Goal: Task Accomplishment & Management: Complete application form

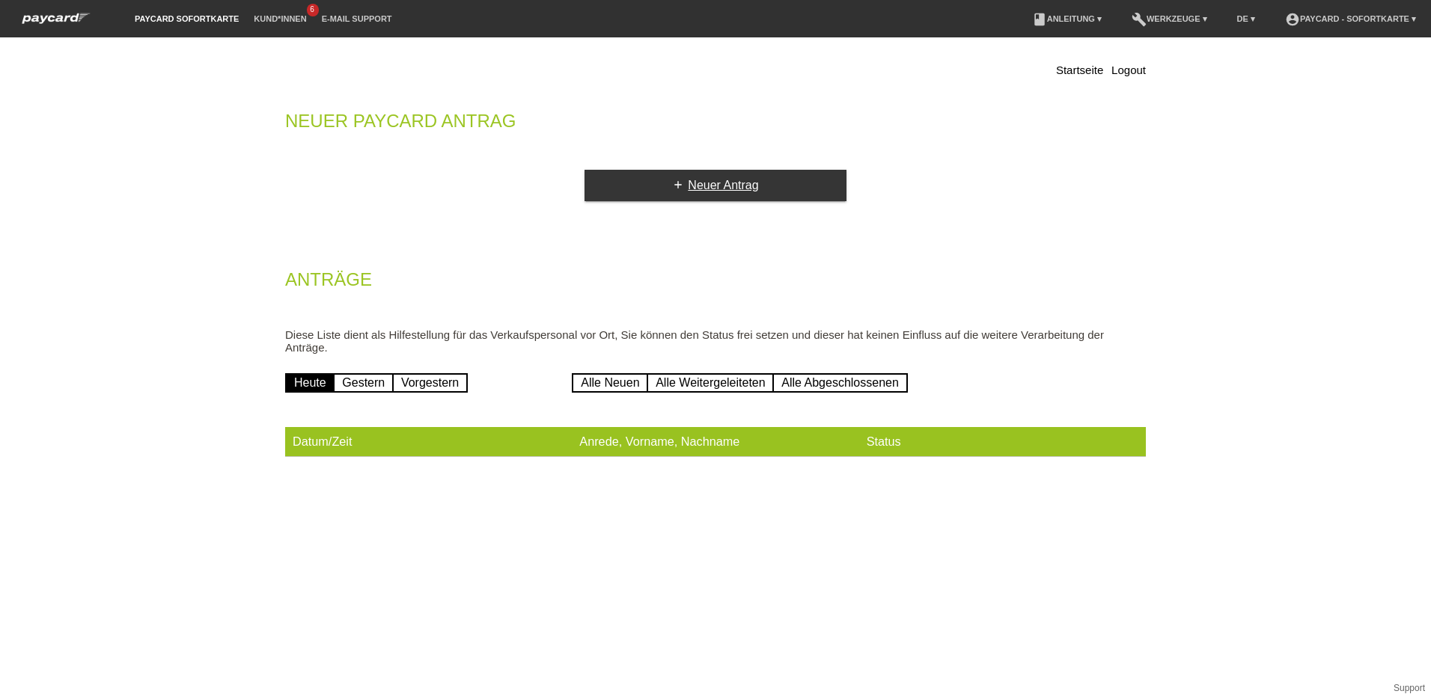
click at [691, 193] on link "add Neuer Antrag" at bounding box center [715, 185] width 262 height 31
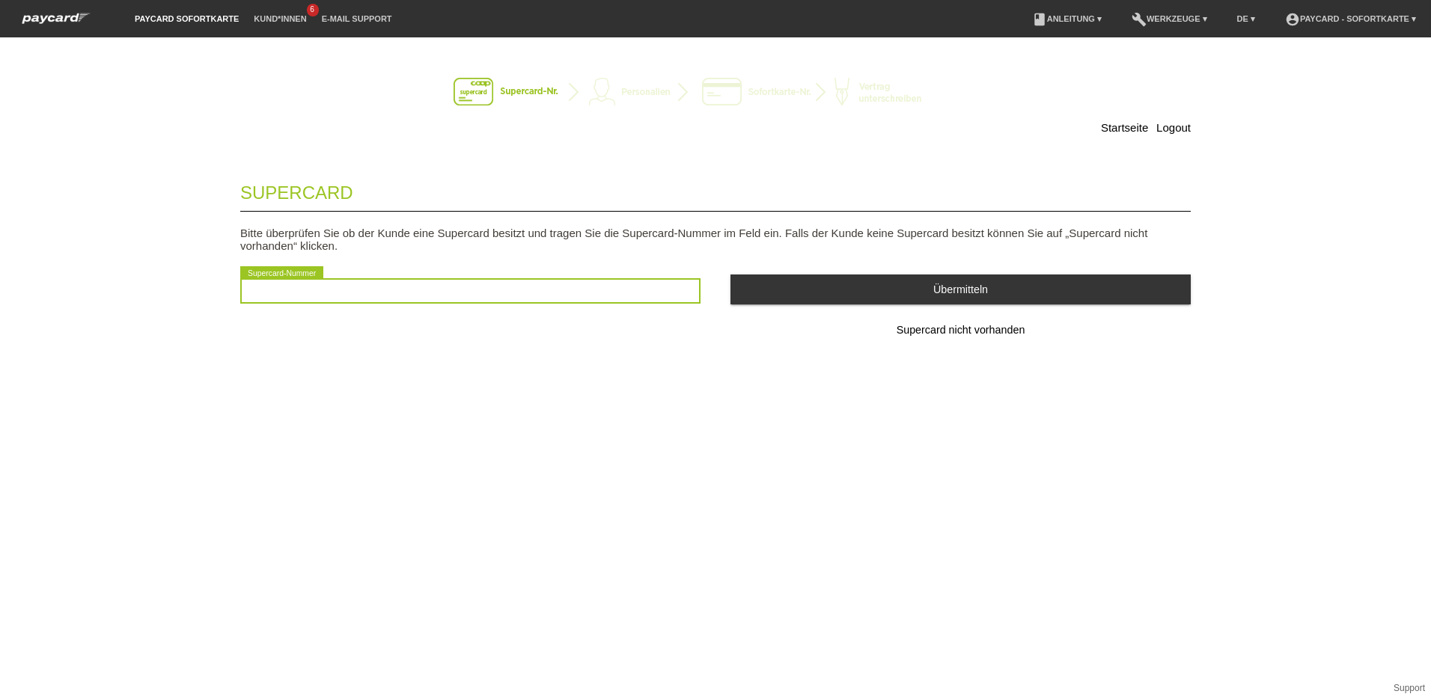
click at [541, 287] on input "text" at bounding box center [470, 290] width 460 height 25
click at [504, 292] on input "text" at bounding box center [470, 290] width 460 height 25
type input "2501053253934"
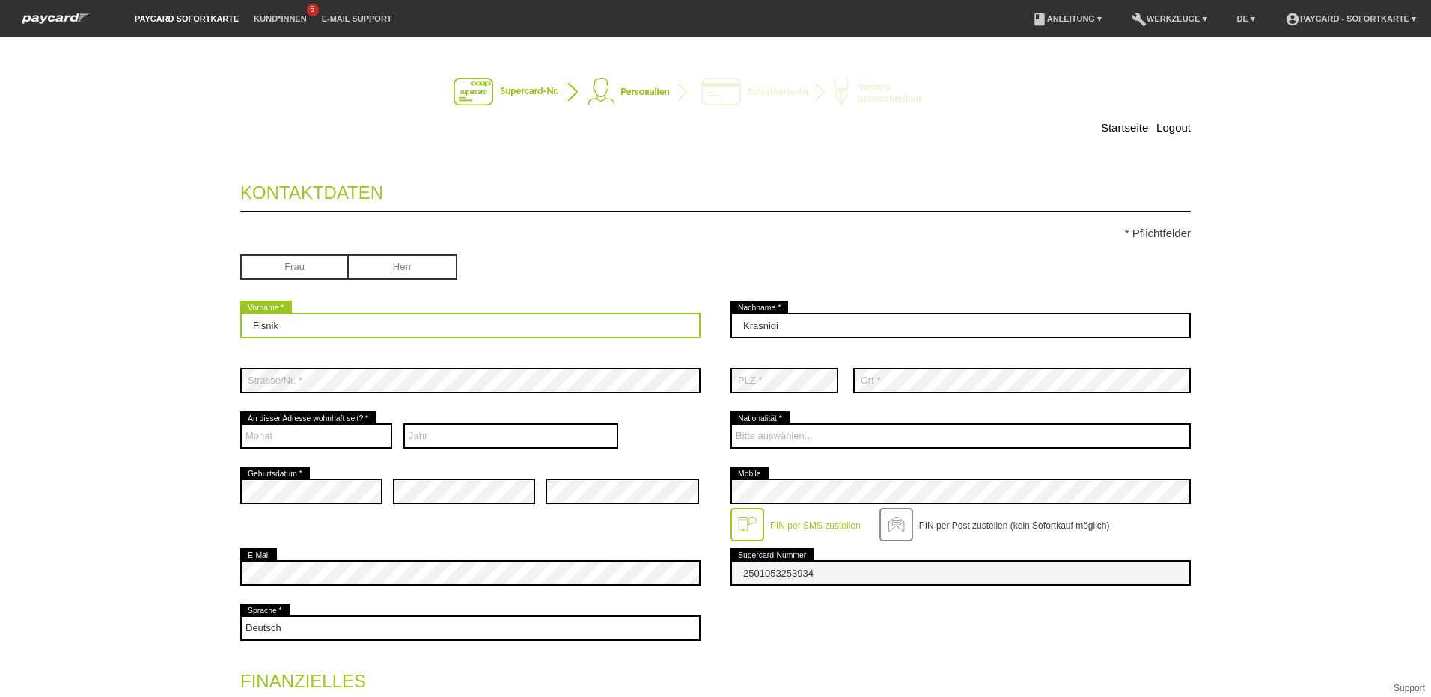
drag, startPoint x: 253, startPoint y: 321, endPoint x: 140, endPoint y: 322, distance: 113.0
click at [140, 322] on div "Startseite Logout Kontaktdaten * Pflichtfelder Frau Herr 01" at bounding box center [715, 367] width 1431 height 660
type input "Anita"
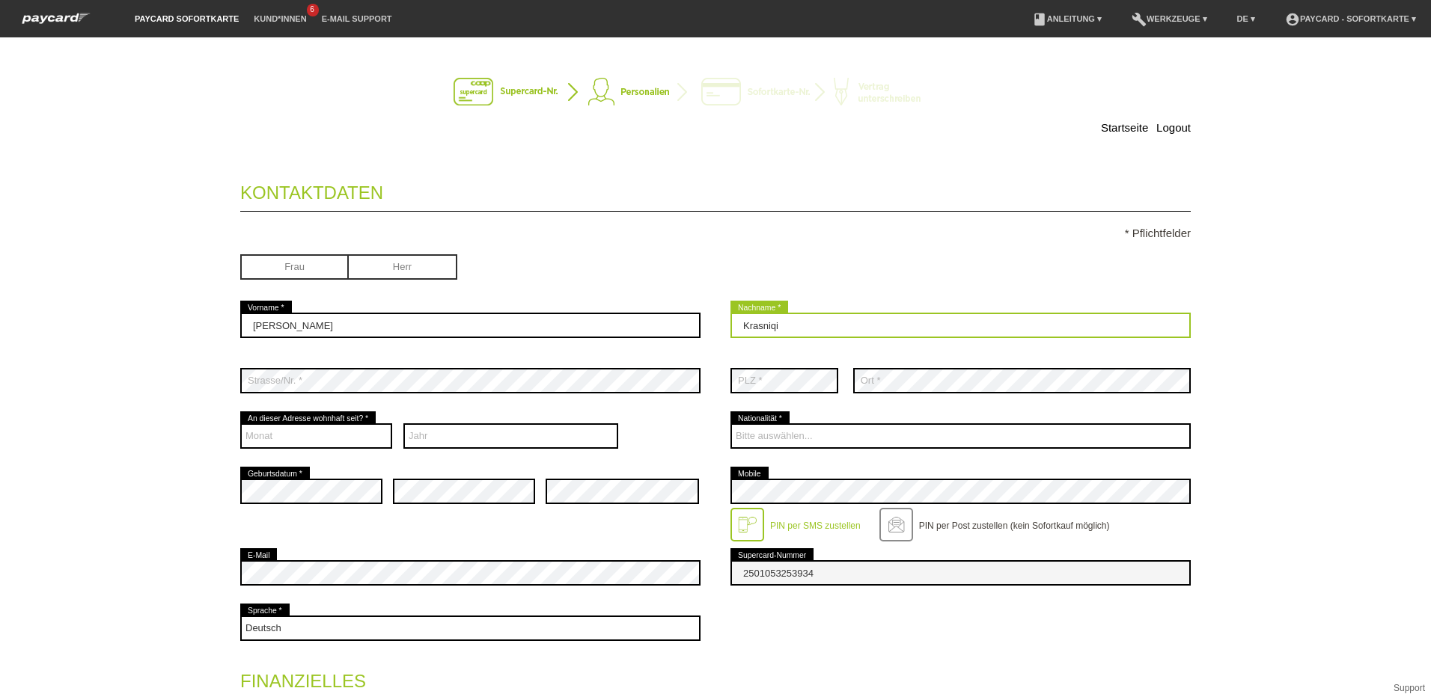
click at [795, 331] on input "Krasniqi" at bounding box center [960, 325] width 460 height 25
type input "Berisha Krasniqi"
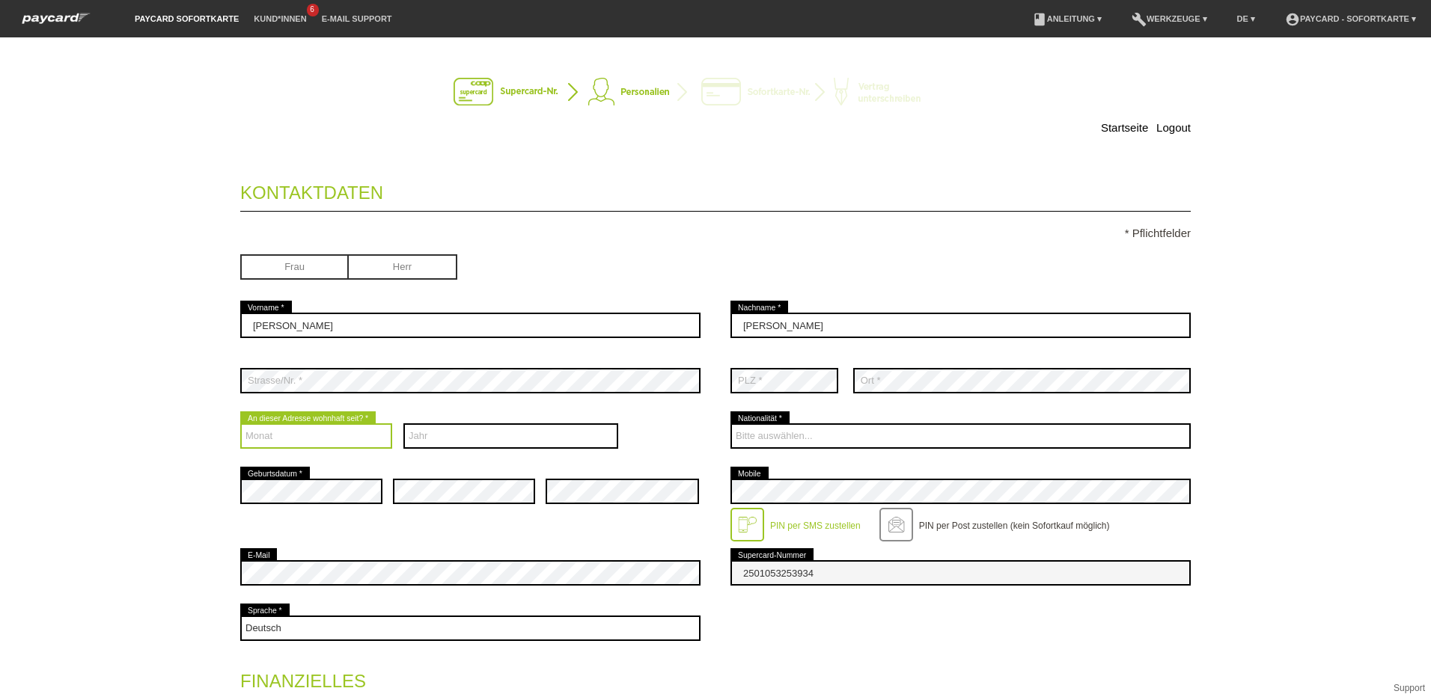
click at [321, 433] on select "Monat 01 02 03 04 05 06 07 08 09 10 11 12" at bounding box center [316, 436] width 152 height 25
click at [240, 424] on select "Monat 01 02 03 04 05 06 07 08 09 10 11 12" at bounding box center [316, 436] width 152 height 25
click at [312, 435] on select "Monat 01 02 03 04 05 06 07 08 09 10 11 12" at bounding box center [316, 436] width 152 height 25
drag, startPoint x: 382, startPoint y: 403, endPoint x: 367, endPoint y: 405, distance: 15.1
click at [374, 403] on div "error Strasse/Nr. *" at bounding box center [470, 380] width 460 height 55
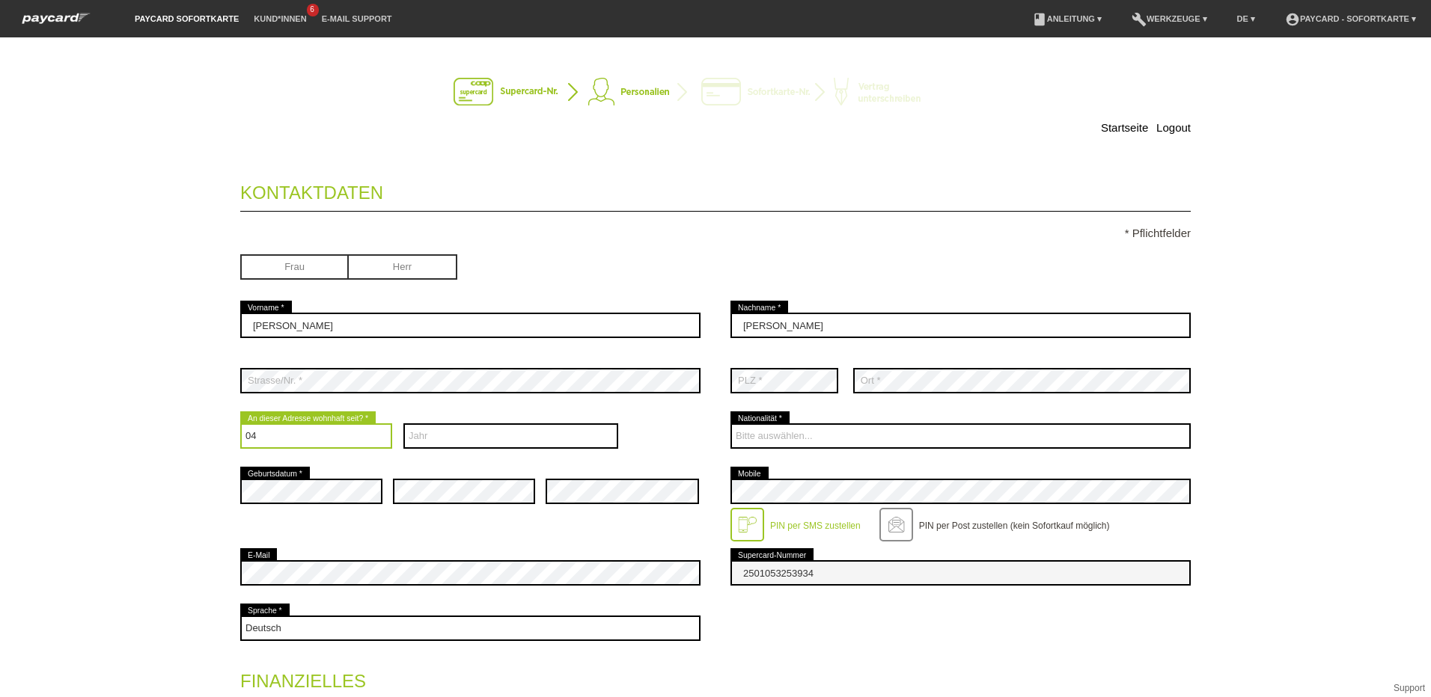
drag, startPoint x: 271, startPoint y: 437, endPoint x: 212, endPoint y: 433, distance: 58.5
click at [212, 433] on div "Startseite Logout Kontaktdaten * Pflichtfelder Frau Herr Anita error 01 C" at bounding box center [716, 555] width 1048 height 1006
click at [396, 408] on fieldset "Kontaktdaten * Pflichtfelder Frau Herr Anita error Vorname * error error C" at bounding box center [715, 591] width 950 height 846
click at [504, 521] on div "error Geburtsdatum * error error error Mobile" at bounding box center [715, 505] width 950 height 82
click at [343, 441] on select "Monat 01 02 03 04 05 06 07 08 09 10 11 12" at bounding box center [316, 436] width 152 height 25
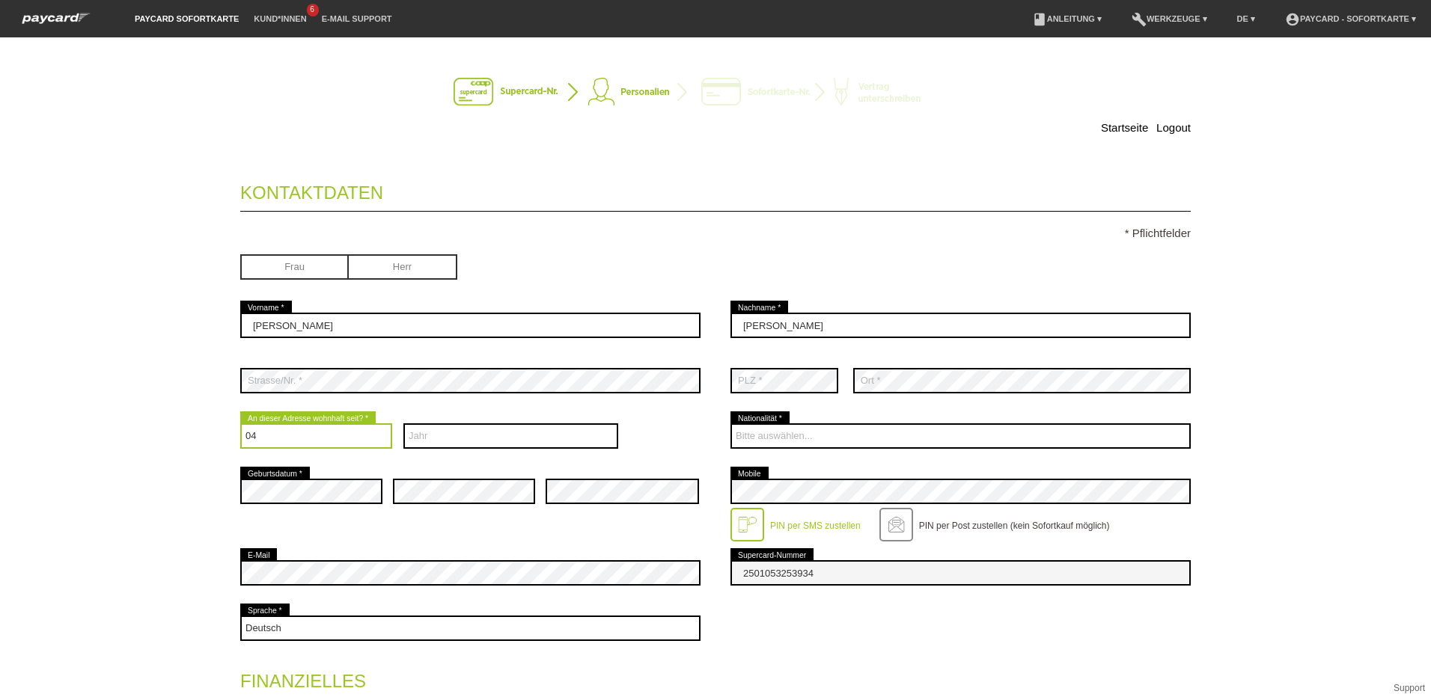
select select "10"
click at [240, 424] on select "Monat 01 02 03 04 05 06 07 08 09 10 11 12" at bounding box center [316, 436] width 152 height 25
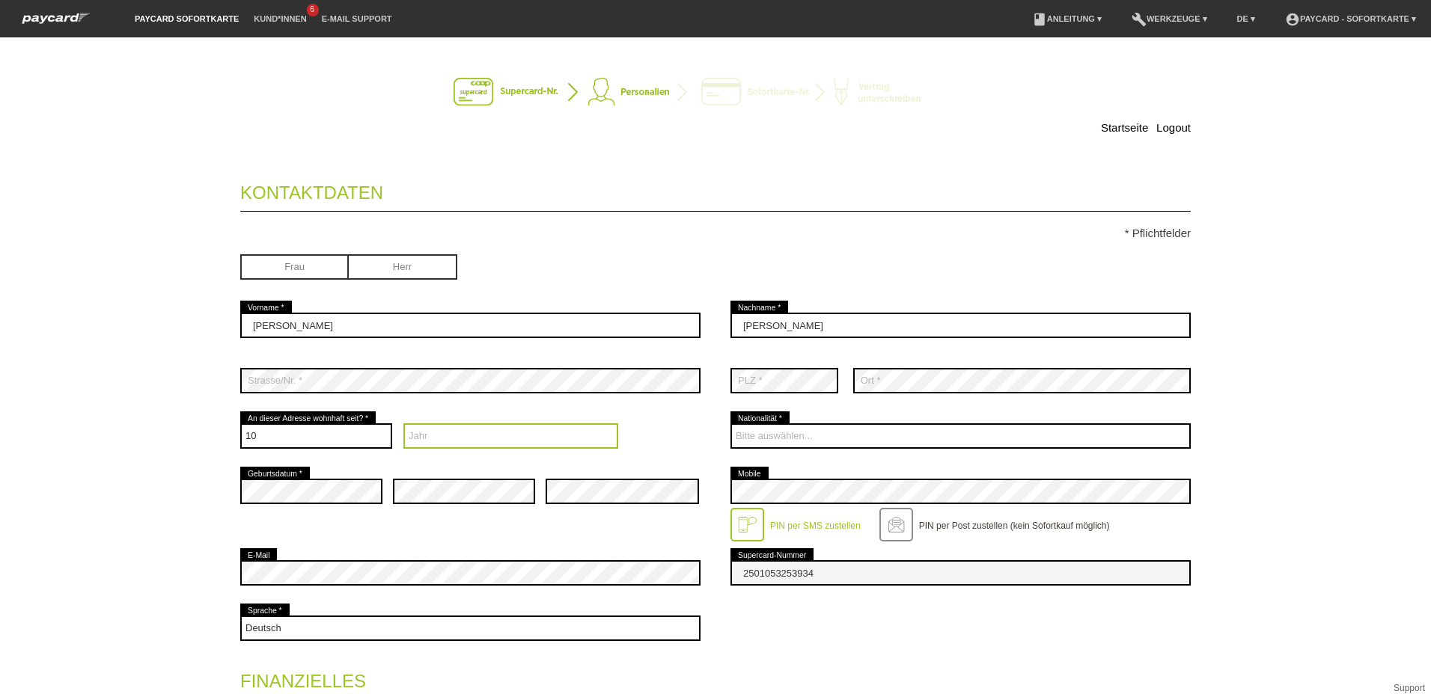
click at [468, 426] on select "Jahr 2025 2024 2023 2022 2021 2020 2019 2018 2017 2016" at bounding box center [510, 436] width 215 height 25
select select "2015"
click at [403, 424] on select "Jahr 2025 2024 2023 2022 2021 2020 2019 2018 2017 2016" at bounding box center [510, 436] width 215 height 25
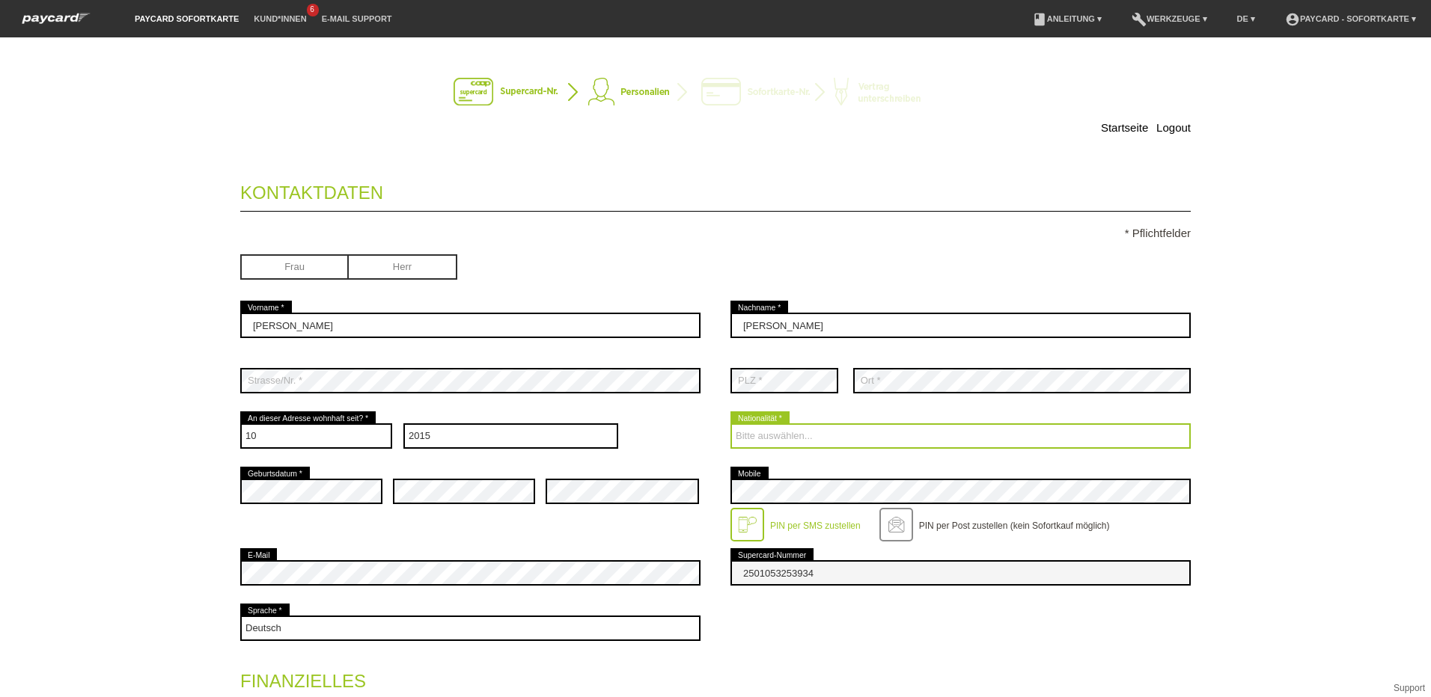
click at [780, 438] on select "Bitte auswählen... Schweiz Deutschland Liechtenstein Österreich ------------ Af…" at bounding box center [960, 436] width 460 height 25
select select "CH"
click at [730, 424] on select "Bitte auswählen... Schweiz Deutschland Liechtenstein Österreich ------------ Af…" at bounding box center [960, 436] width 460 height 25
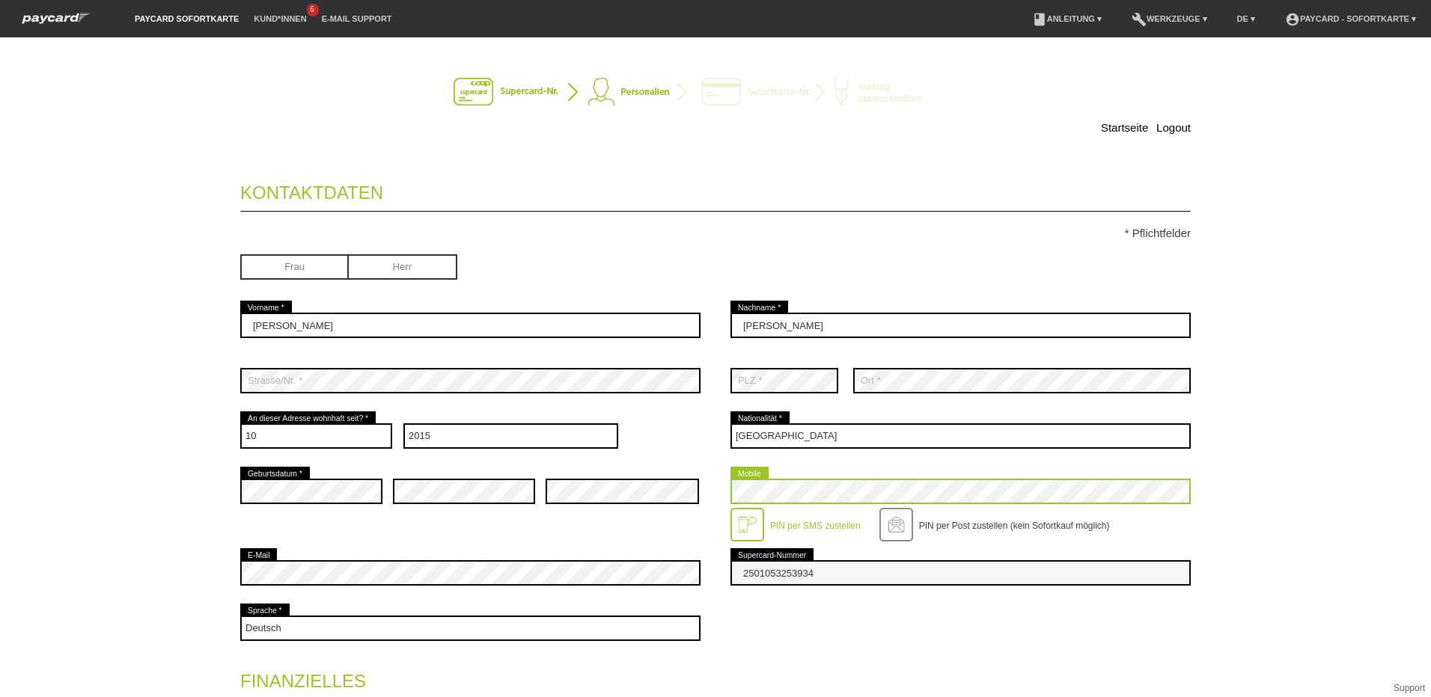
click at [546, 498] on div "error Geburtsdatum * error error error Mobile" at bounding box center [715, 505] width 950 height 82
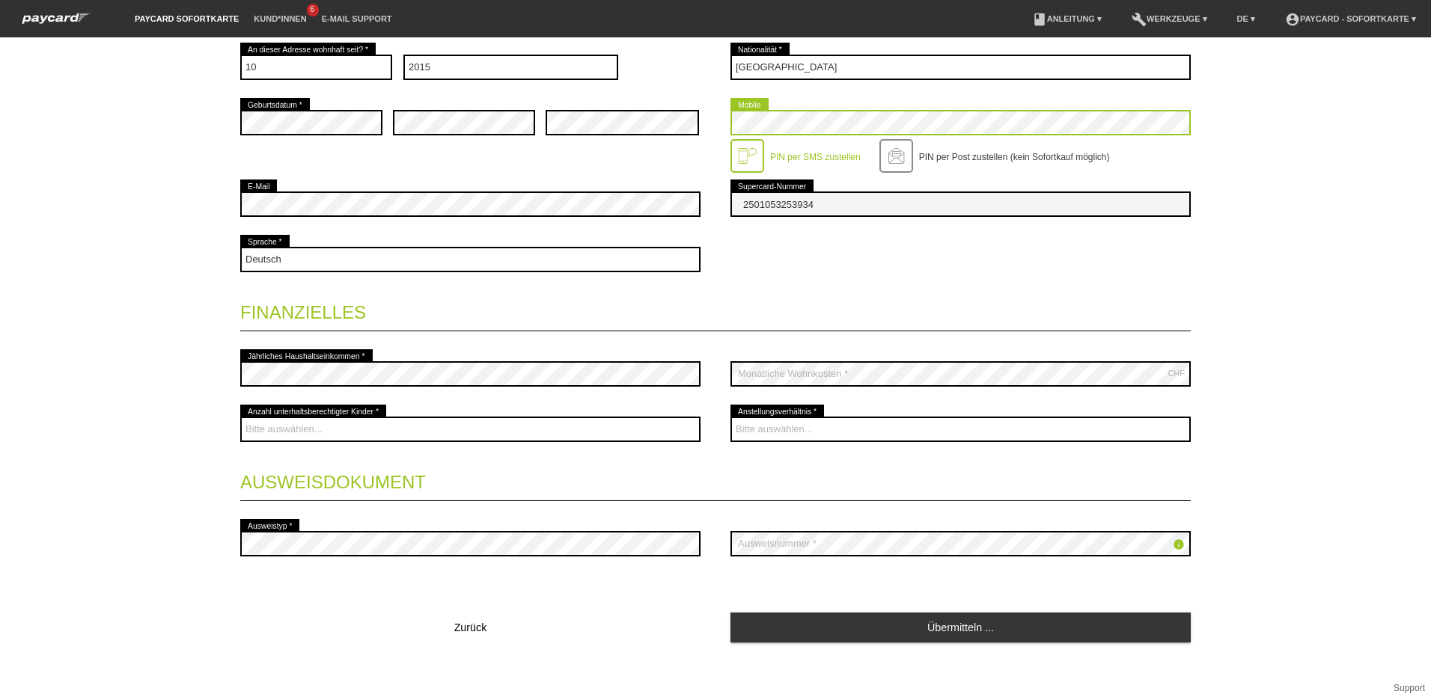
scroll to position [374, 0]
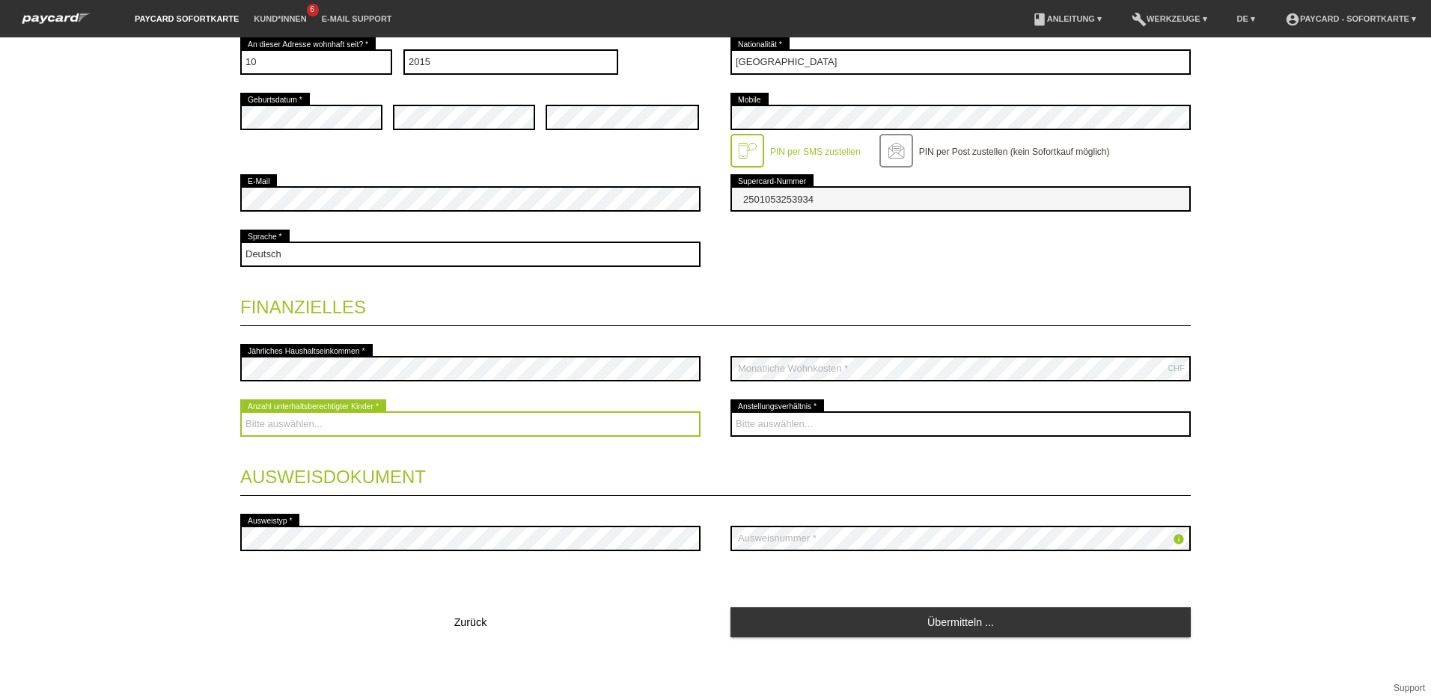
click at [334, 418] on select "Bitte auswählen... 0 1 2 3 4 5 6 7 8 9" at bounding box center [470, 424] width 460 height 25
select select "2"
click at [240, 412] on select "Bitte auswählen... 0 1 2 3 4 5 6 7 8 9" at bounding box center [470, 424] width 460 height 25
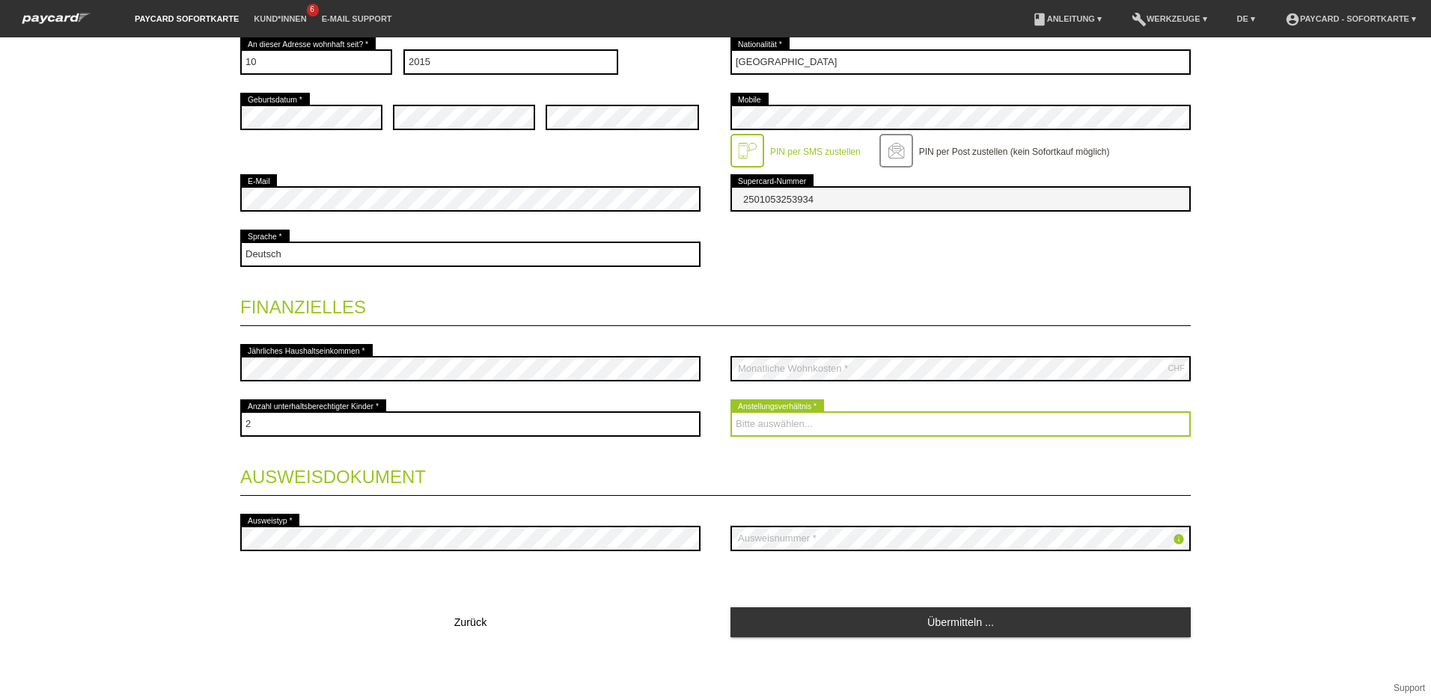
click at [843, 415] on select "Bitte auswählen... Unbefristet Befristet Lehrling/Student Pensioniert Nicht arb…" at bounding box center [960, 424] width 460 height 25
select select "UNLIMITED"
click at [730, 412] on select "Bitte auswählen... Unbefristet Befristet Lehrling/Student Pensioniert Nicht arb…" at bounding box center [960, 424] width 460 height 25
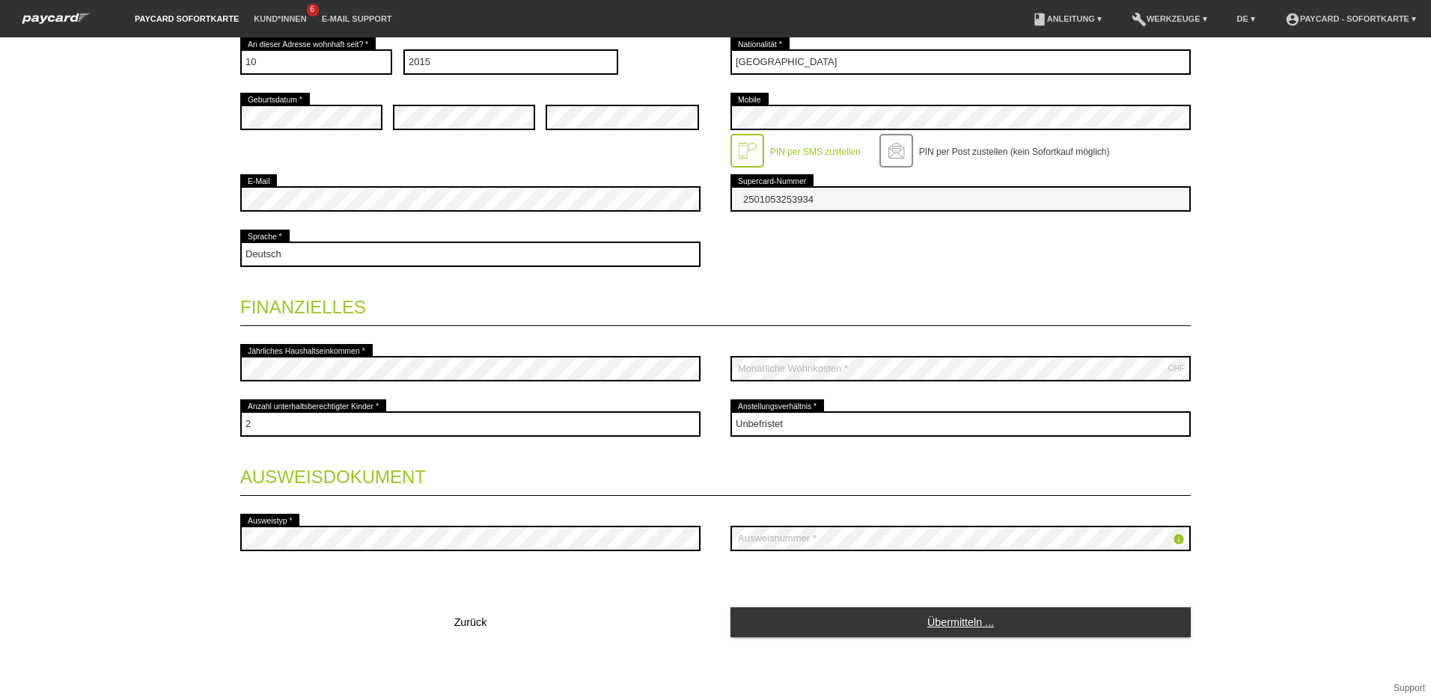
click at [948, 626] on link "Übermitteln ..." at bounding box center [960, 622] width 460 height 29
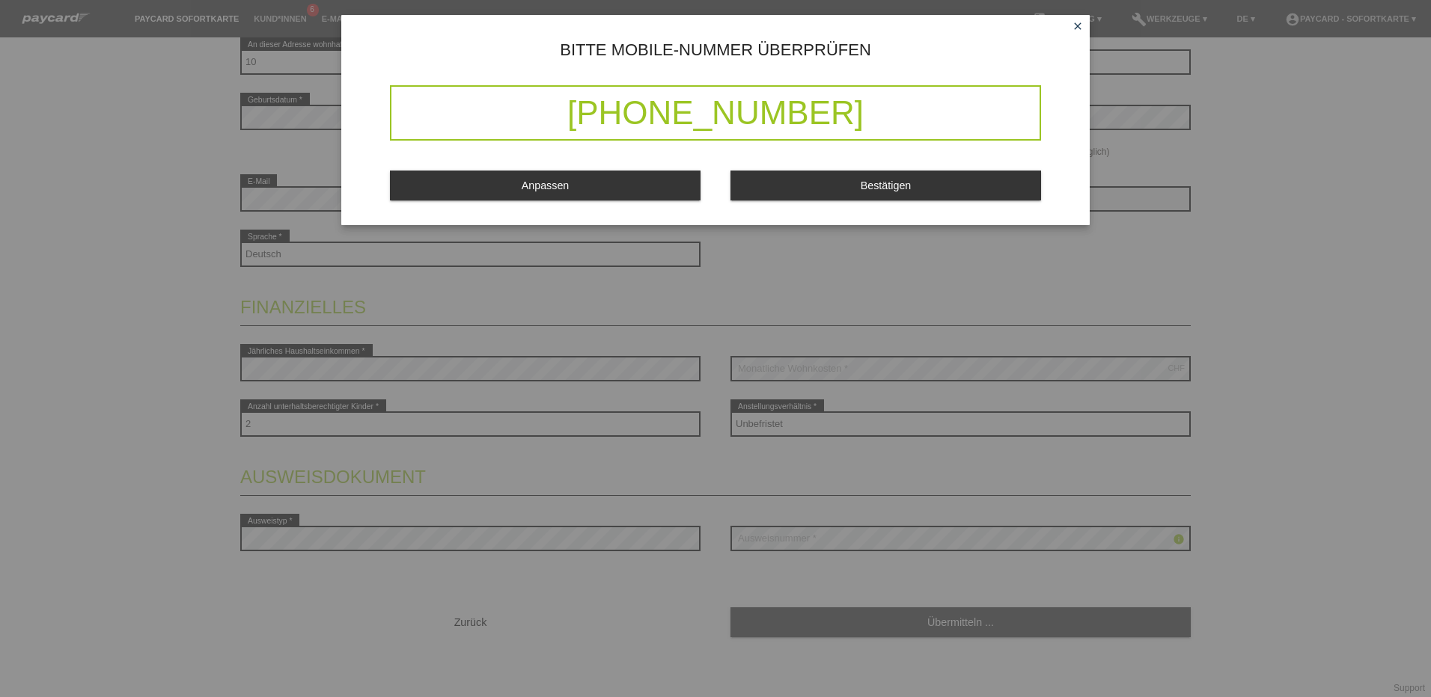
click at [848, 183] on button "Bestätigen" at bounding box center [885, 185] width 311 height 29
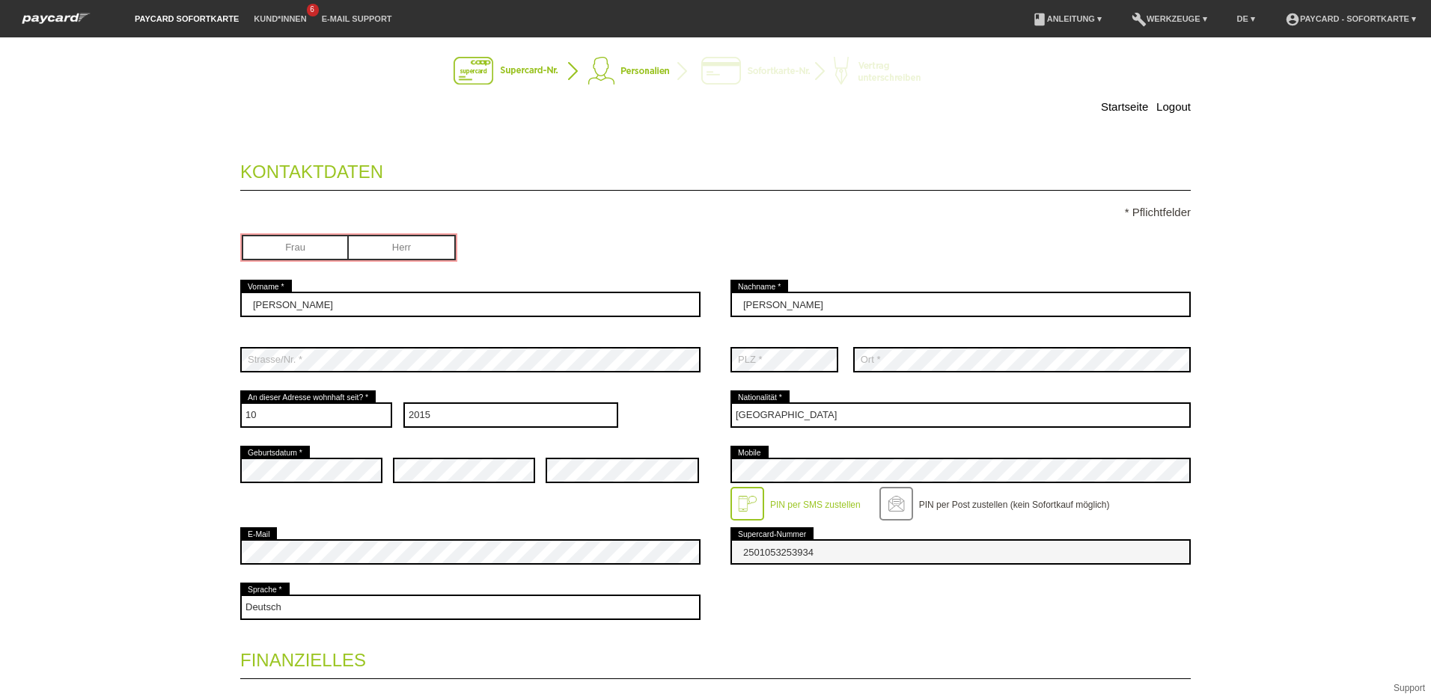
scroll to position [0, 0]
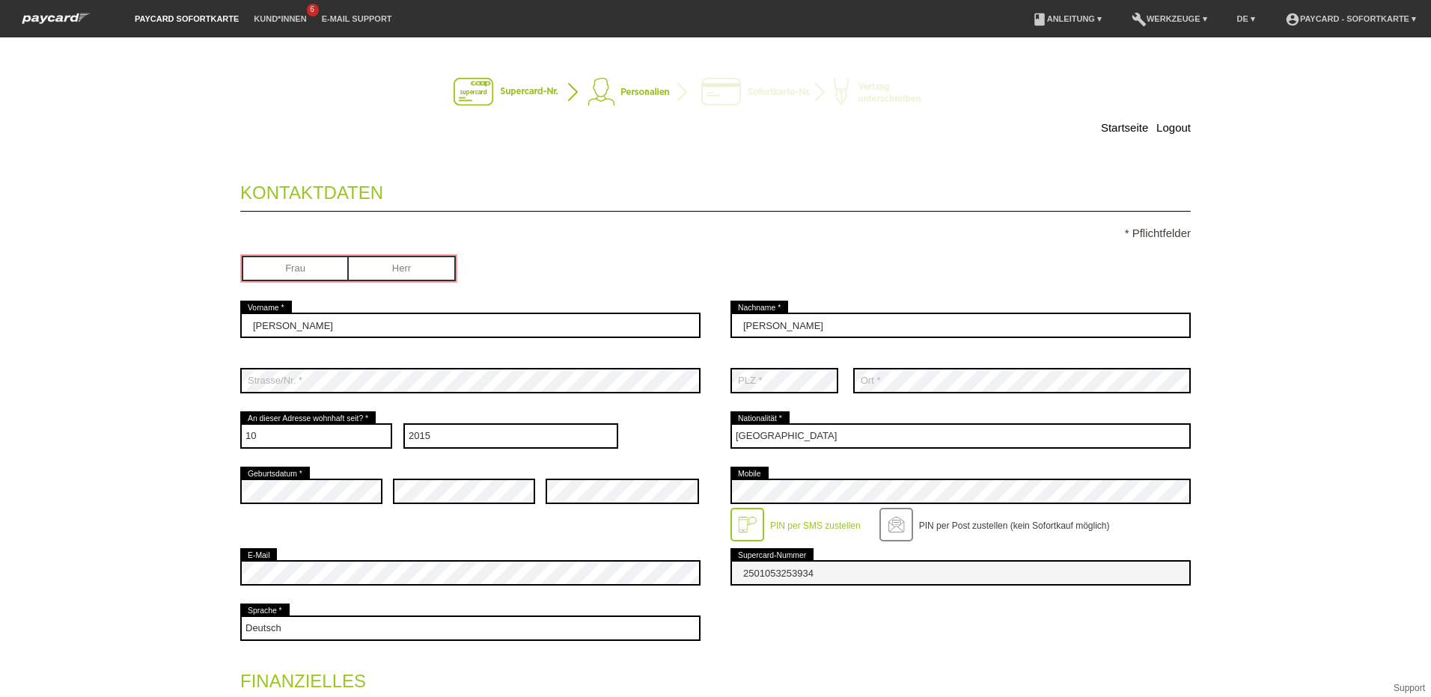
click at [296, 263] on input "radio" at bounding box center [295, 267] width 107 height 22
radio input "true"
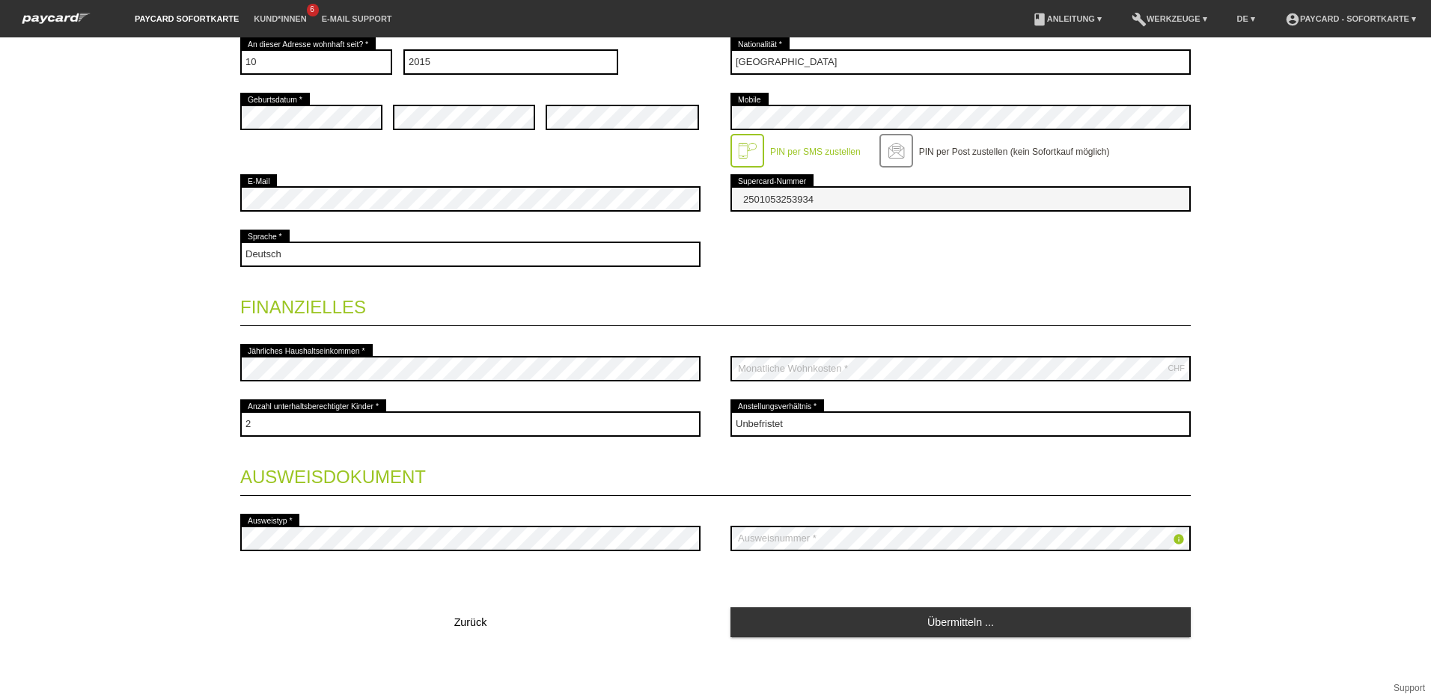
scroll to position [376, 0]
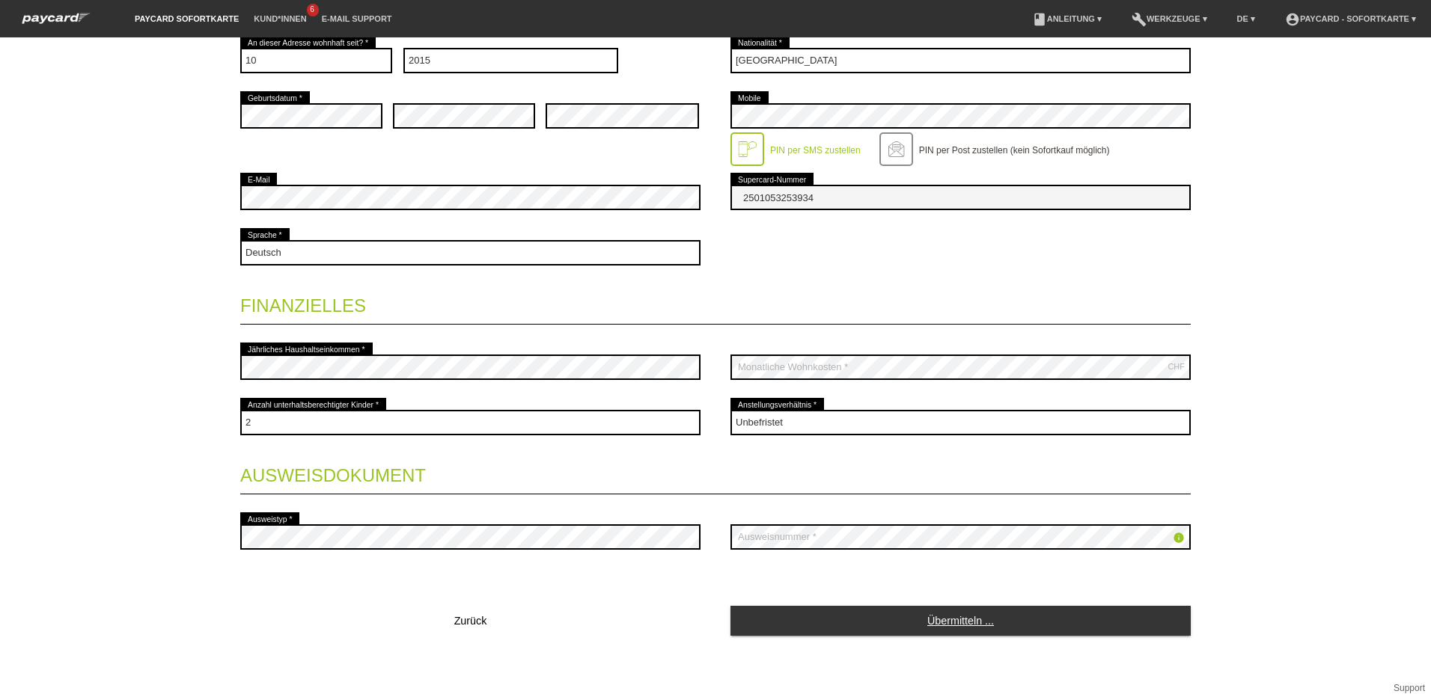
click at [937, 626] on link "Übermitteln ..." at bounding box center [960, 620] width 460 height 29
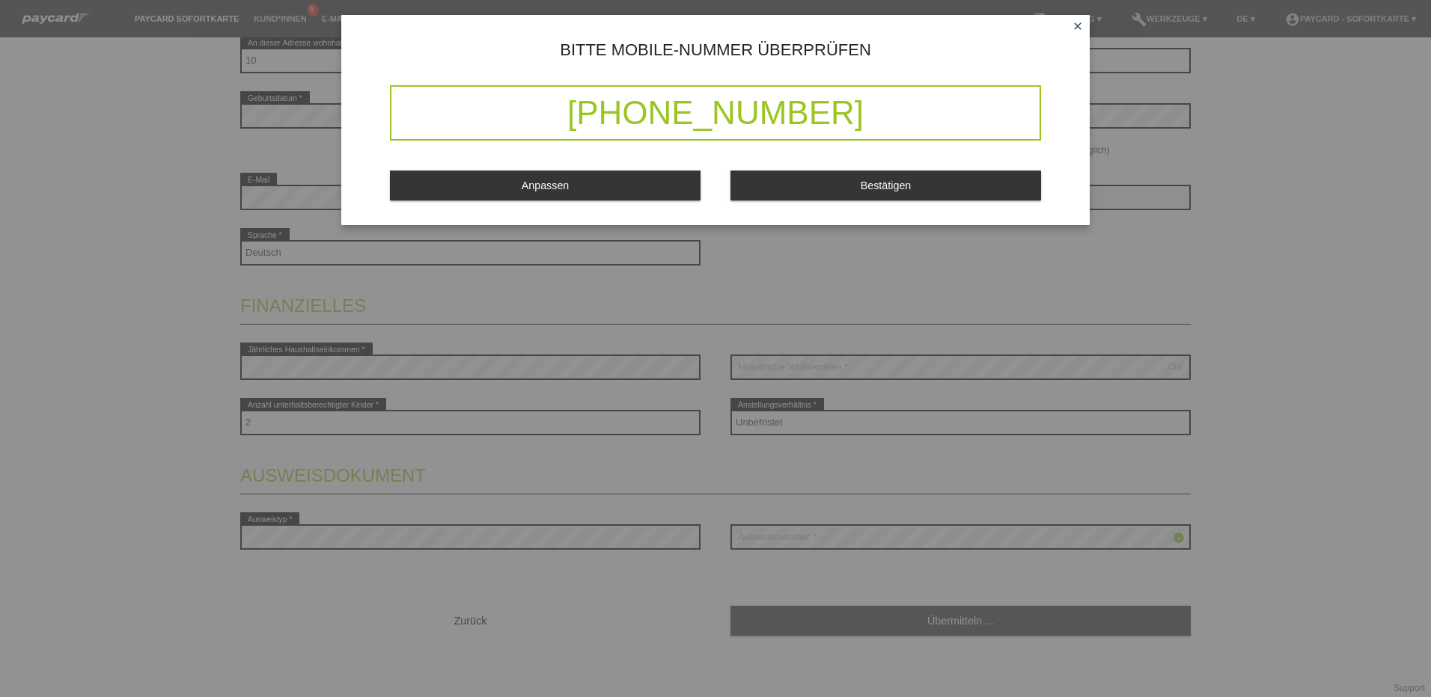
click at [861, 188] on span "Bestätigen" at bounding box center [885, 186] width 51 height 12
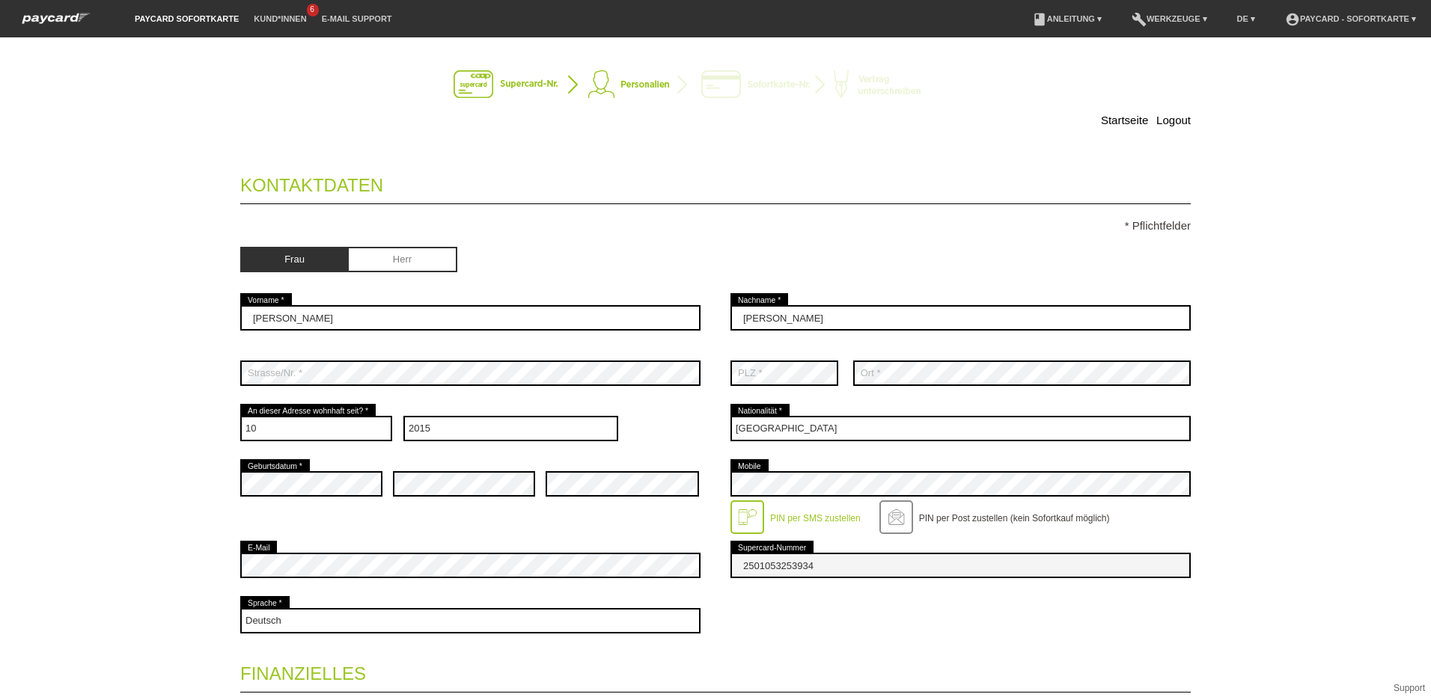
scroll to position [0, 0]
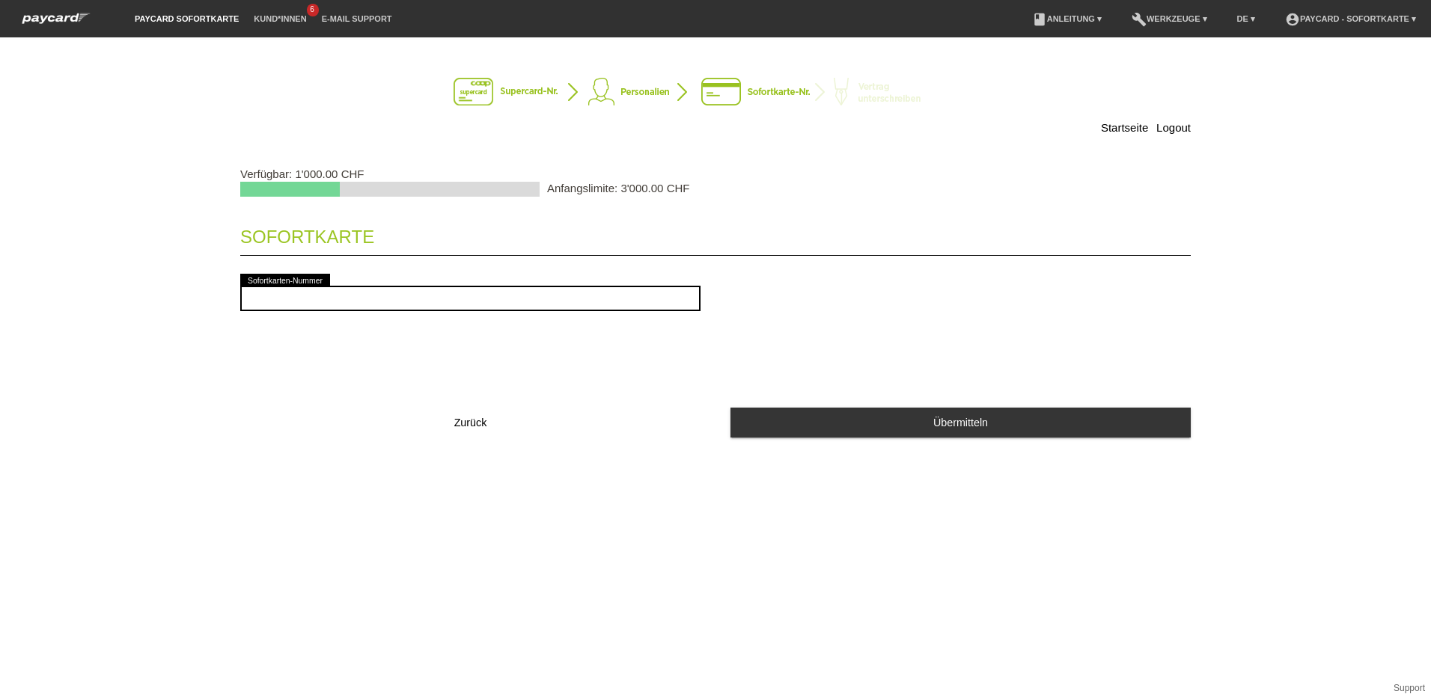
click at [492, 421] on button "Zurück" at bounding box center [470, 423] width 460 height 30
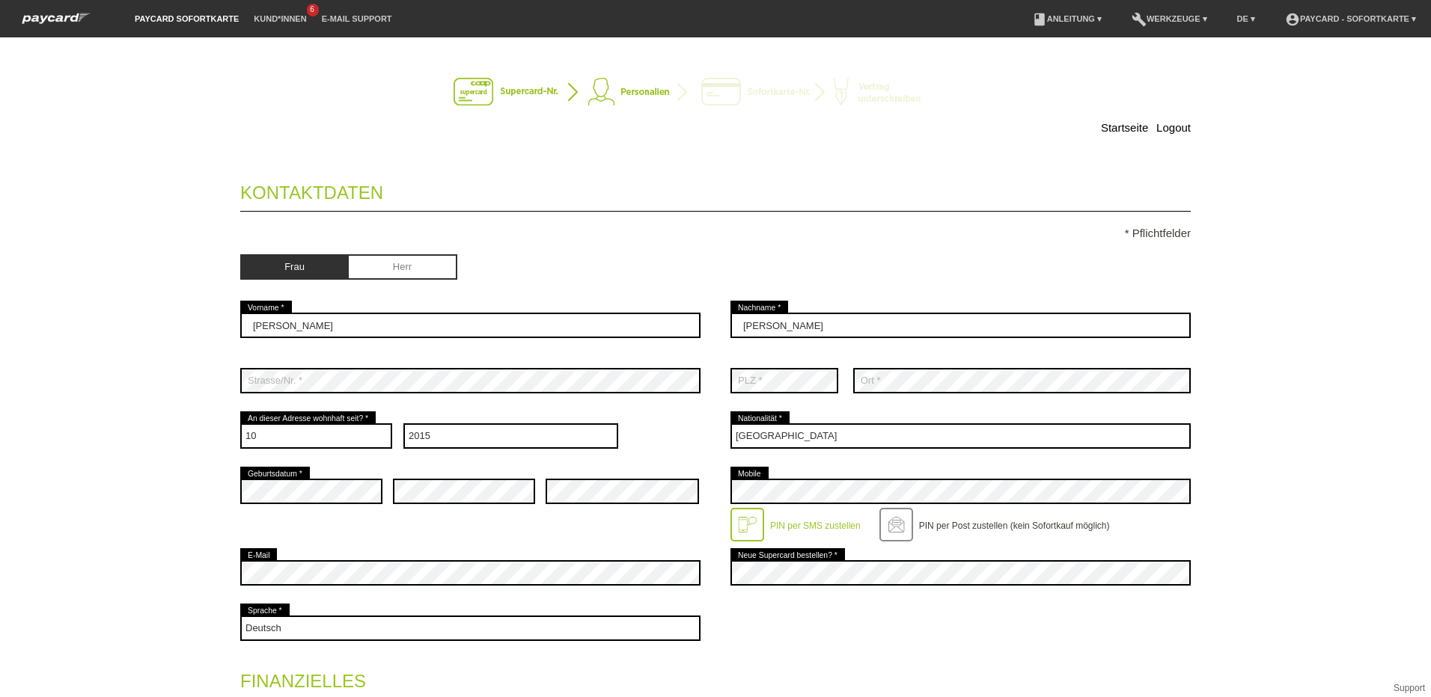
select select "10"
select select "2015"
select select "CH"
select select "2"
select select "UNLIMITED"
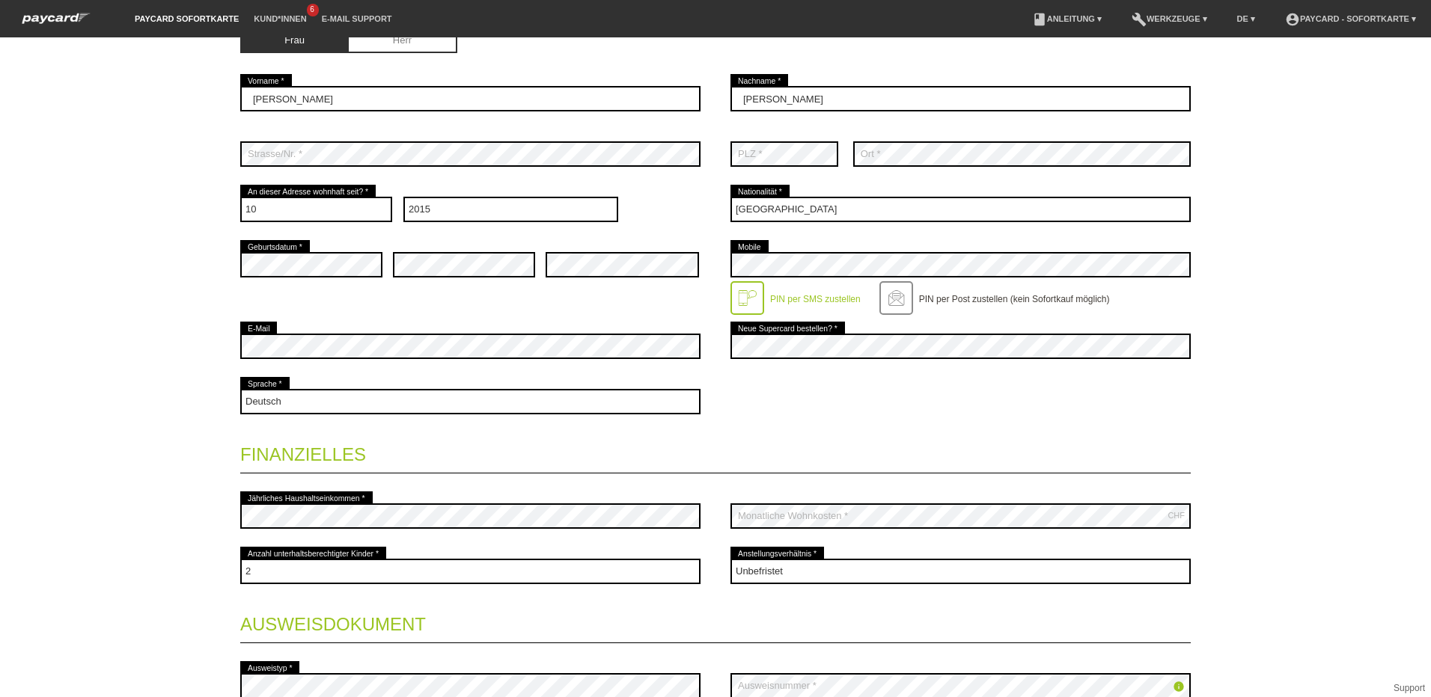
scroll to position [376, 0]
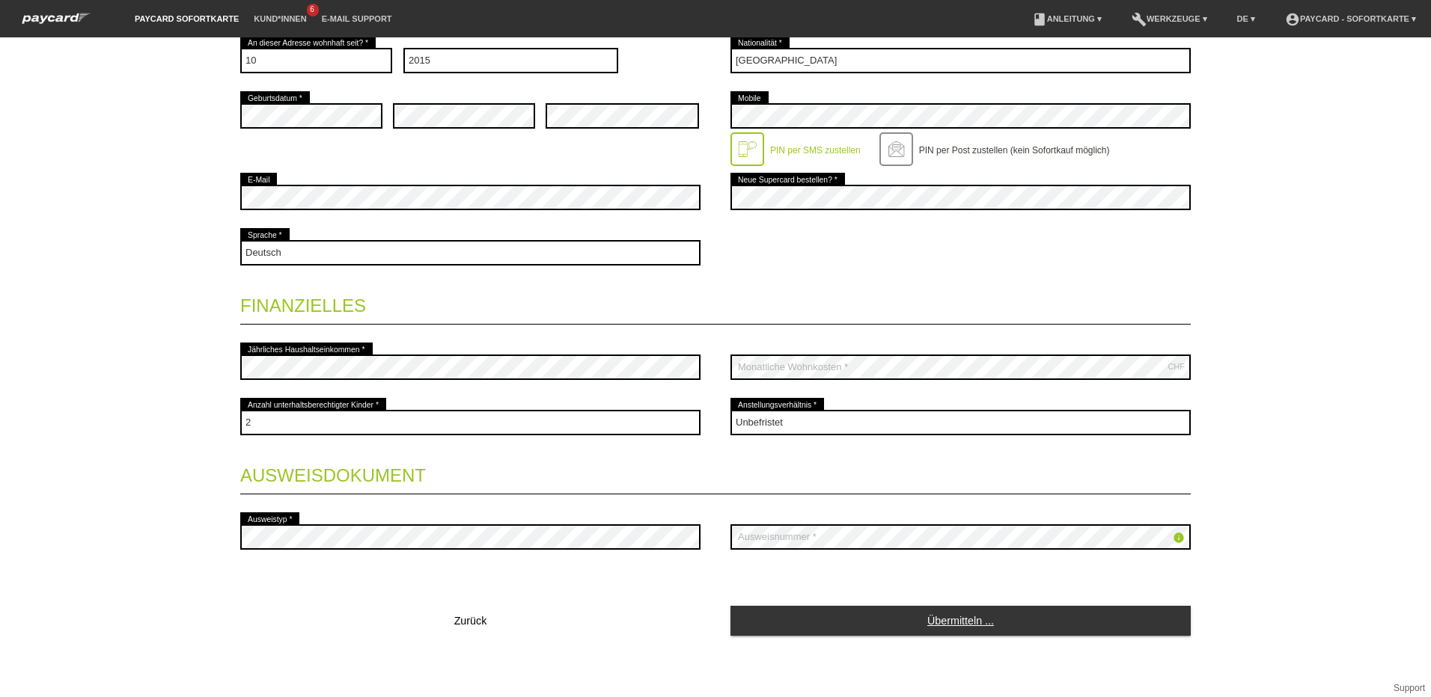
click at [985, 631] on link "Übermitteln ..." at bounding box center [960, 620] width 460 height 29
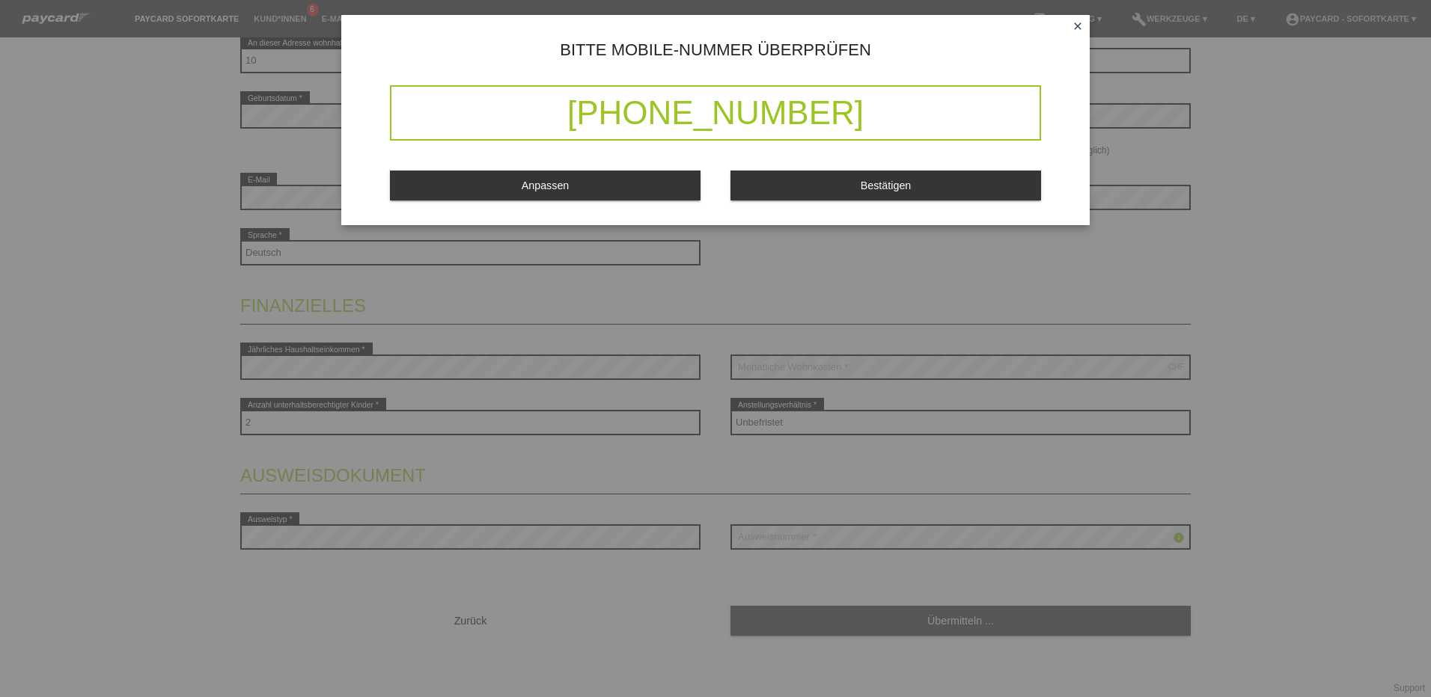
click at [904, 175] on button "Bestätigen" at bounding box center [885, 185] width 311 height 29
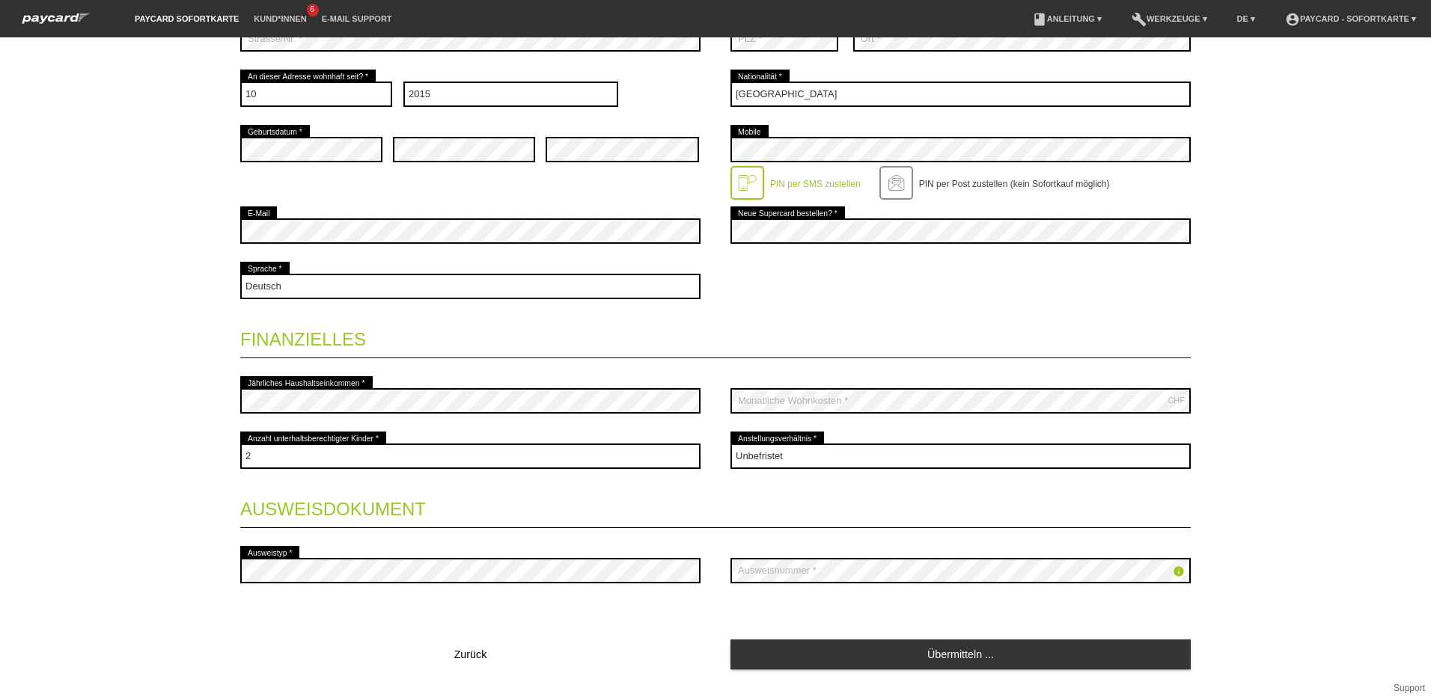
scroll to position [374, 0]
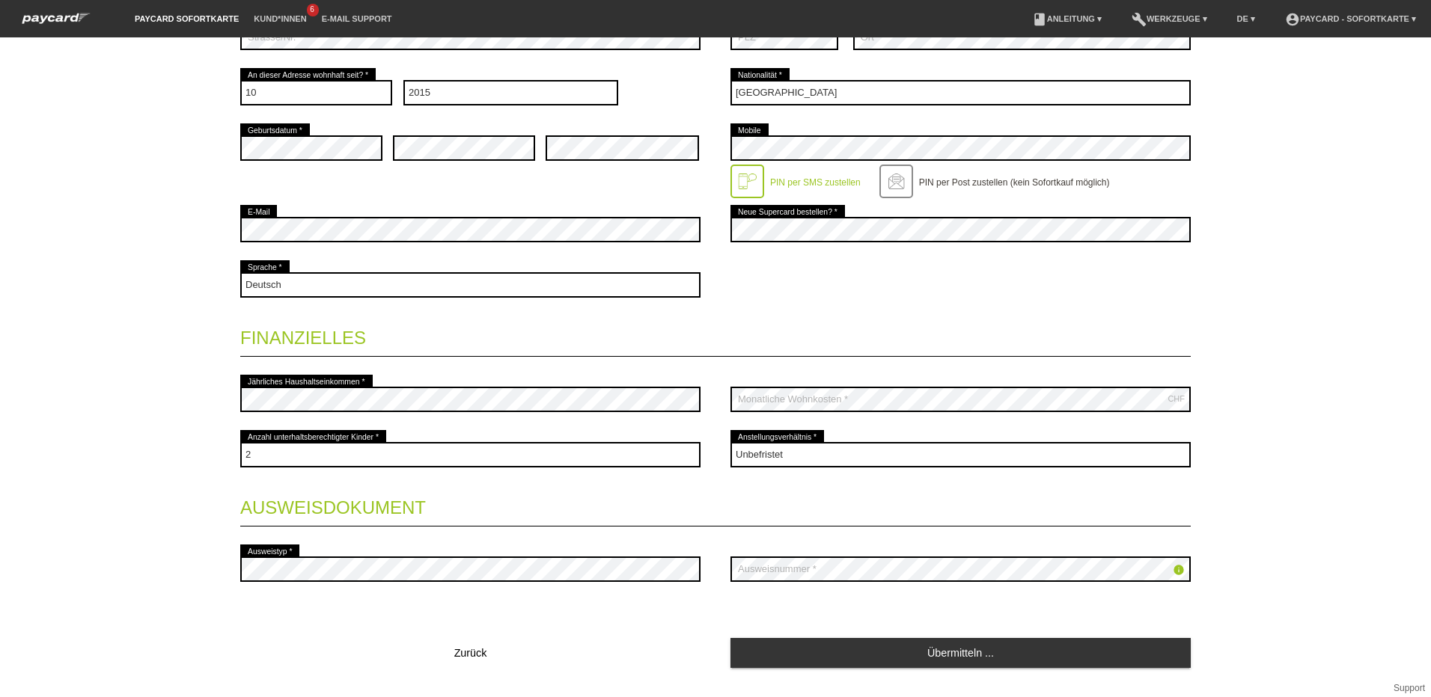
click at [450, 340] on legend "Finanzielles" at bounding box center [715, 335] width 950 height 44
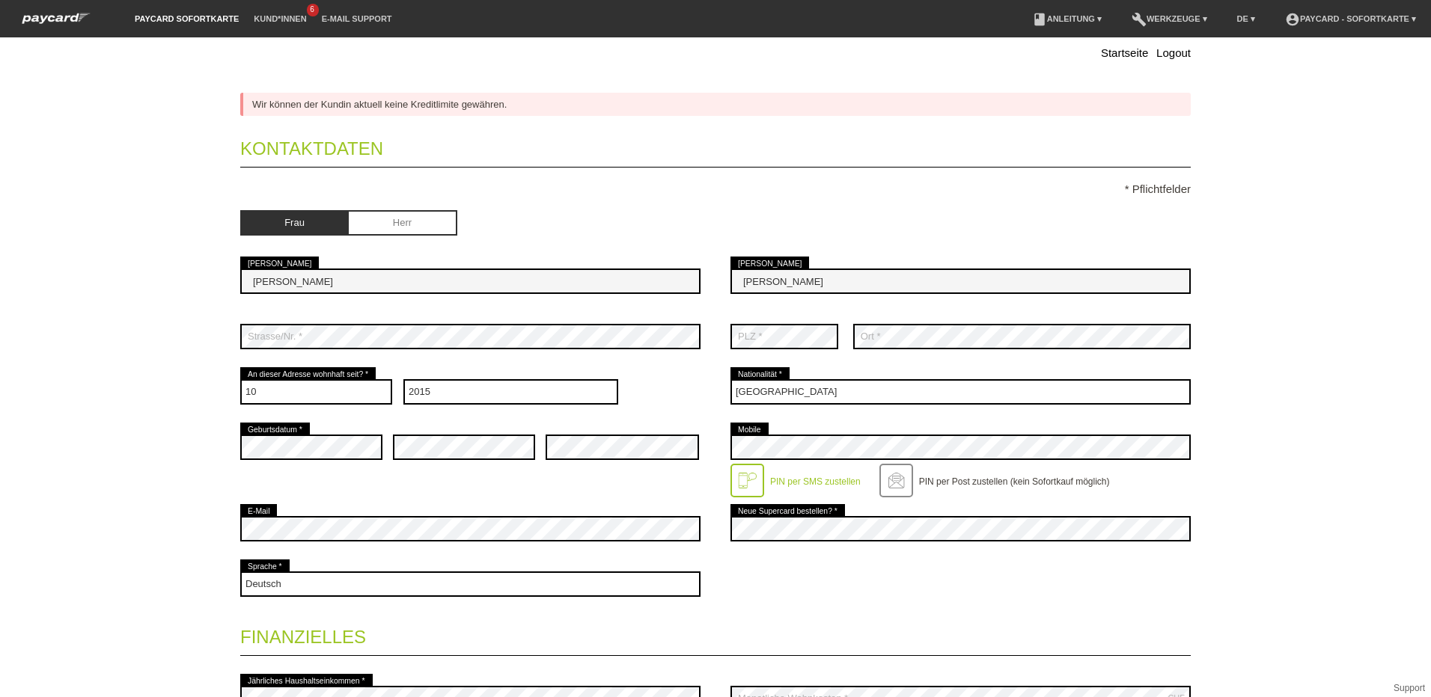
scroll to position [0, 0]
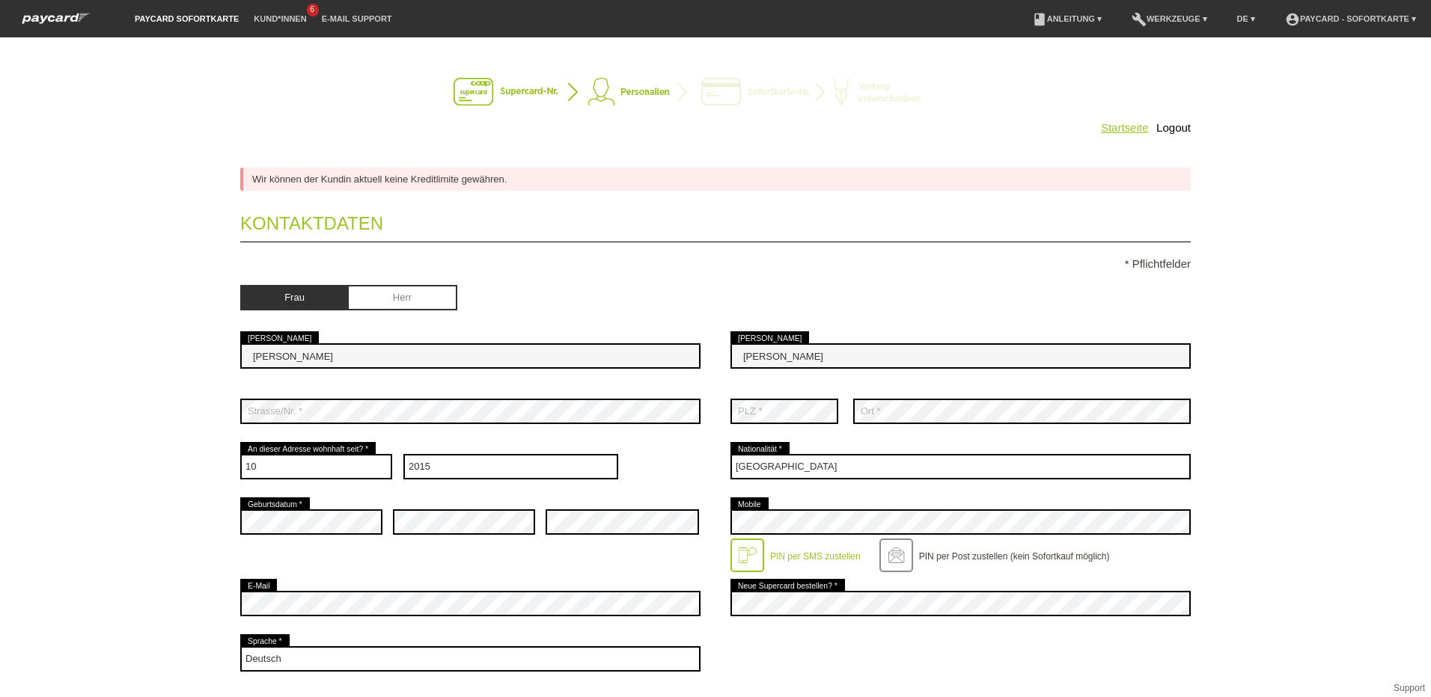
click at [1114, 126] on link "Startseite" at bounding box center [1124, 127] width 47 height 13
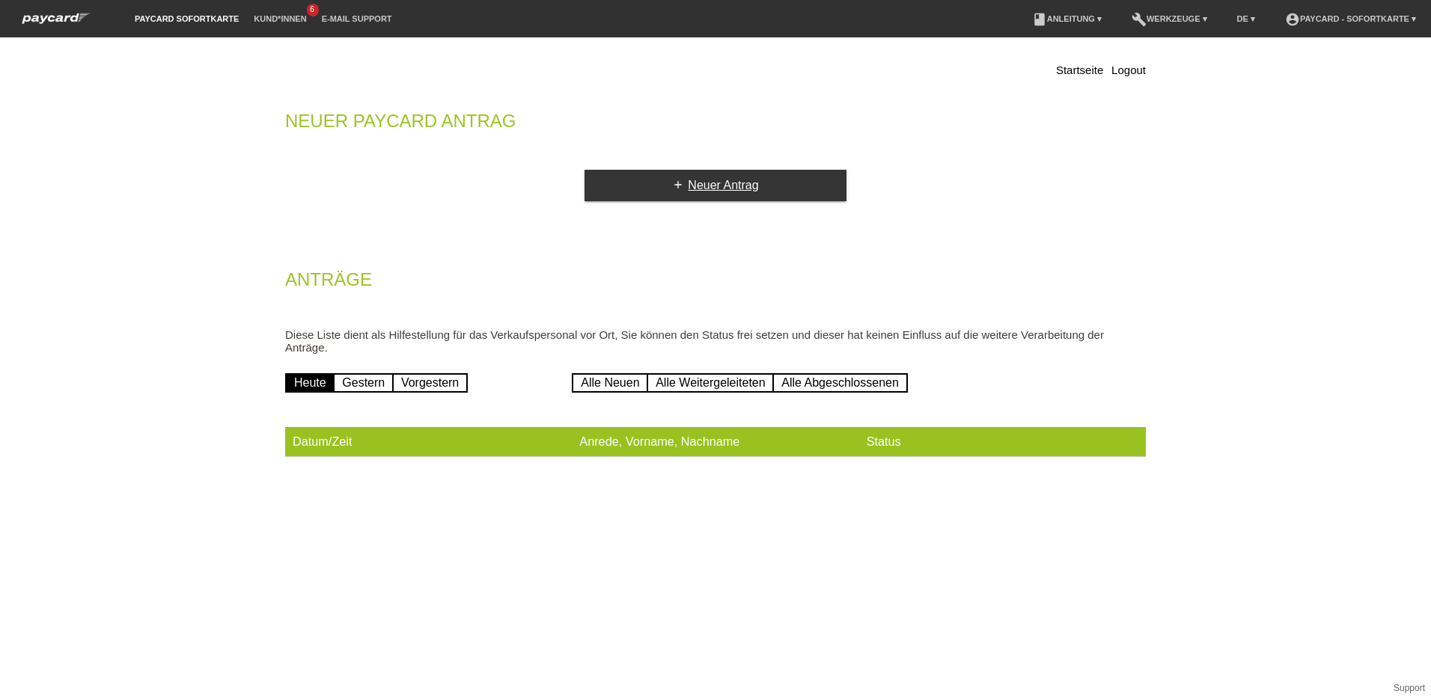
click at [666, 185] on link "add Neuer Antrag" at bounding box center [715, 185] width 262 height 31
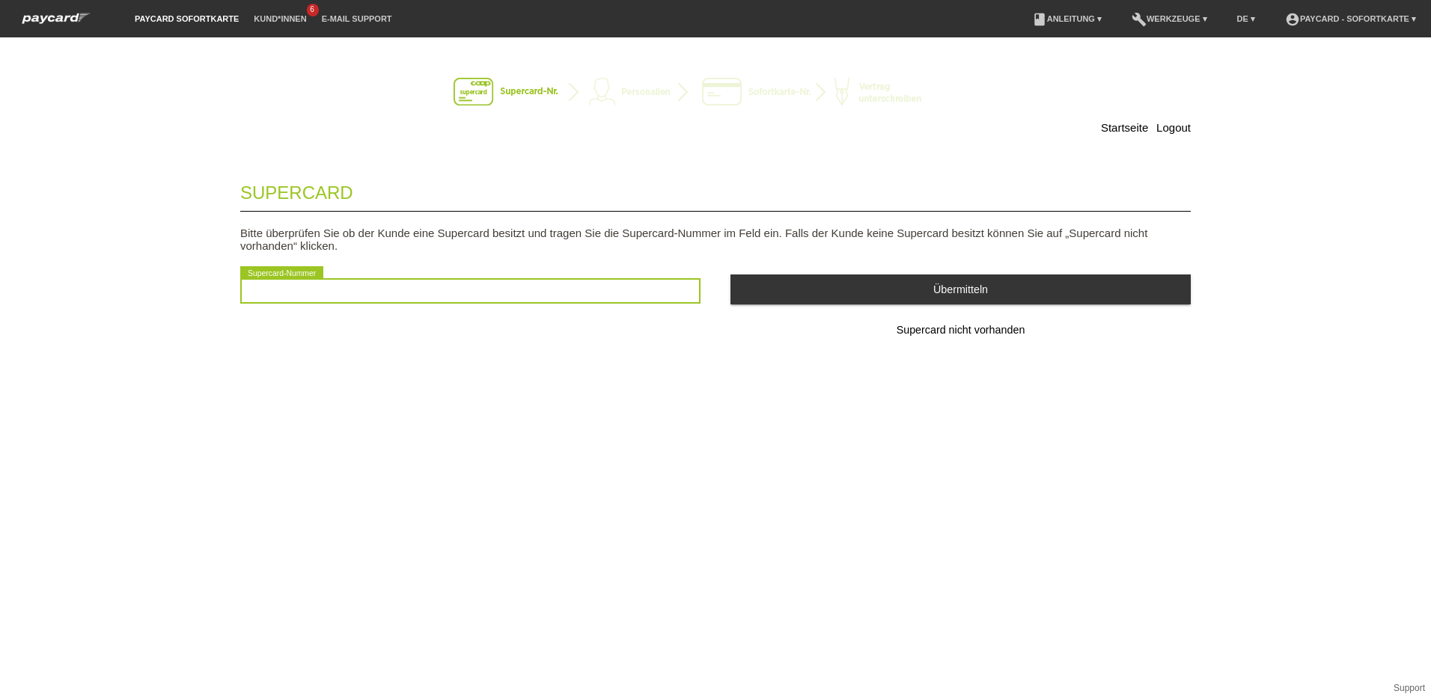
click at [581, 284] on input "text" at bounding box center [470, 290] width 460 height 25
type input "2501053253934"
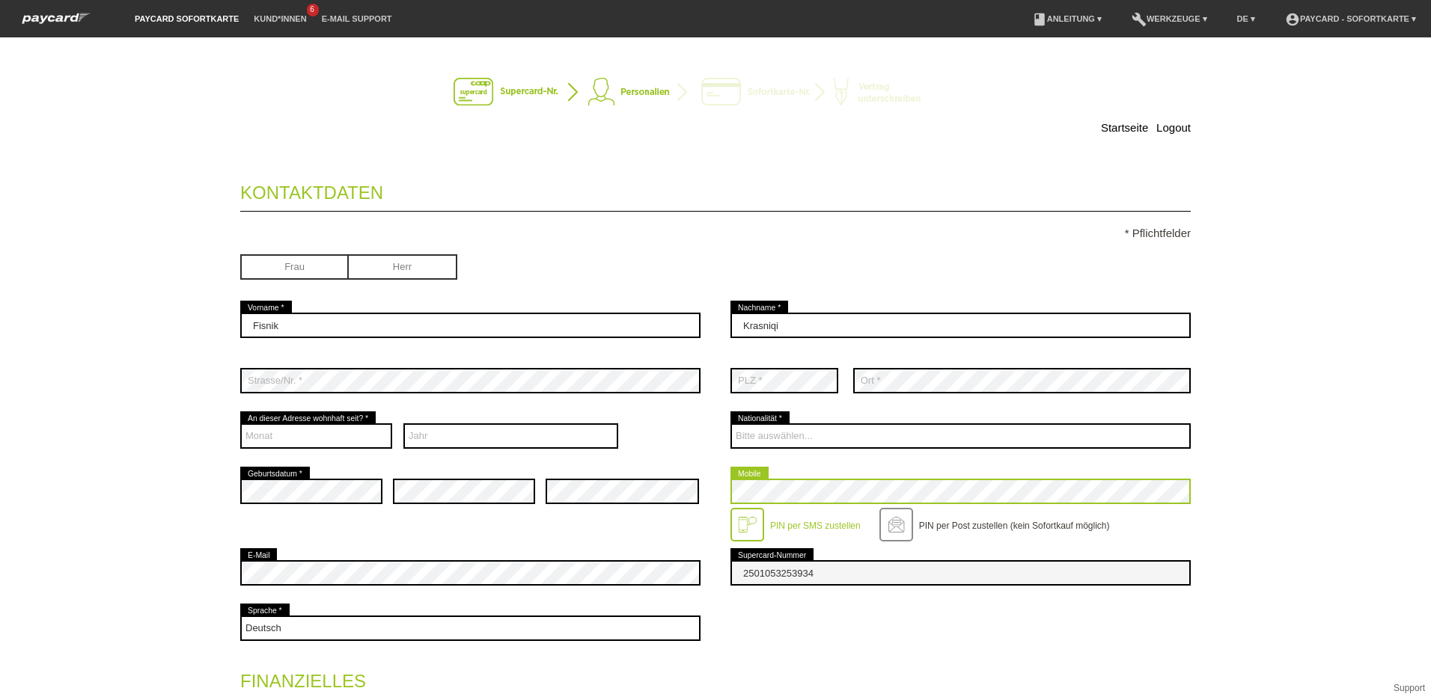
click at [694, 491] on div "error Geburtsdatum * error error error Mobile" at bounding box center [715, 505] width 950 height 82
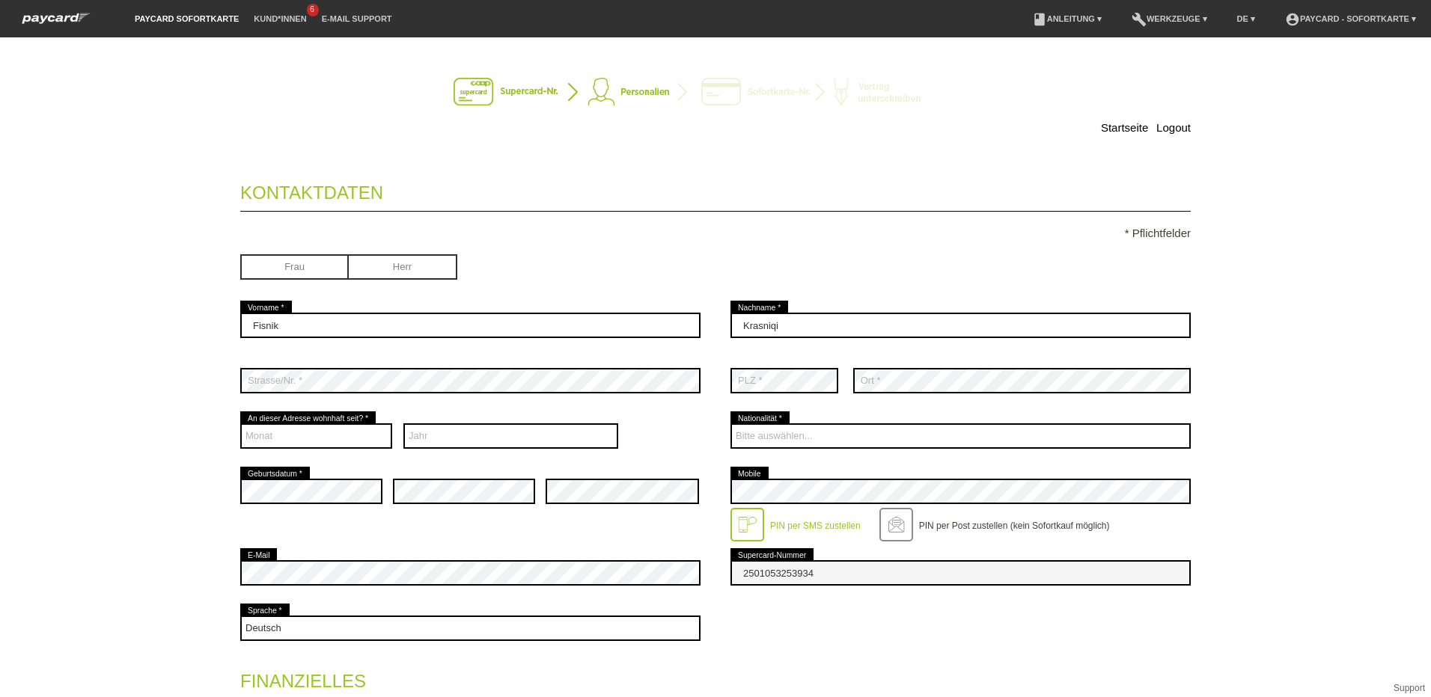
click at [440, 533] on div "error Geburtsdatum * error error error Mobile" at bounding box center [715, 505] width 950 height 82
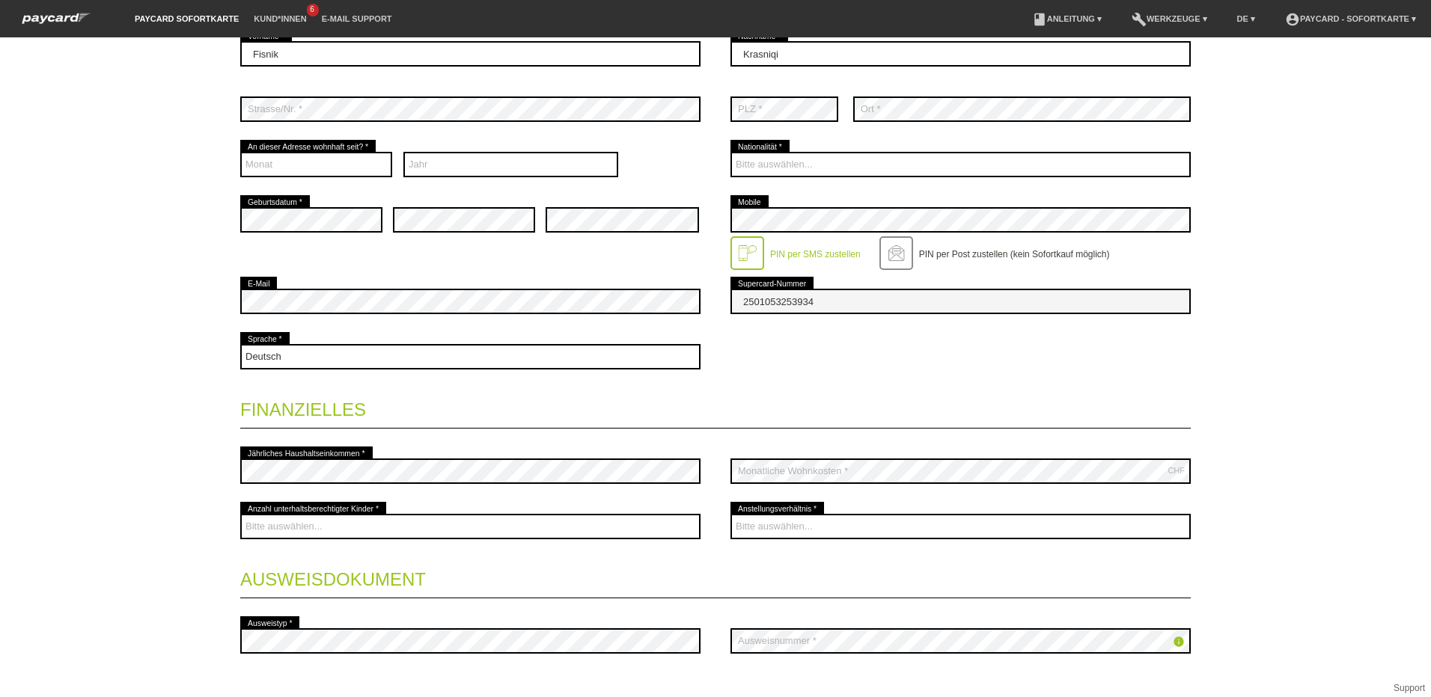
scroll to position [299, 0]
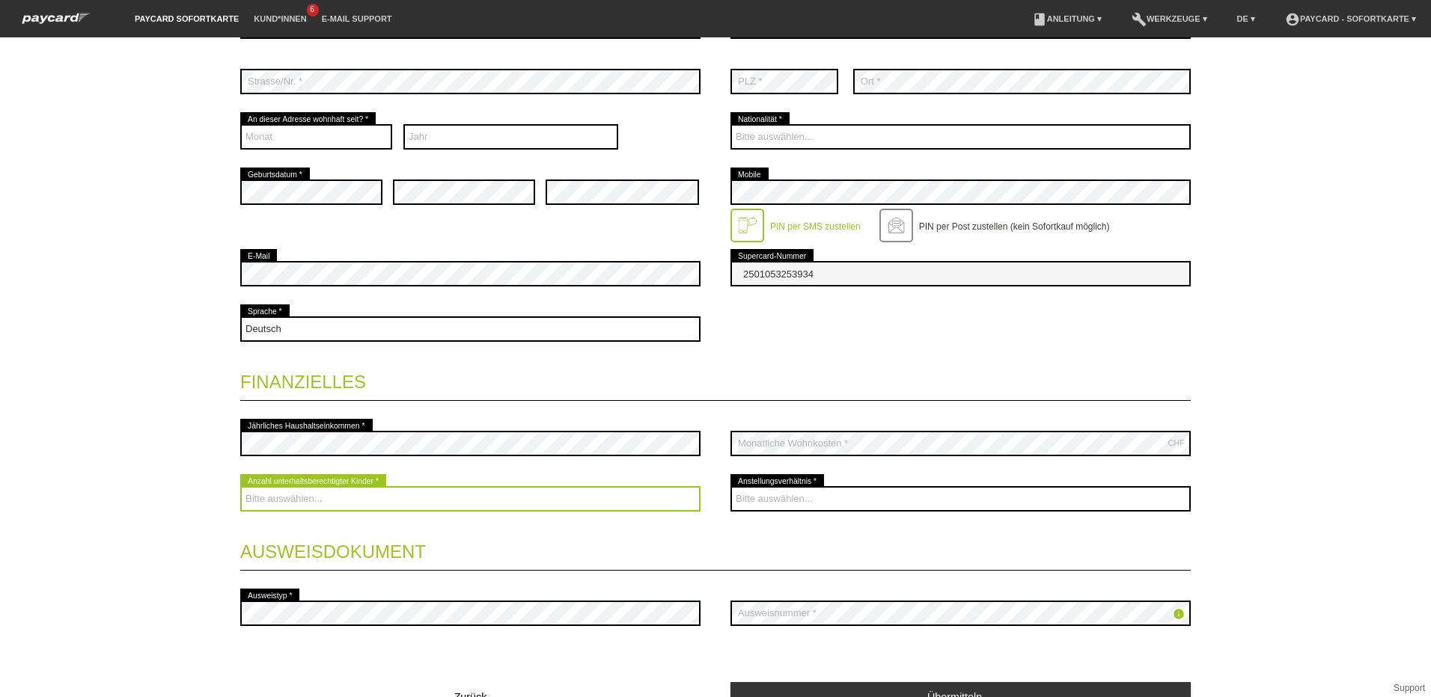
click at [370, 500] on select "Bitte auswählen... 0 1 2 3 4 5 6 7 8 9" at bounding box center [470, 498] width 460 height 25
select select "2"
click at [240, 486] on select "Bitte auswählen... 0 1 2 3 4 5 6 7 8 9" at bounding box center [470, 498] width 460 height 25
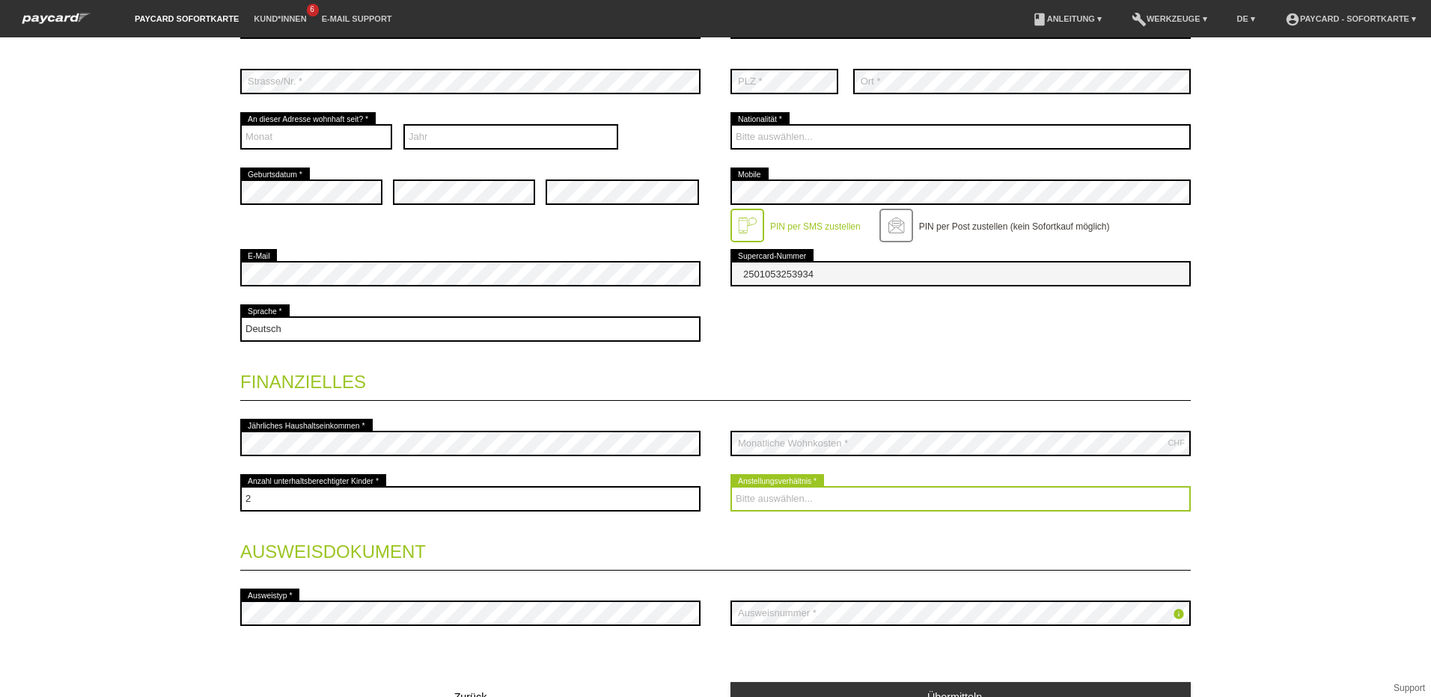
click at [855, 504] on select "Bitte auswählen... Unbefristet Befristet Lehrling/Student Pensioniert Nicht arb…" at bounding box center [960, 498] width 460 height 25
select select "UNLIMITED"
click at [730, 486] on select "Bitte auswählen... Unbefristet Befristet Lehrling/Student Pensioniert Nicht arb…" at bounding box center [960, 498] width 460 height 25
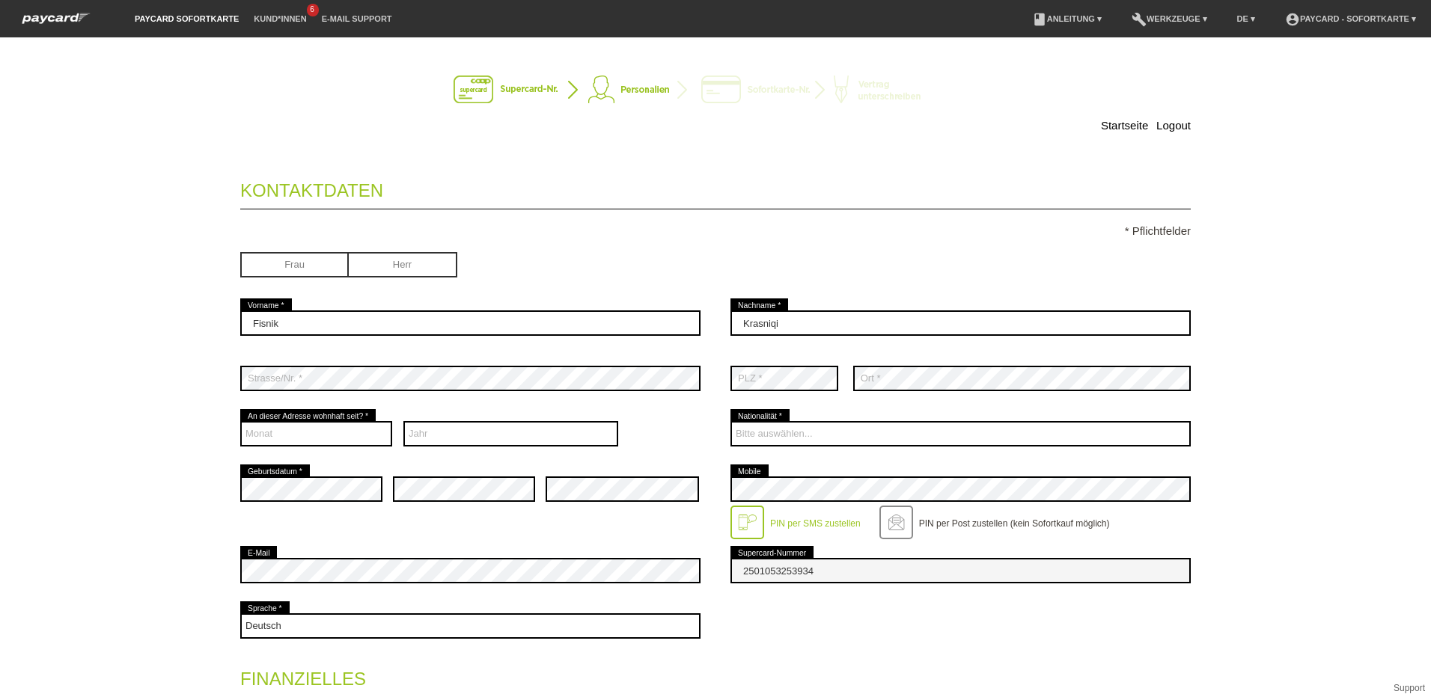
scroll to position [0, 0]
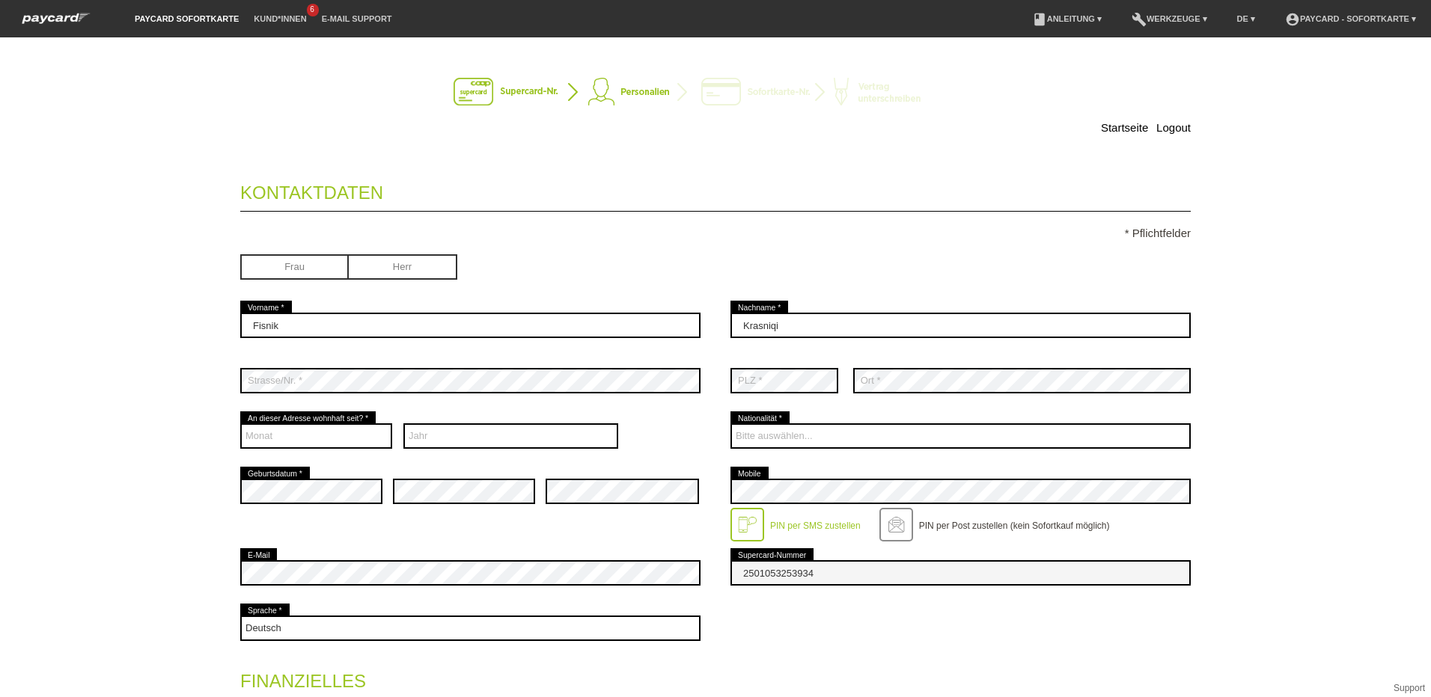
click at [310, 266] on input "radio" at bounding box center [294, 265] width 108 height 22
radio input "true"
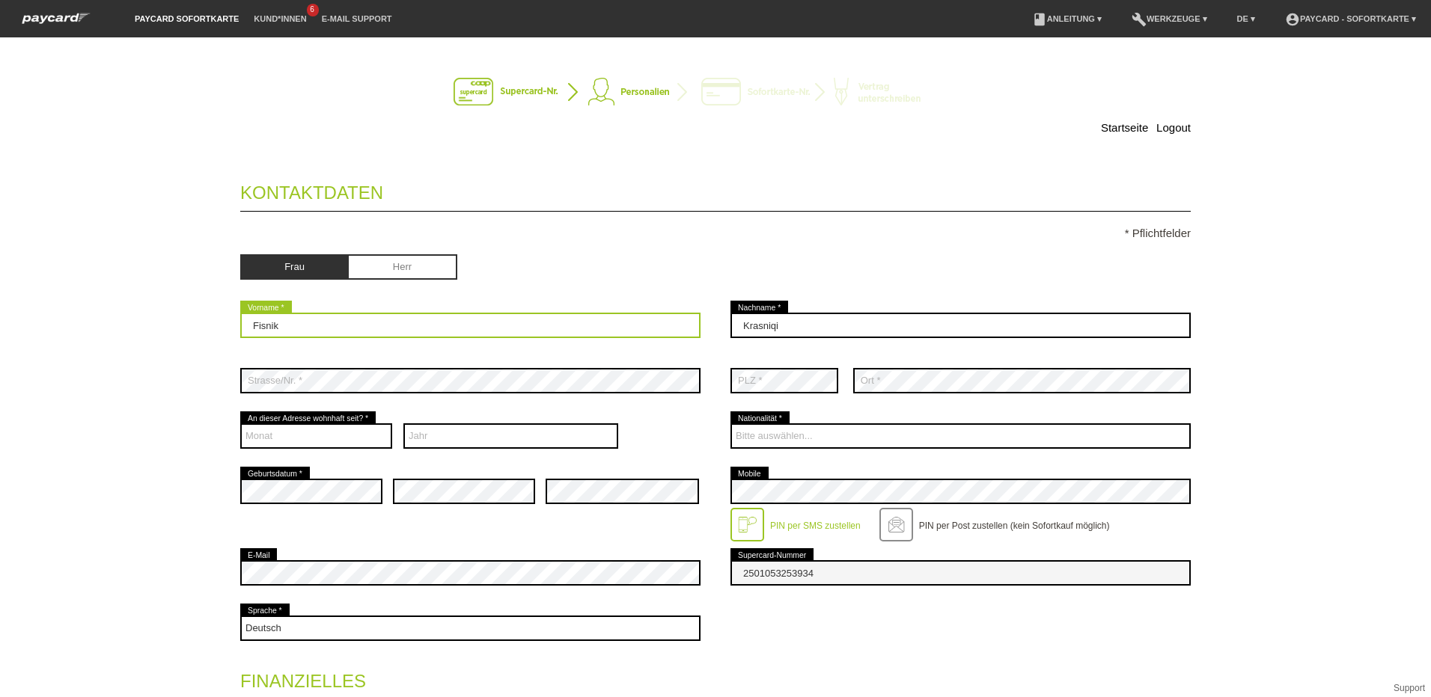
drag, startPoint x: 309, startPoint y: 326, endPoint x: 97, endPoint y: 325, distance: 212.5
click at [97, 325] on div "Startseite Logout Kontaktdaten * Pflichtfelder Frau Herr 01" at bounding box center [715, 367] width 1431 height 660
type input "[PERSON_NAME]"
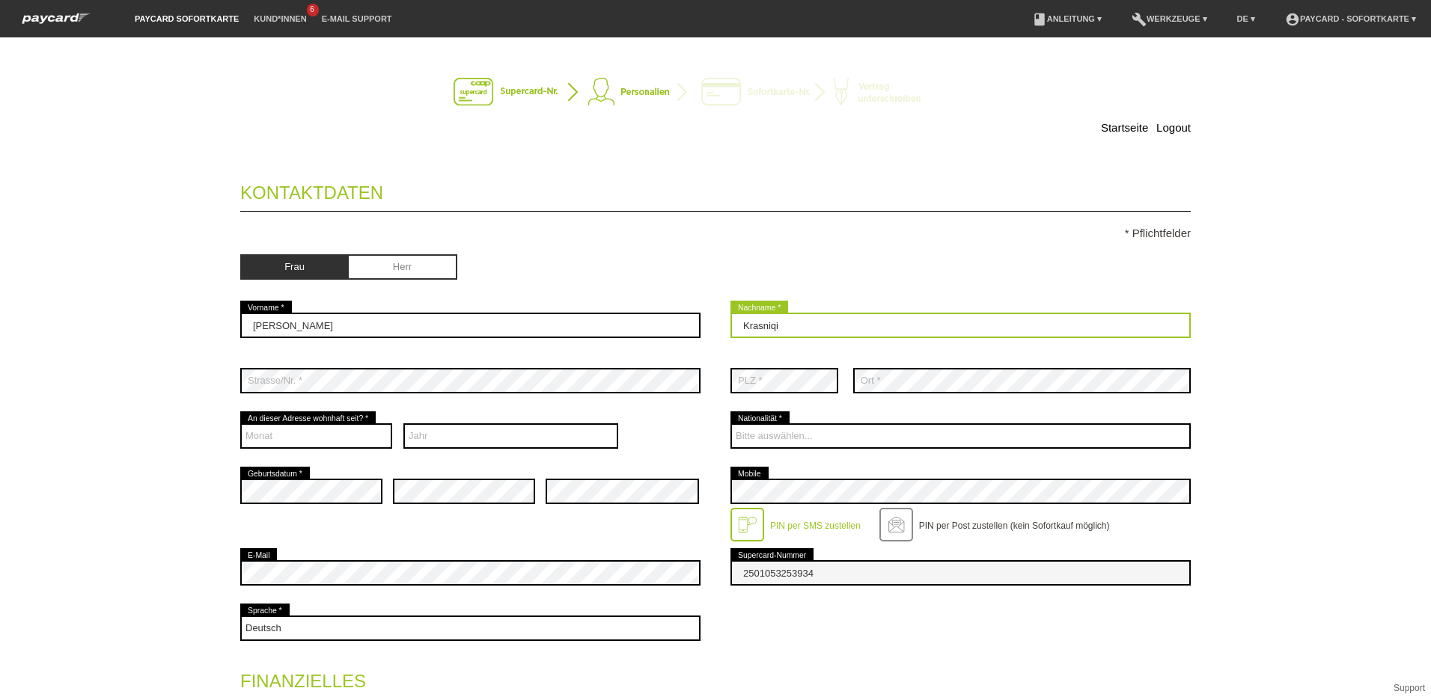
click at [735, 322] on input "Krasniqi" at bounding box center [960, 325] width 460 height 25
type input "[PERSON_NAME] [PERSON_NAME]"
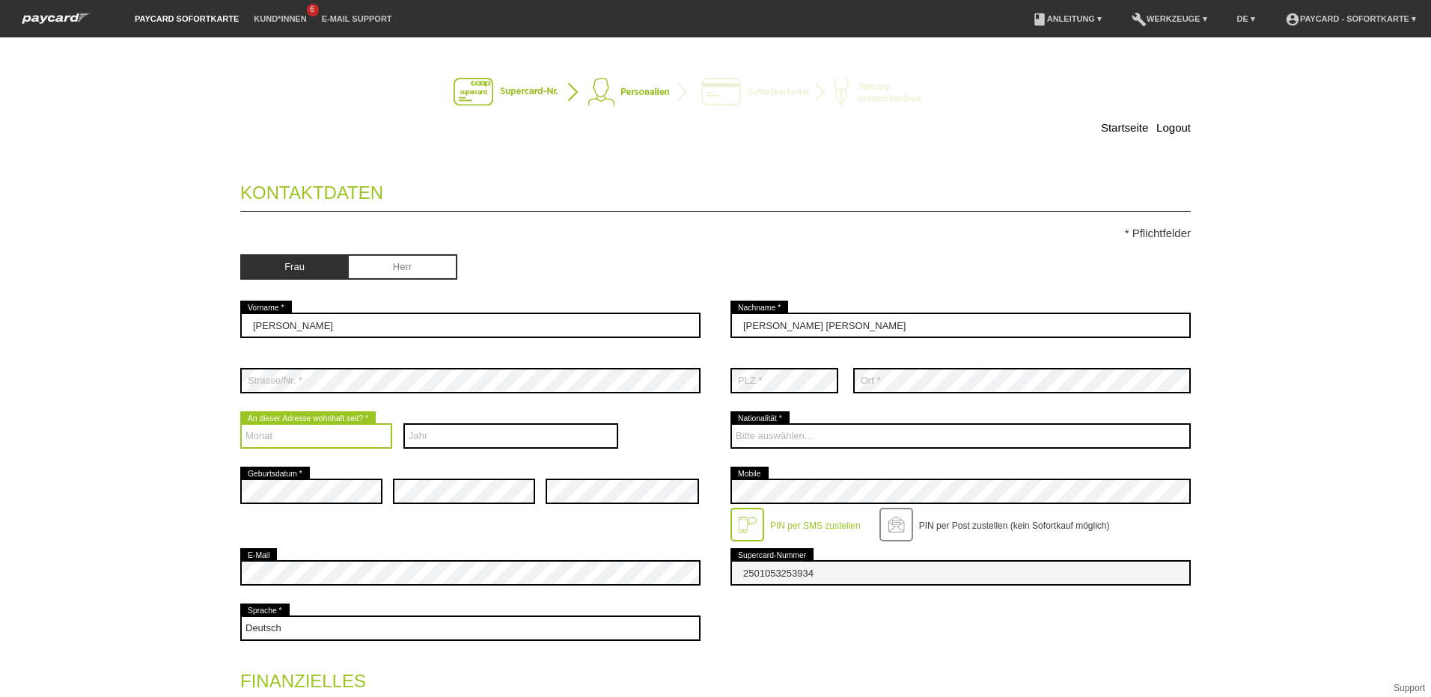
click at [338, 429] on select "Monat 01 02 03 04 05 06 07 08 09 10 11 12" at bounding box center [316, 436] width 152 height 25
select select "10"
click at [240, 424] on select "Monat 01 02 03 04 05 06 07 08 09 10 11 12" at bounding box center [316, 436] width 152 height 25
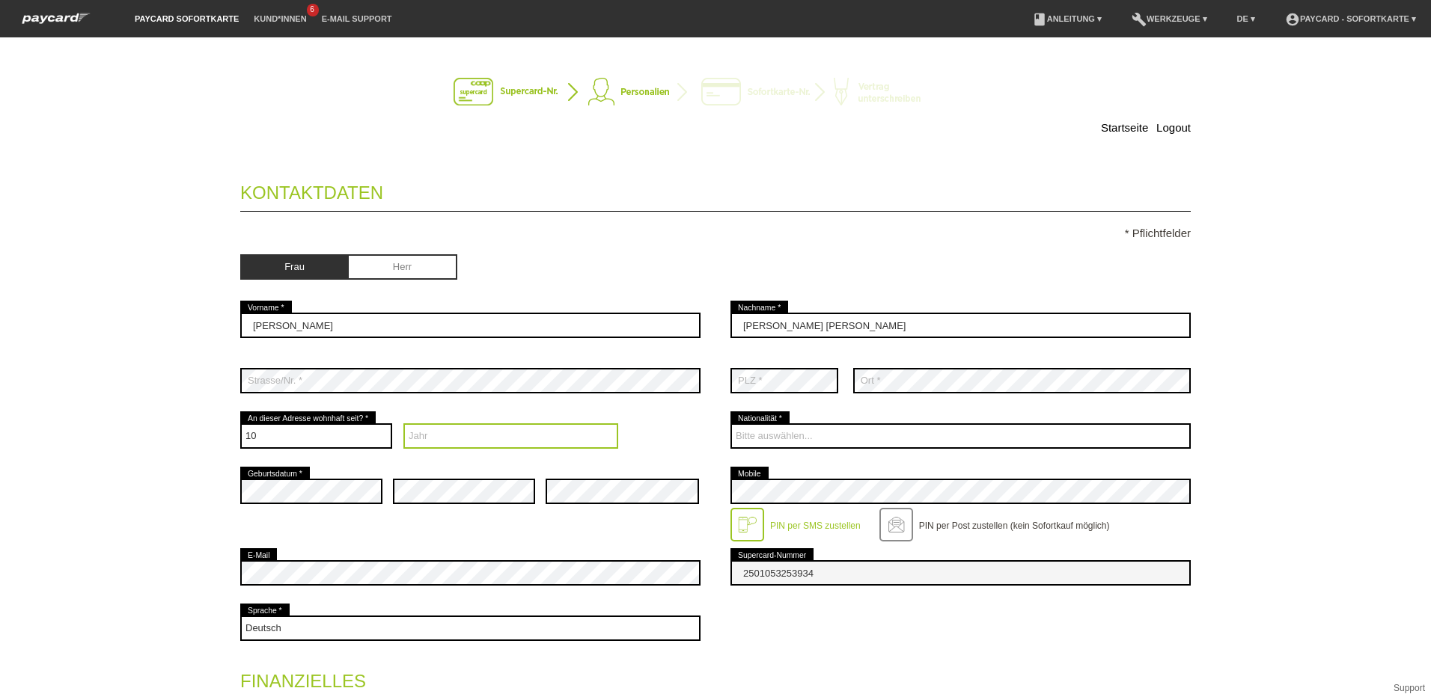
click at [451, 433] on select "Jahr 2025 2024 2023 2022 2021 2020 2019 2018 2017 2016" at bounding box center [510, 436] width 215 height 25
select select "2015"
click at [403, 424] on select "Jahr 2025 2024 2023 2022 2021 2020 2019 2018 2017 2016" at bounding box center [510, 436] width 215 height 25
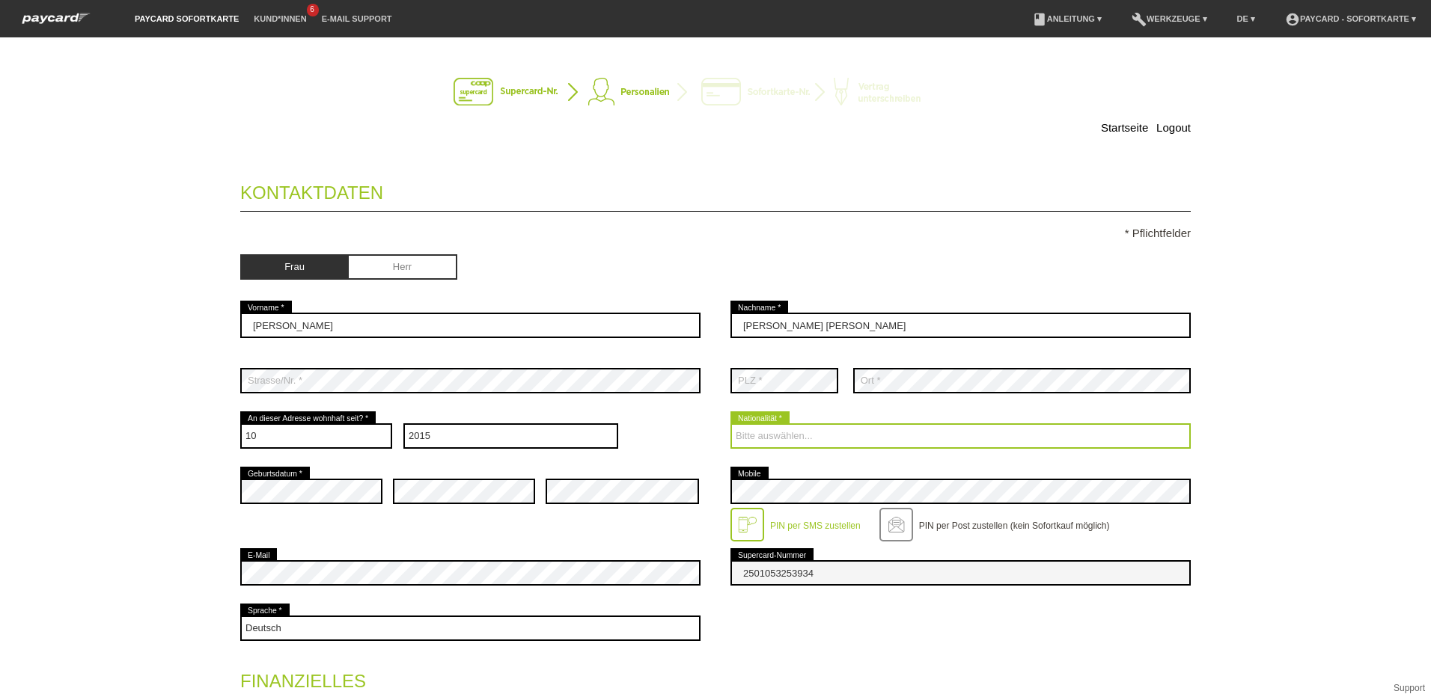
click at [835, 426] on select "Bitte auswählen... Schweiz Deutschland Liechtenstein Österreich ------------ Af…" at bounding box center [960, 436] width 460 height 25
select select "CH"
click at [730, 424] on select "Bitte auswählen... Schweiz Deutschland Liechtenstein Österreich ------------ Af…" at bounding box center [960, 436] width 460 height 25
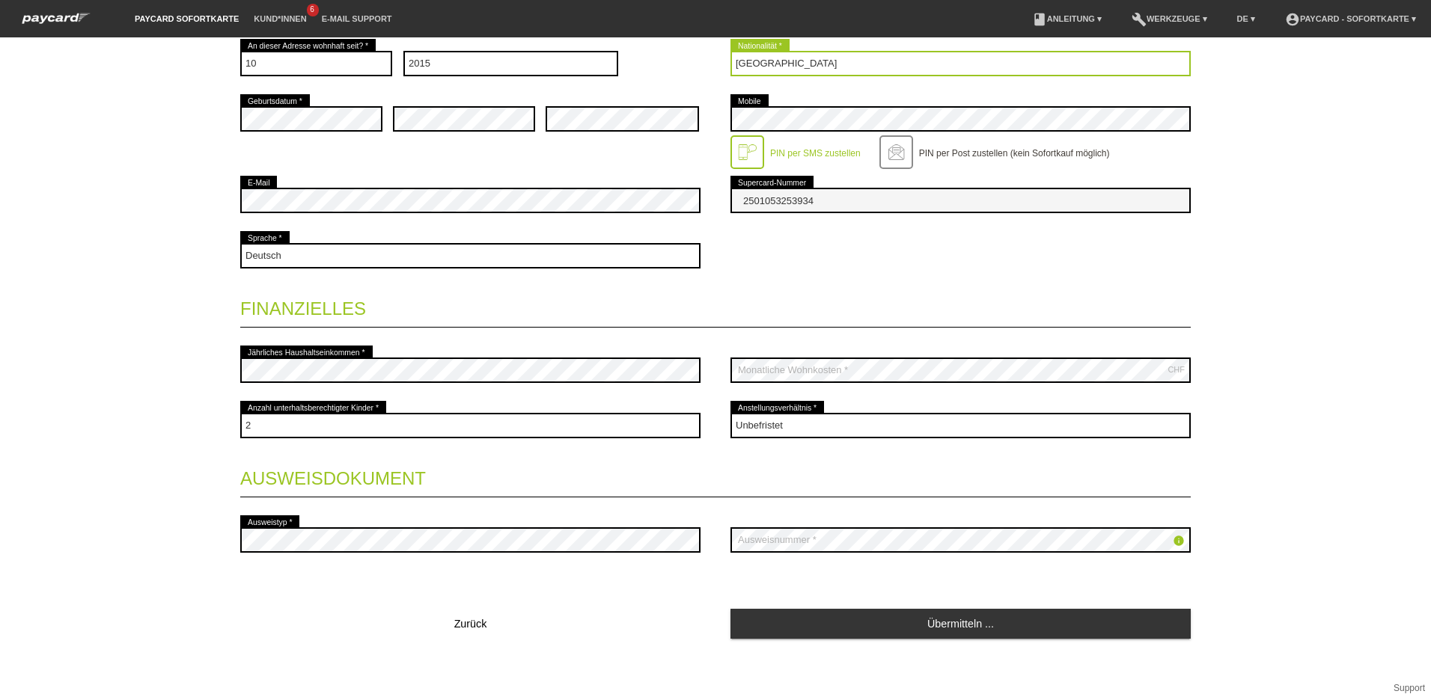
scroll to position [376, 0]
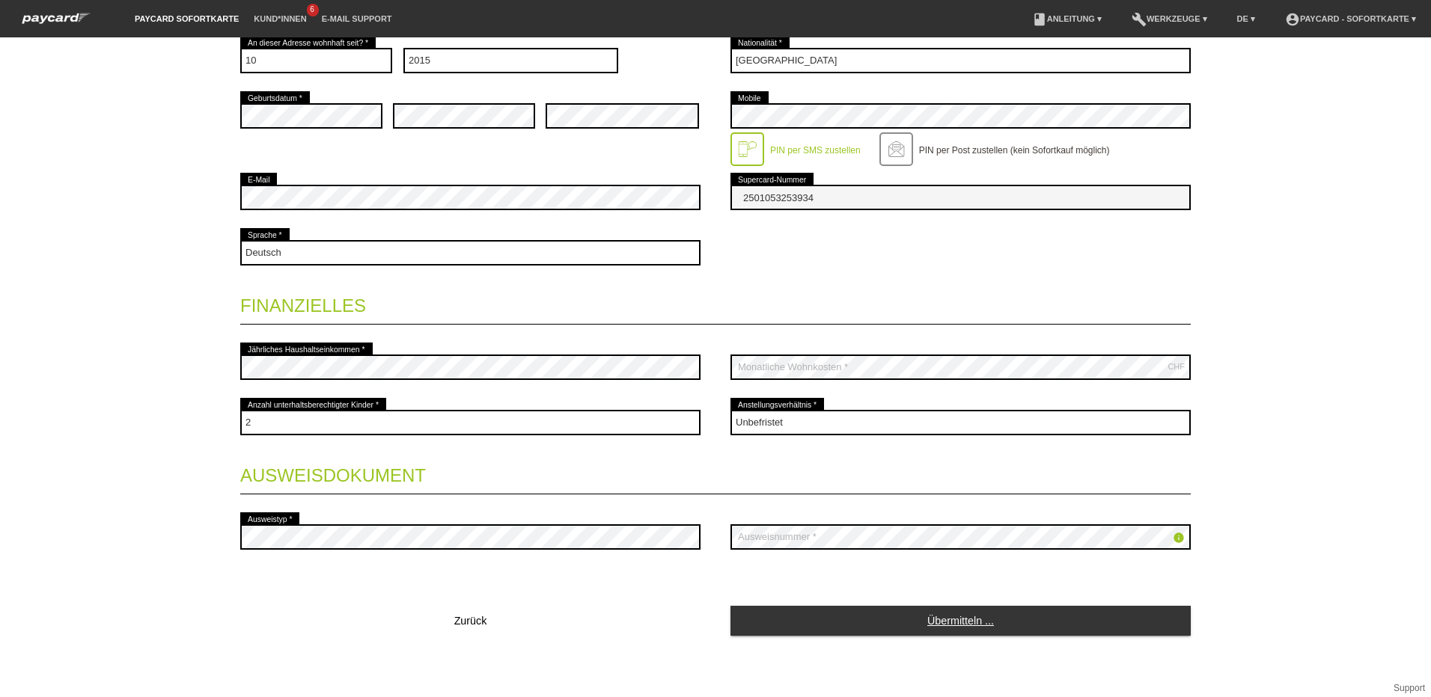
click at [921, 623] on link "Übermitteln ..." at bounding box center [960, 620] width 460 height 29
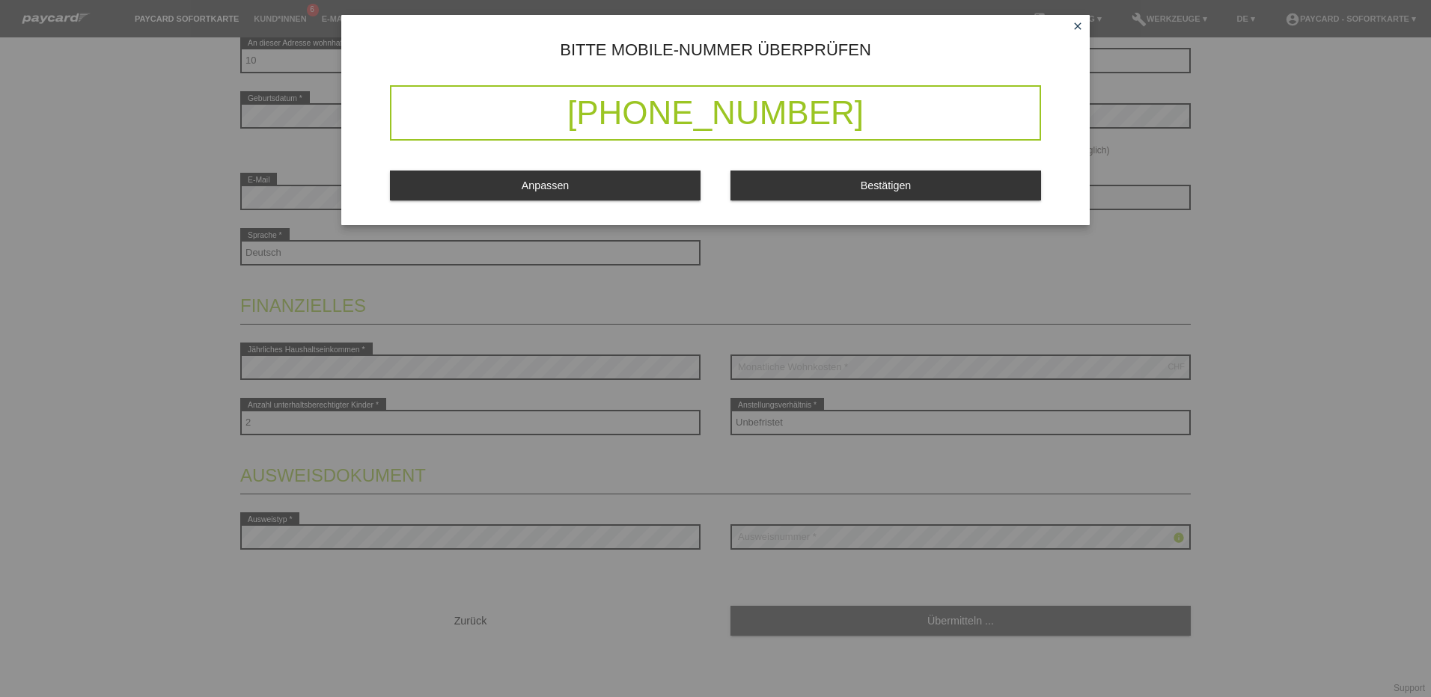
click at [844, 183] on button "Bestätigen" at bounding box center [885, 185] width 311 height 29
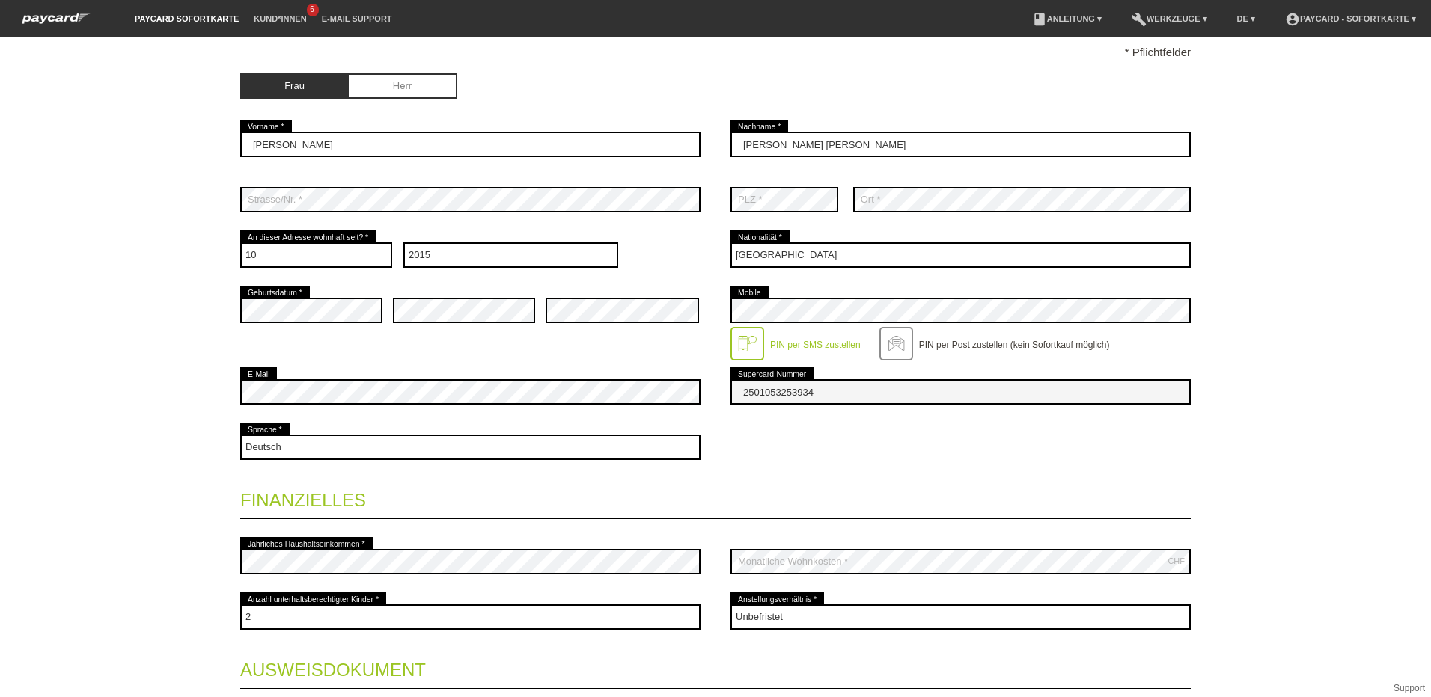
scroll to position [0, 0]
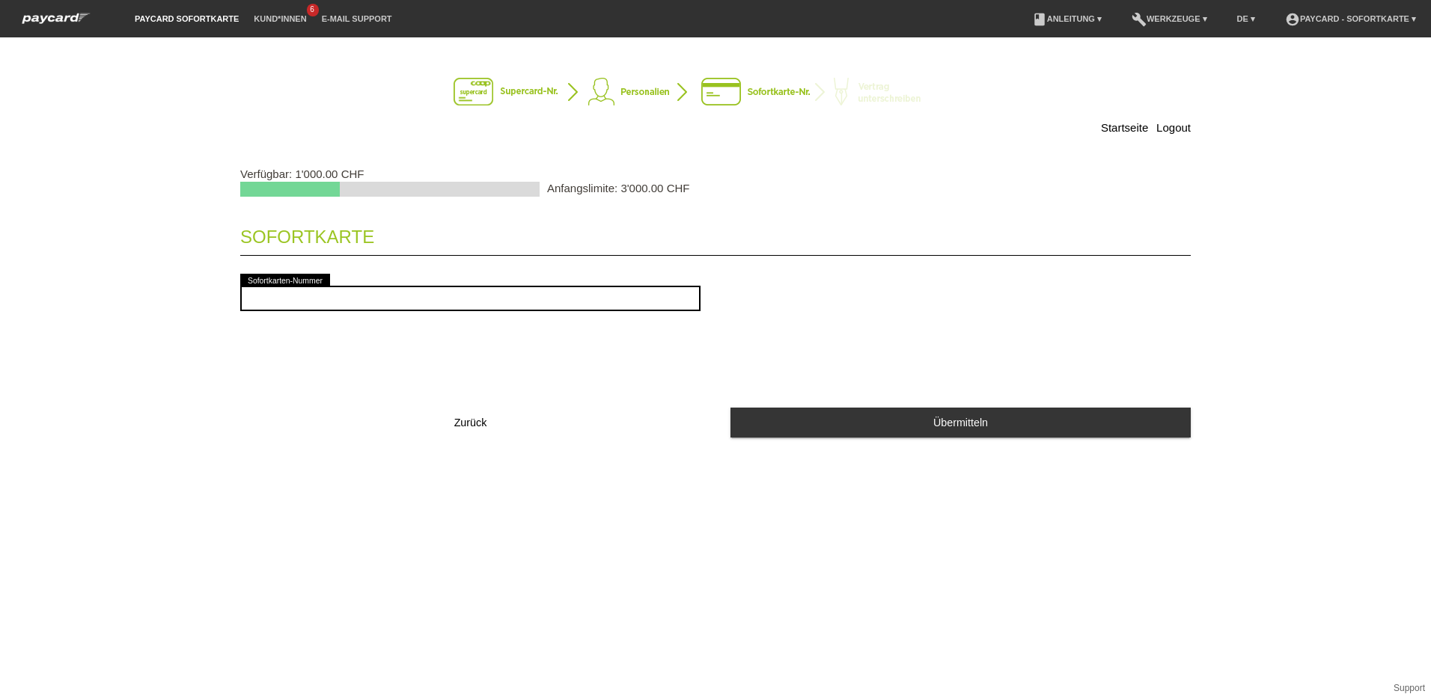
click at [474, 422] on span "Zurück" at bounding box center [470, 423] width 33 height 12
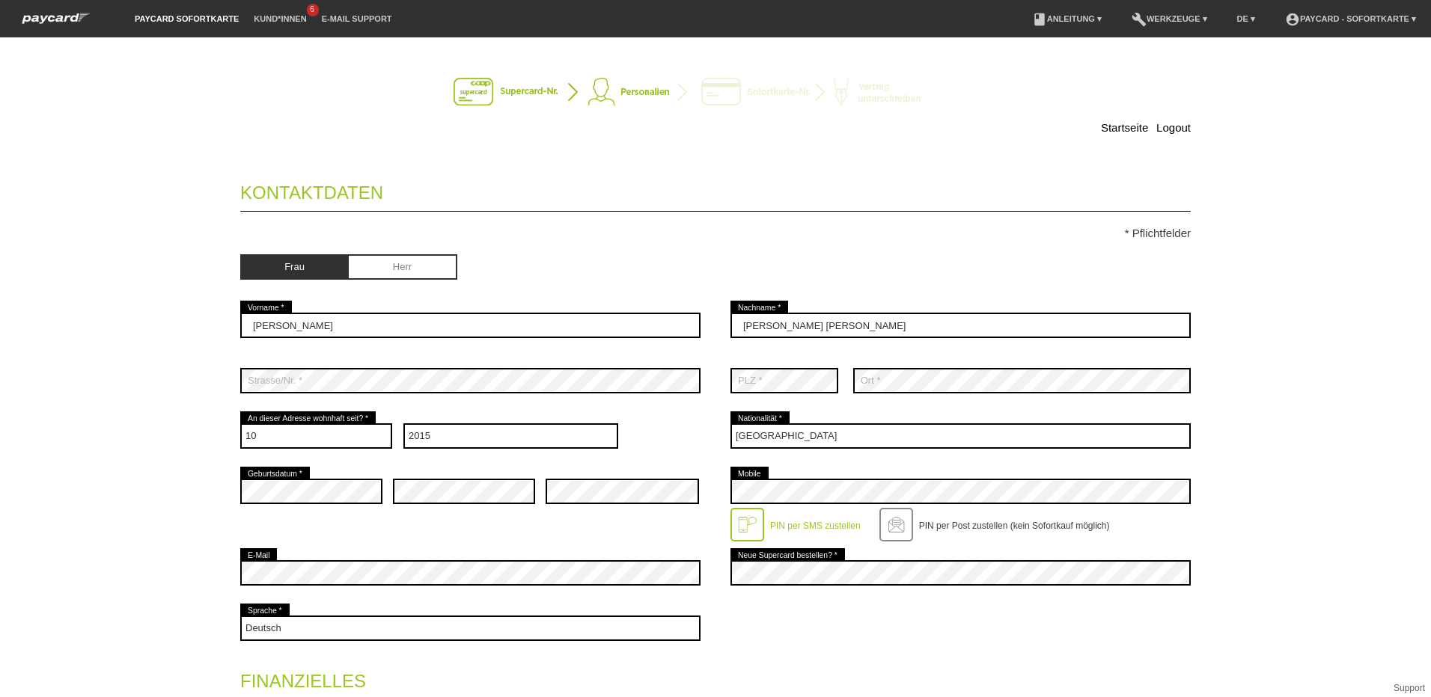
select select "10"
select select "2015"
select select "CH"
select select "2"
select select "UNLIMITED"
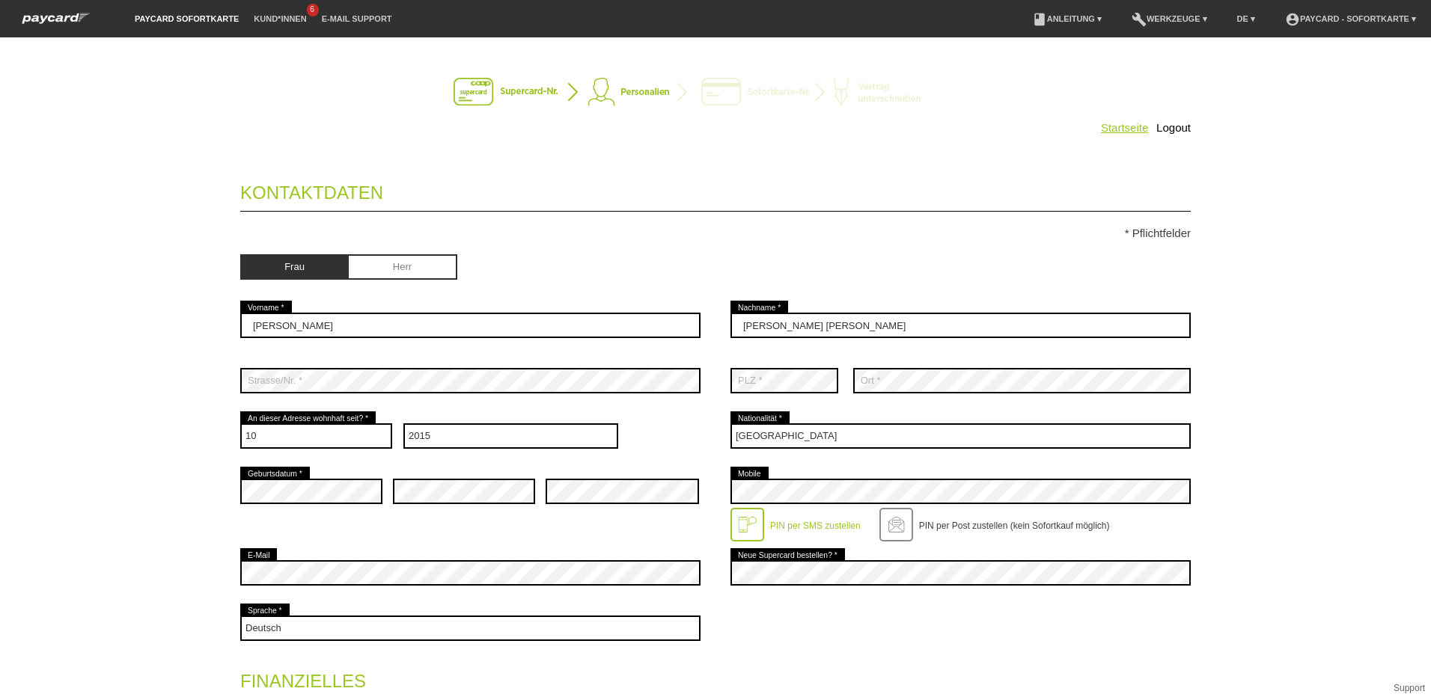
click at [1107, 124] on link "Startseite" at bounding box center [1124, 127] width 47 height 13
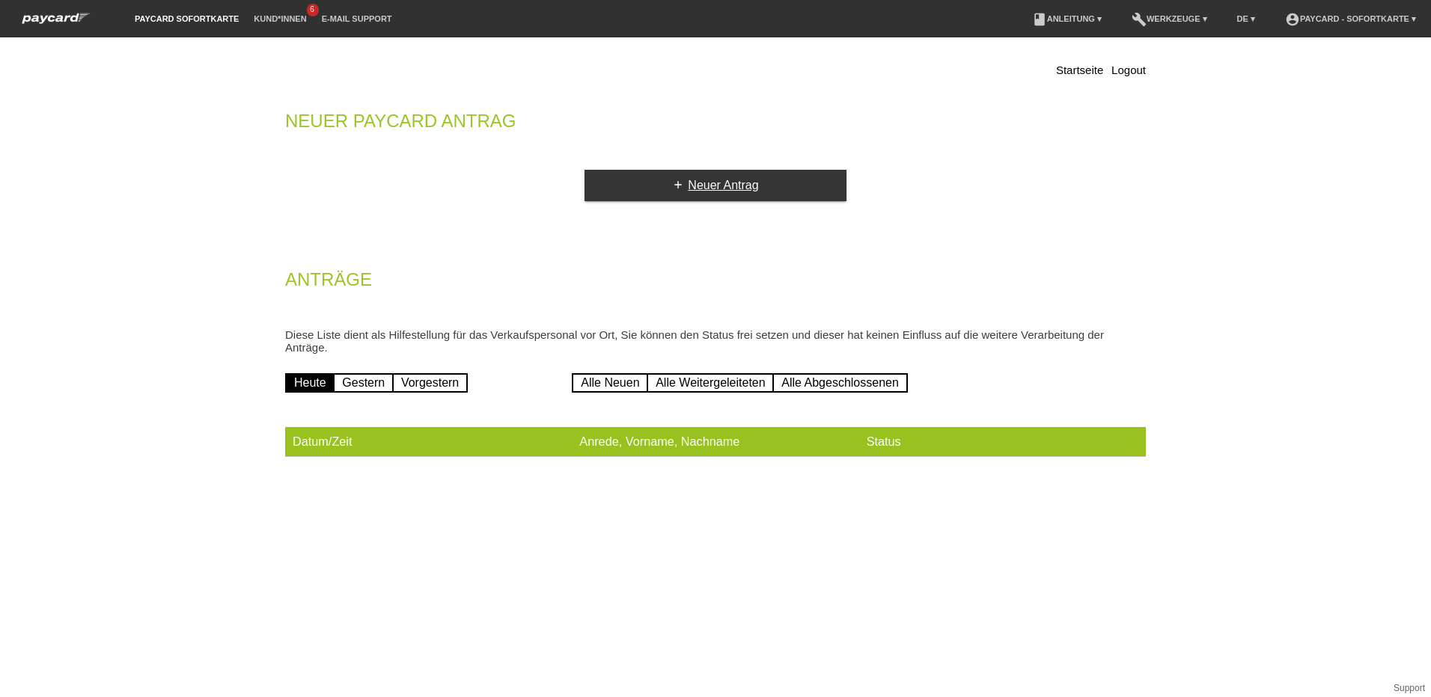
click at [681, 185] on icon "add" at bounding box center [678, 185] width 12 height 12
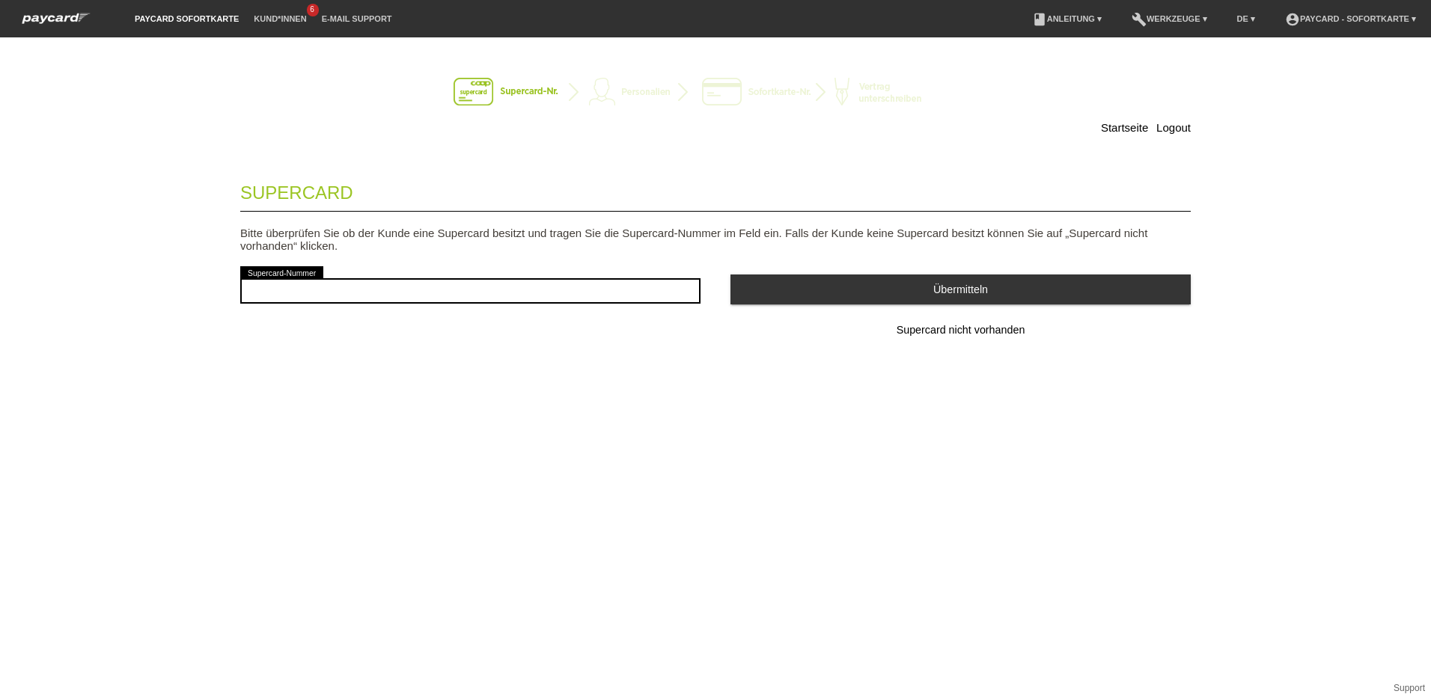
click at [921, 326] on span "Supercard nicht vorhanden" at bounding box center [960, 330] width 129 height 12
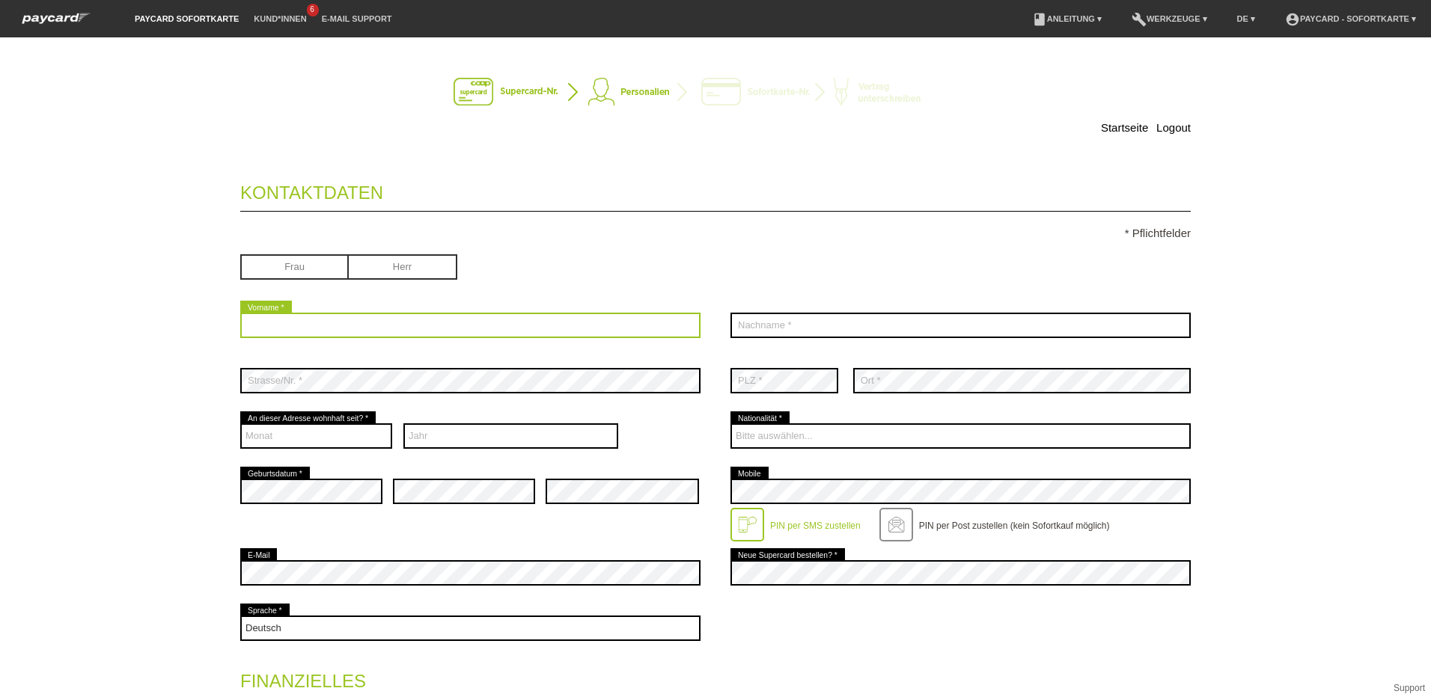
click at [305, 322] on input "text" at bounding box center [470, 325] width 460 height 25
type input "Fisnik"
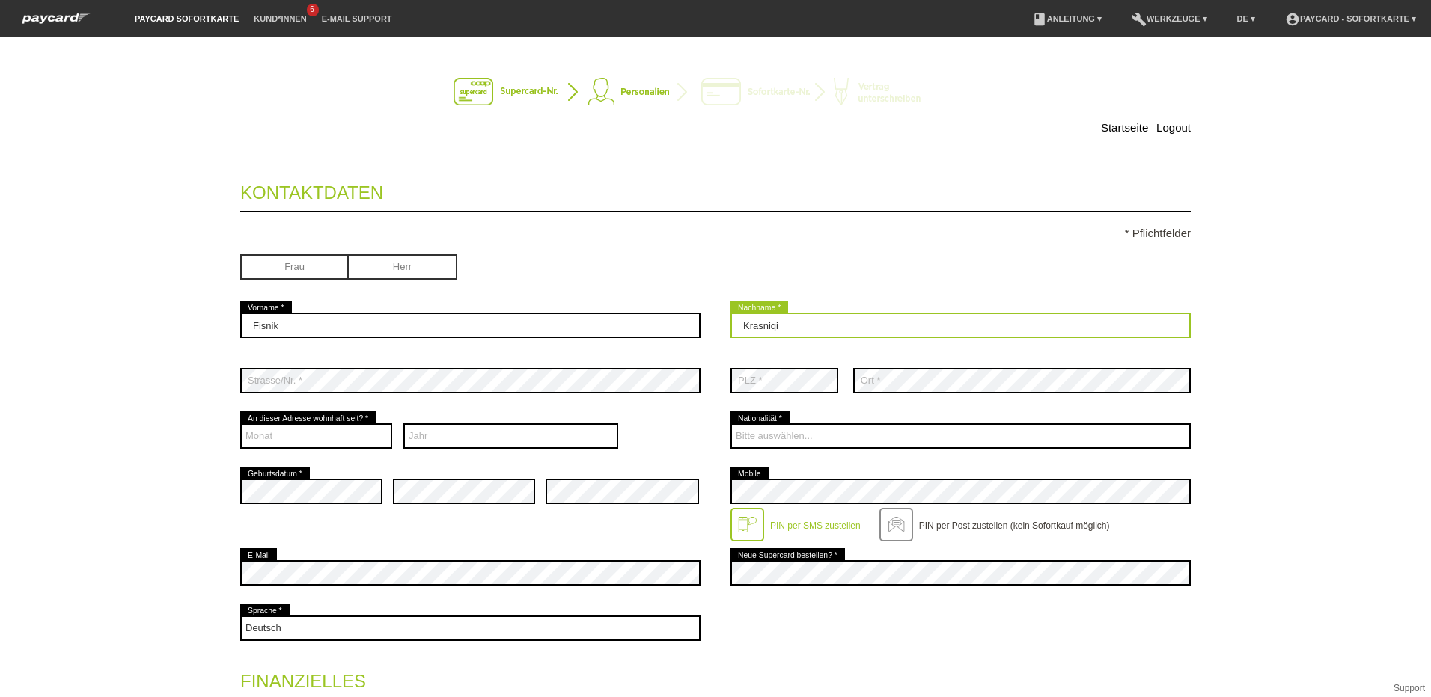
type input "Krasniqi"
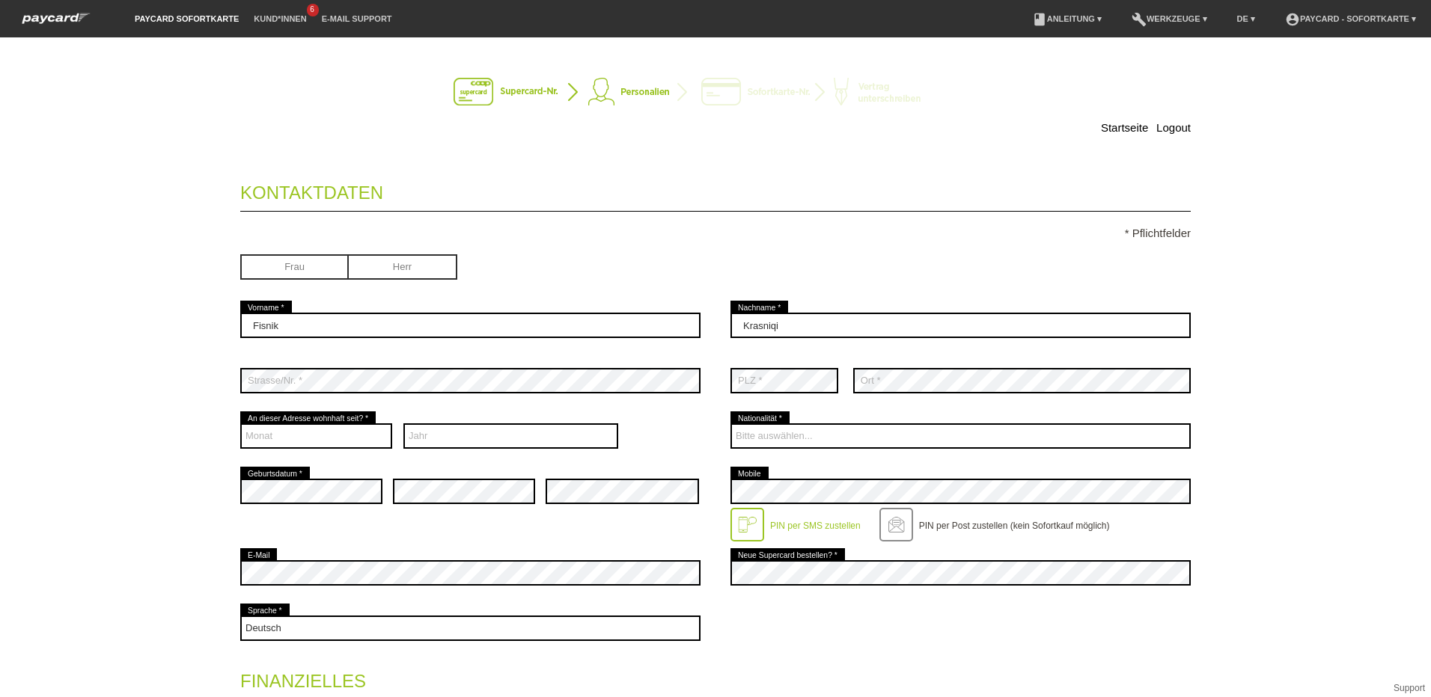
click at [961, 284] on div "Frau Herr" at bounding box center [715, 268] width 950 height 58
click at [326, 438] on select "Monat 01 02 03 04 05 06 07 08 09 10 11 12" at bounding box center [316, 436] width 152 height 25
select select "10"
click at [240, 424] on select "Monat 01 02 03 04 05 06 07 08 09 10 11 12" at bounding box center [316, 436] width 152 height 25
click at [493, 438] on select "Jahr 2025 2024 2023 2022 2021 2020 2019 2018 2017 2016" at bounding box center [510, 436] width 215 height 25
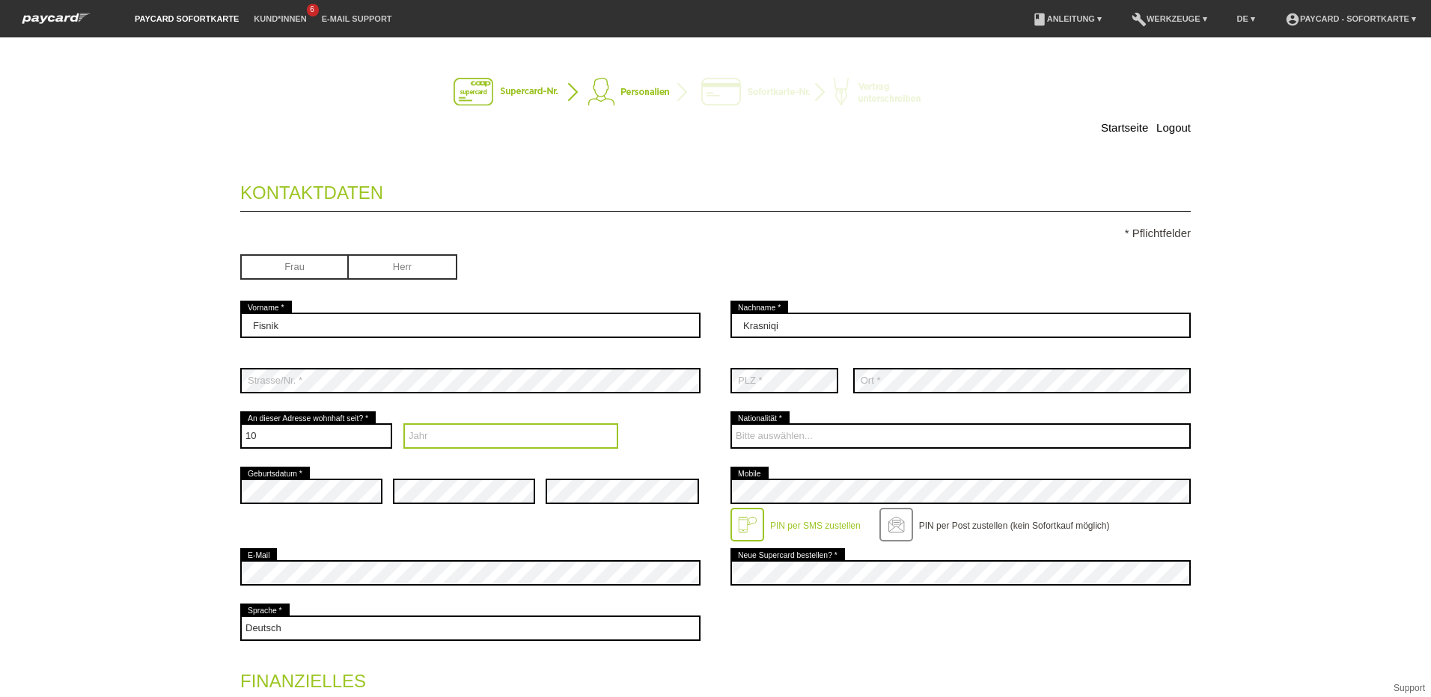
select select "2015"
click at [403, 424] on select "Jahr 2025 2024 2023 2022 2021 2020 2019 2018 2017 2016" at bounding box center [510, 436] width 215 height 25
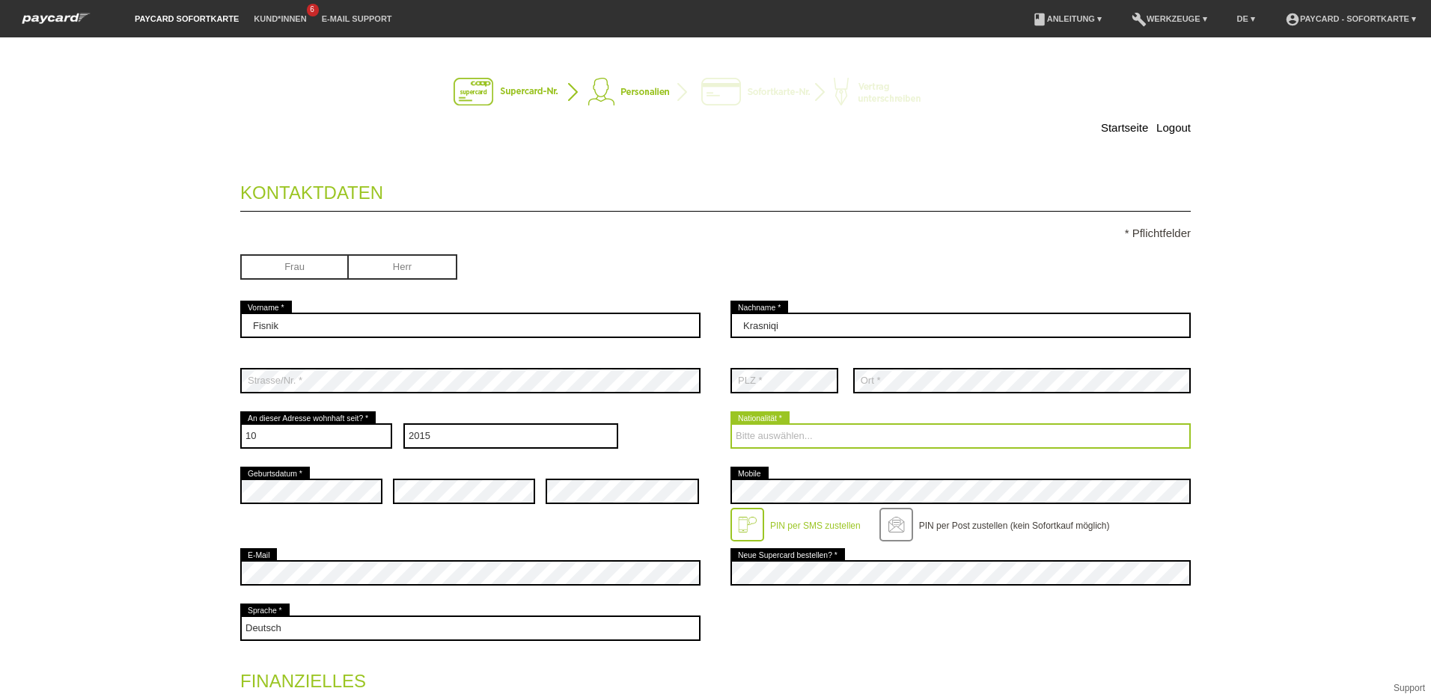
click at [820, 437] on select "Bitte auswählen... Schweiz Deutschland Liechtenstein Österreich ------------ Af…" at bounding box center [960, 436] width 460 height 25
select select "CH"
click at [730, 424] on select "Bitte auswählen... Schweiz Deutschland Liechtenstein Österreich ------------ Af…" at bounding box center [960, 436] width 460 height 25
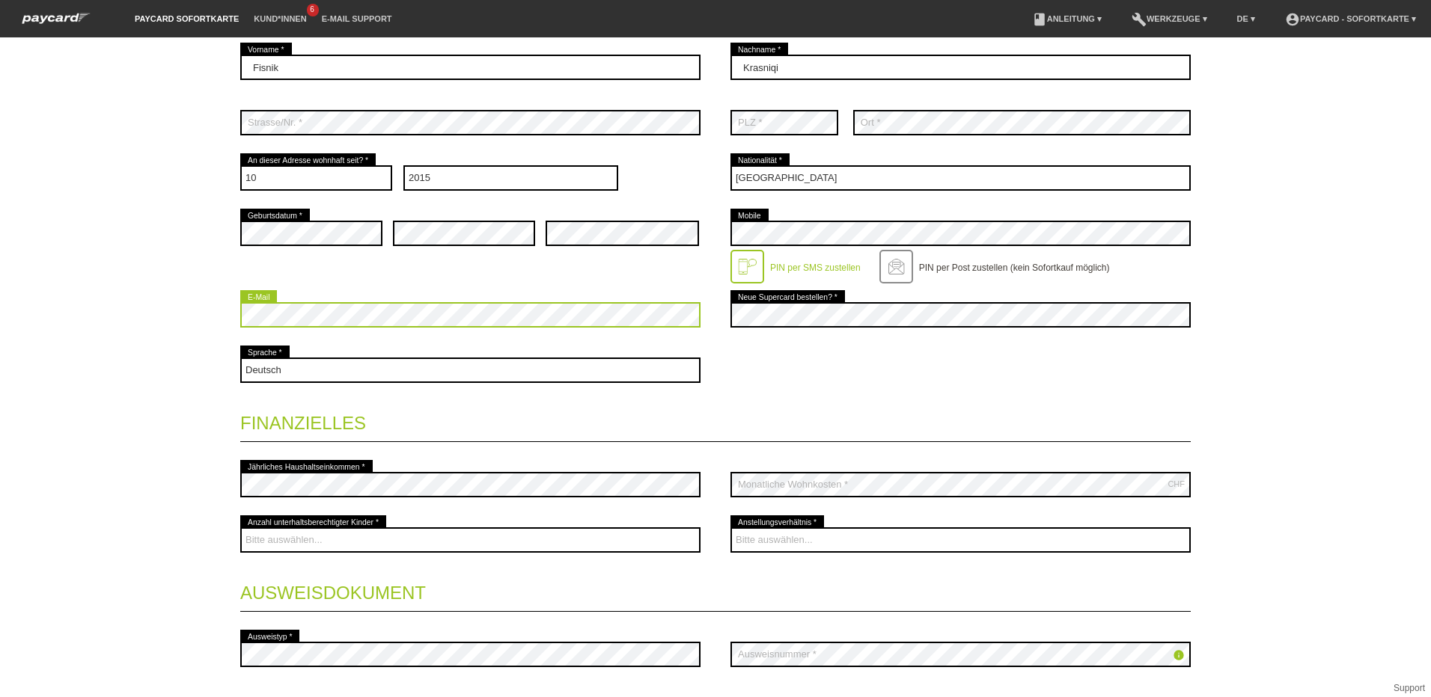
scroll to position [299, 0]
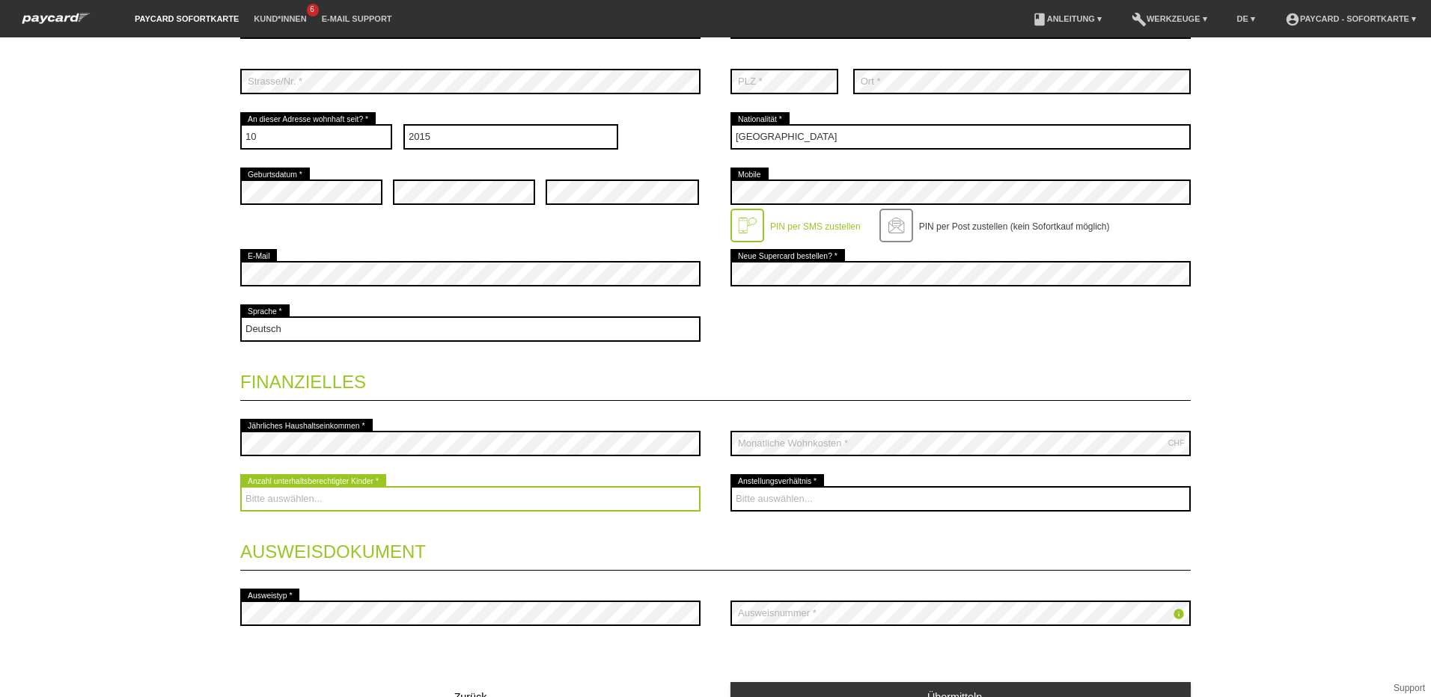
click at [362, 492] on select "Bitte auswählen... 0 1 2 3 4 5 6 7 8 9" at bounding box center [470, 498] width 460 height 25
select select "2"
click at [240, 486] on select "Bitte auswählen... 0 1 2 3 4 5 6 7 8 9" at bounding box center [470, 498] width 460 height 25
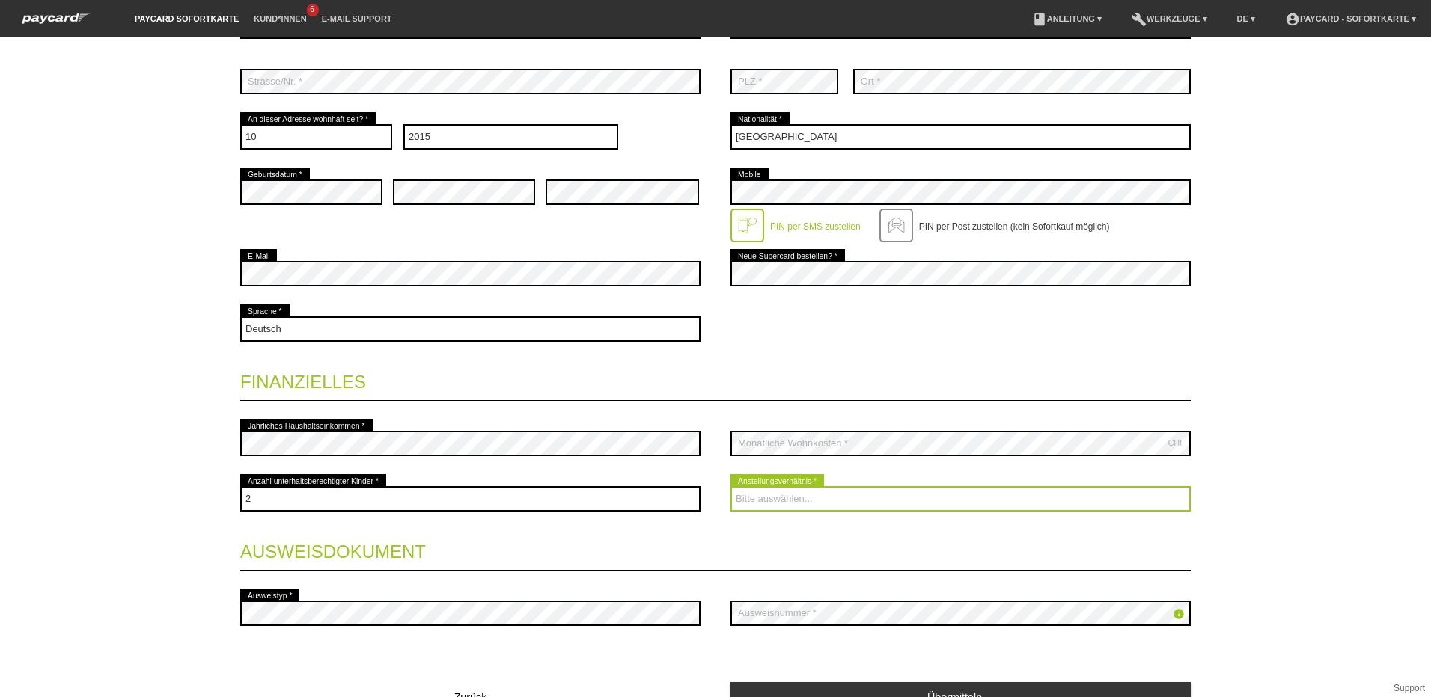
click at [876, 492] on select "Bitte auswählen... Unbefristet Befristet Lehrling/Student Pensioniert Nicht arb…" at bounding box center [960, 498] width 460 height 25
select select "UNLIMITED"
click at [730, 486] on select "Bitte auswählen... Unbefristet Befristet Lehrling/Student Pensioniert Nicht arb…" at bounding box center [960, 498] width 460 height 25
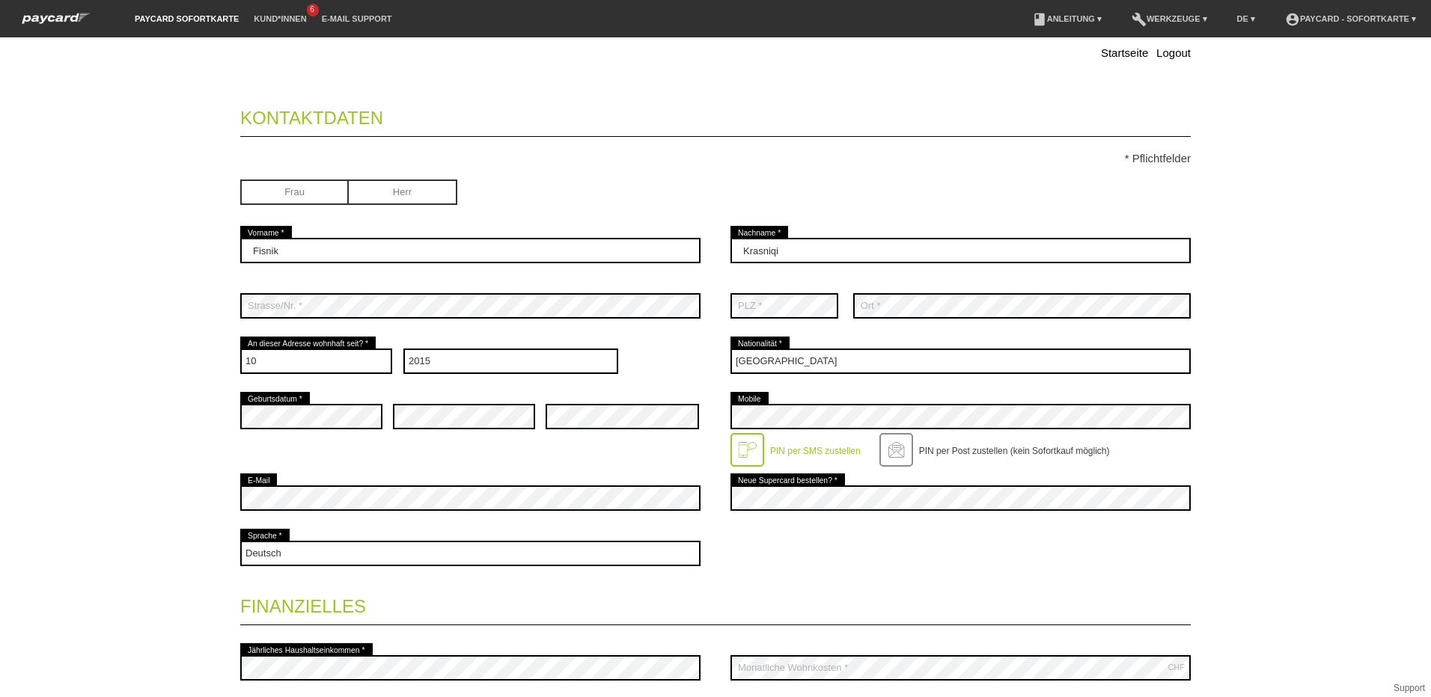
scroll to position [0, 0]
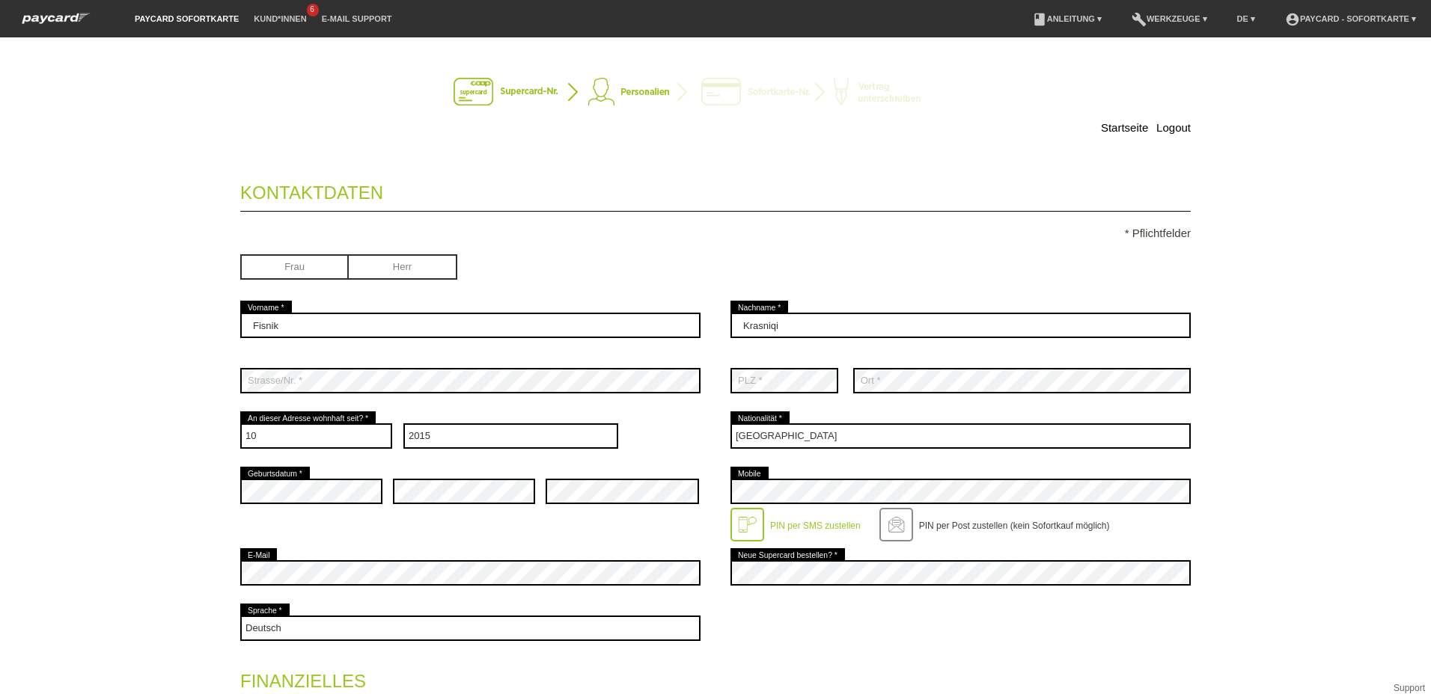
click at [398, 265] on input "radio" at bounding box center [403, 265] width 108 height 22
radio input "true"
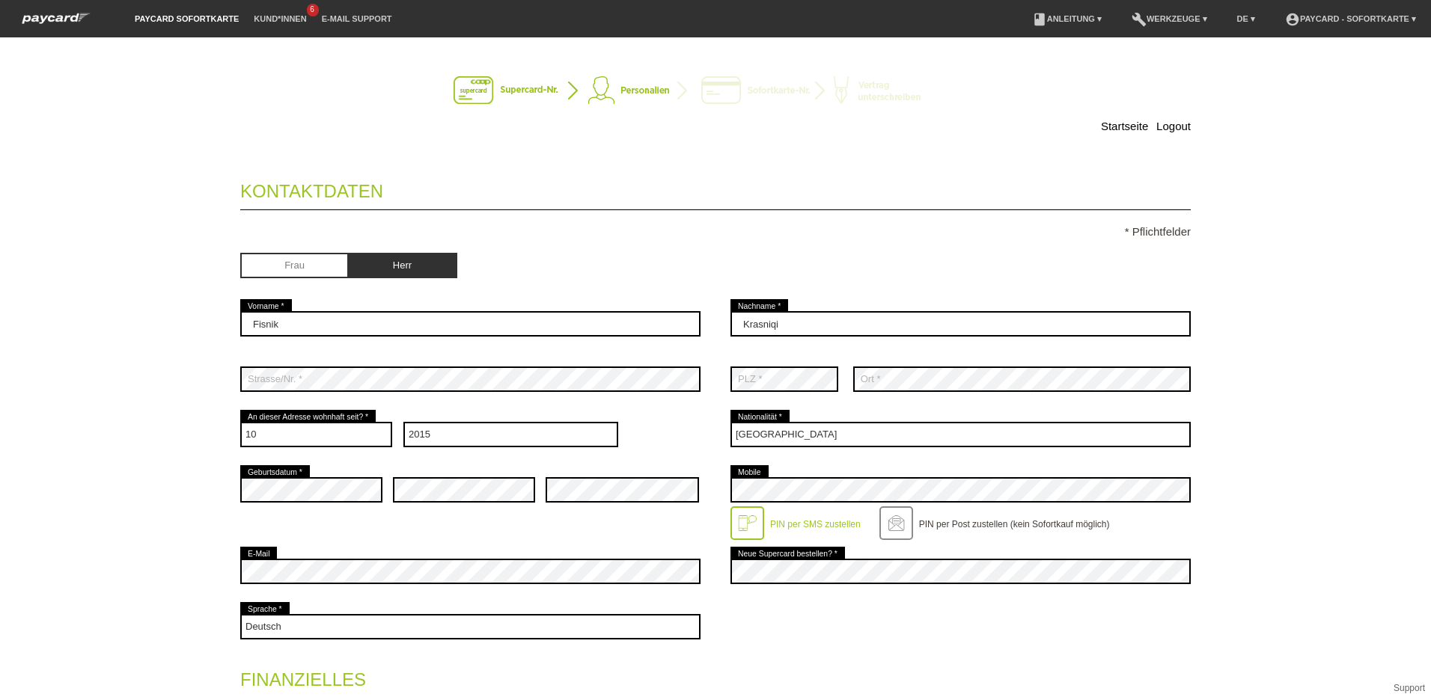
scroll to position [376, 0]
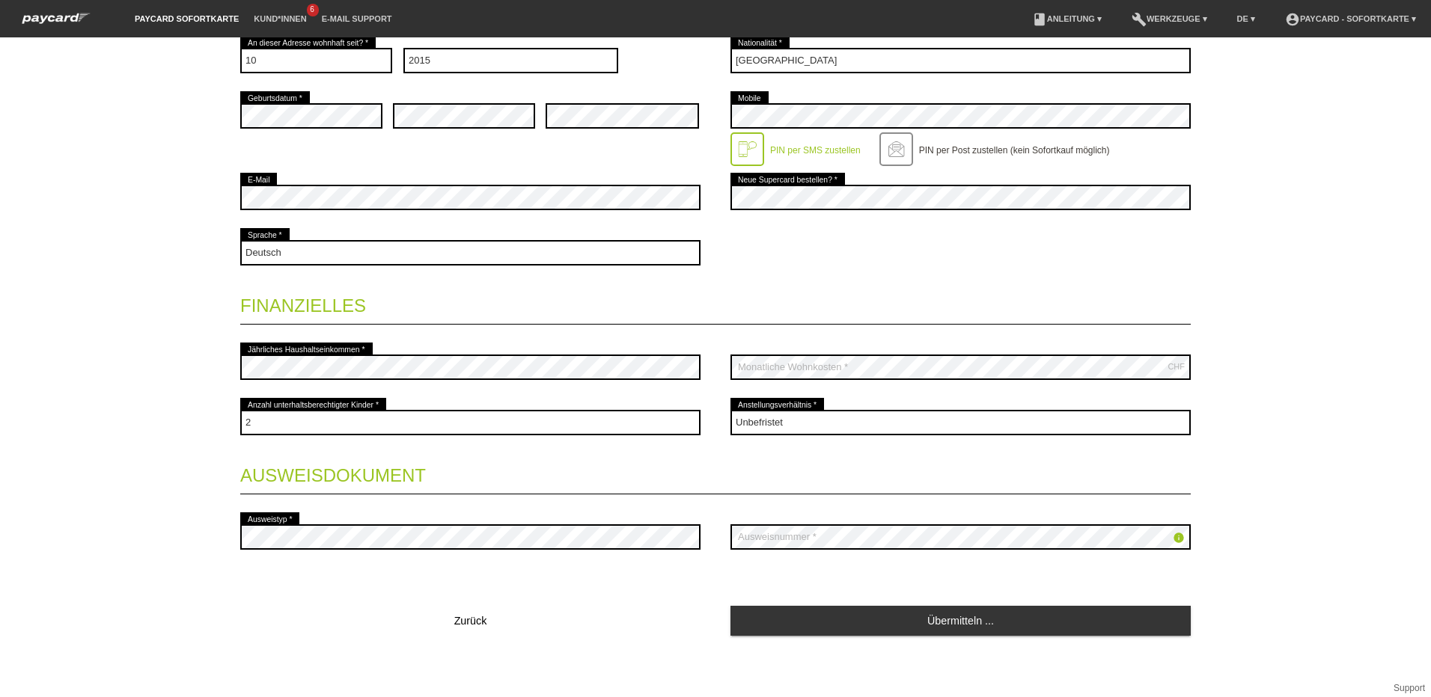
click at [435, 302] on legend "Finanzielles" at bounding box center [715, 303] width 950 height 44
click at [916, 625] on link "Übermitteln ..." at bounding box center [960, 620] width 460 height 29
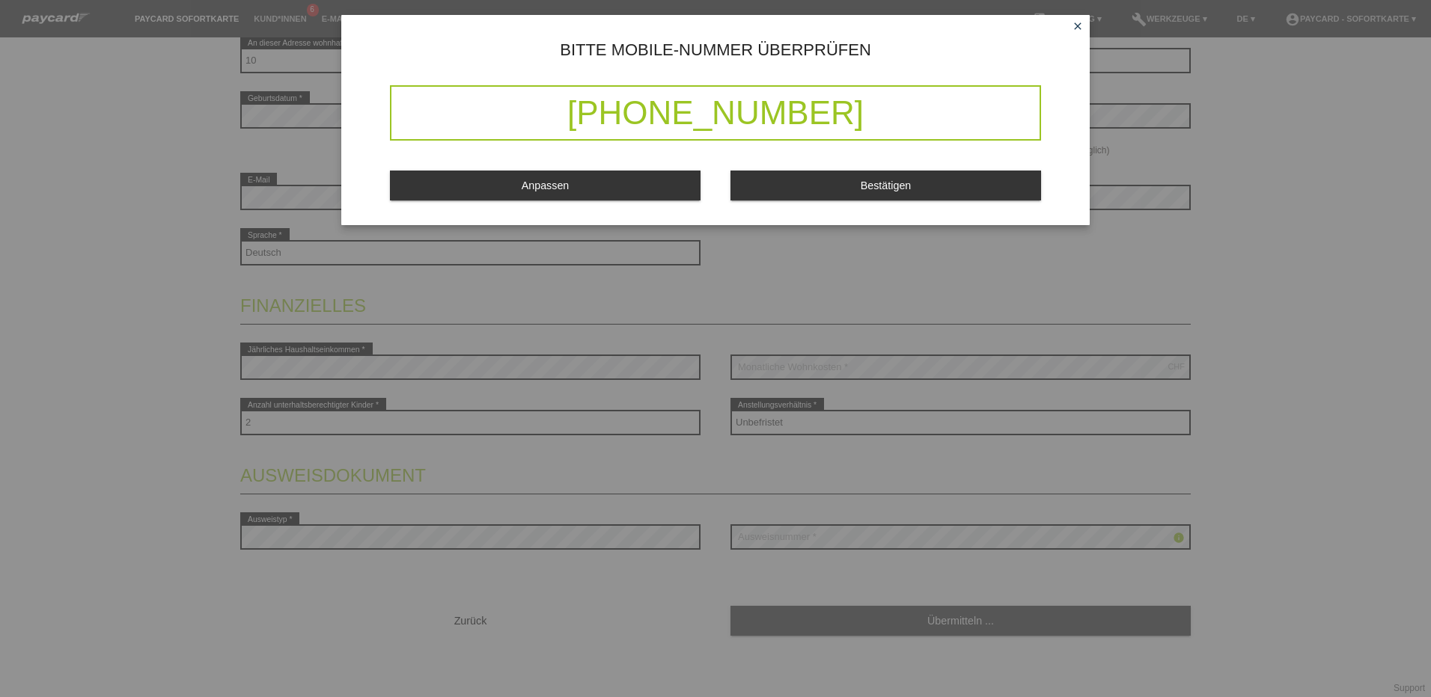
click at [890, 185] on span "Bestätigen" at bounding box center [885, 186] width 51 height 12
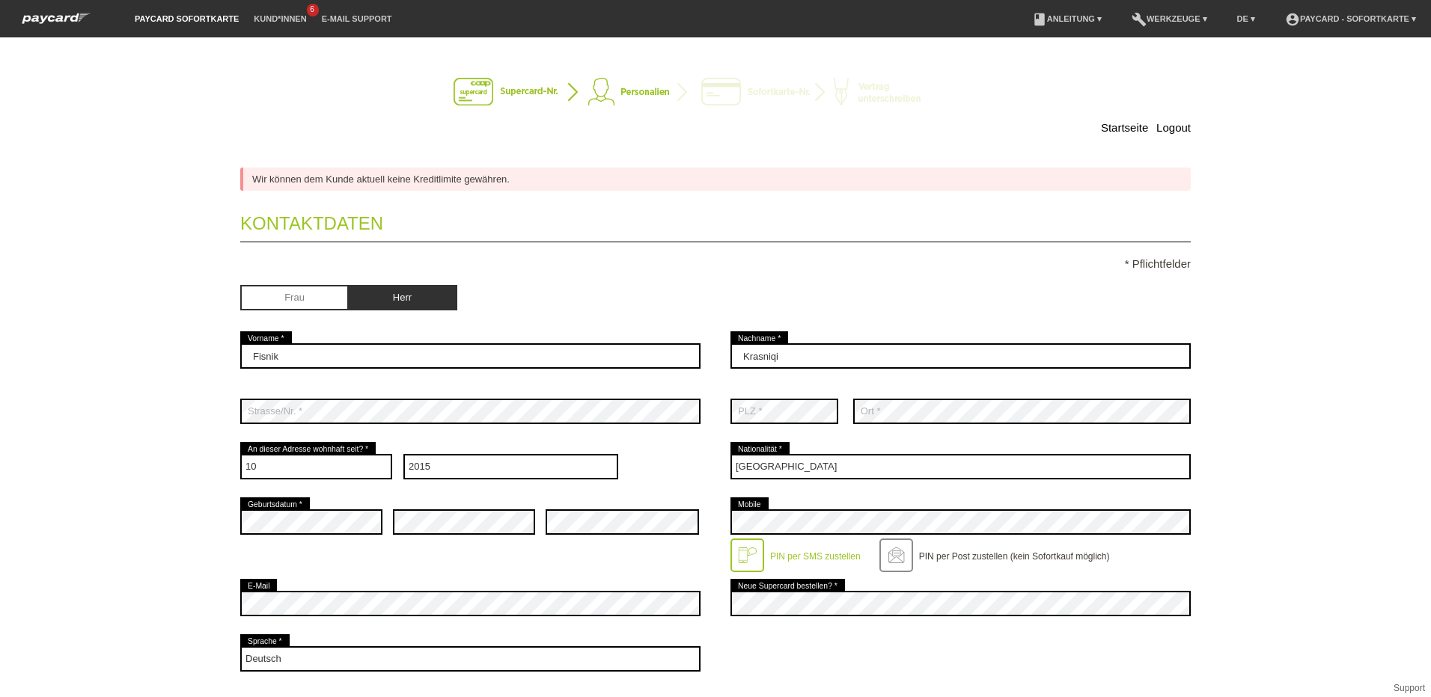
scroll to position [0, 0]
click at [283, 20] on link "Kund*innen" at bounding box center [279, 18] width 67 height 9
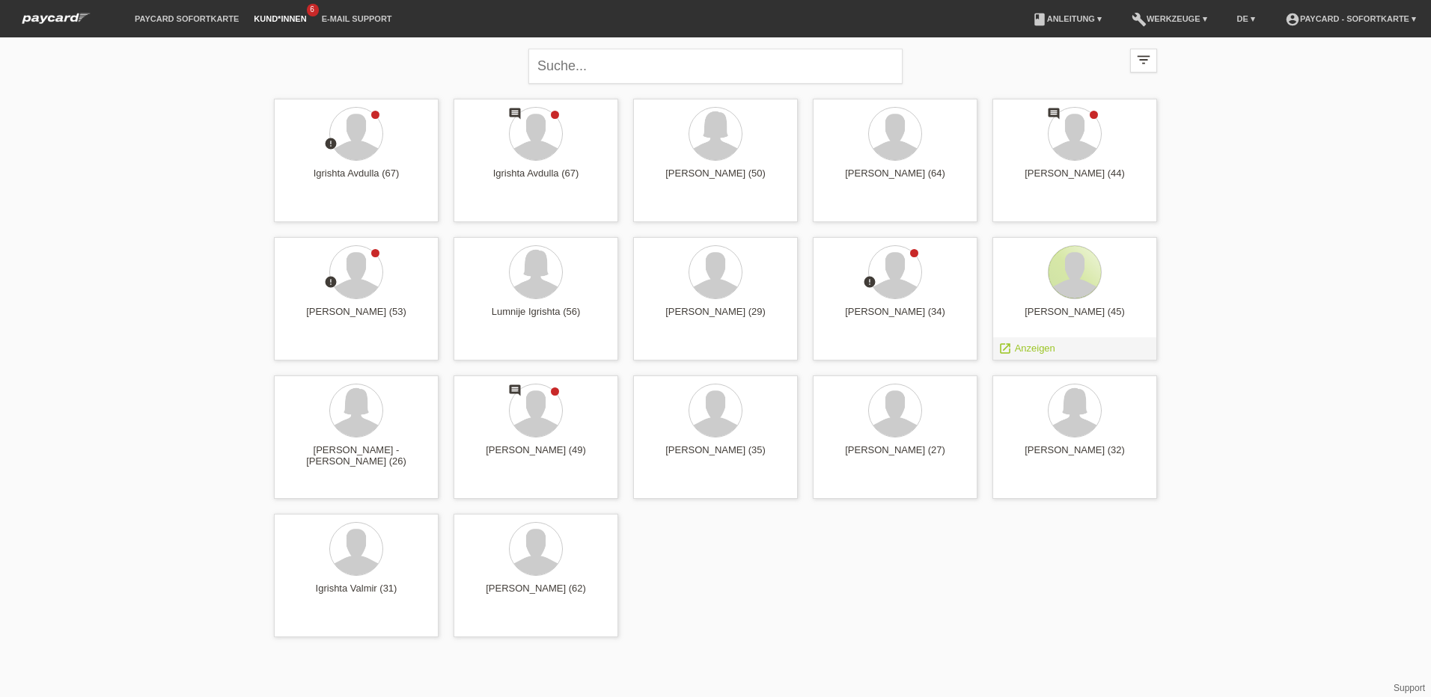
click at [1080, 280] on div at bounding box center [1074, 272] width 52 height 52
click at [1077, 280] on div at bounding box center [1074, 272] width 52 height 52
click at [1024, 346] on span "Anzeigen" at bounding box center [1035, 348] width 40 height 11
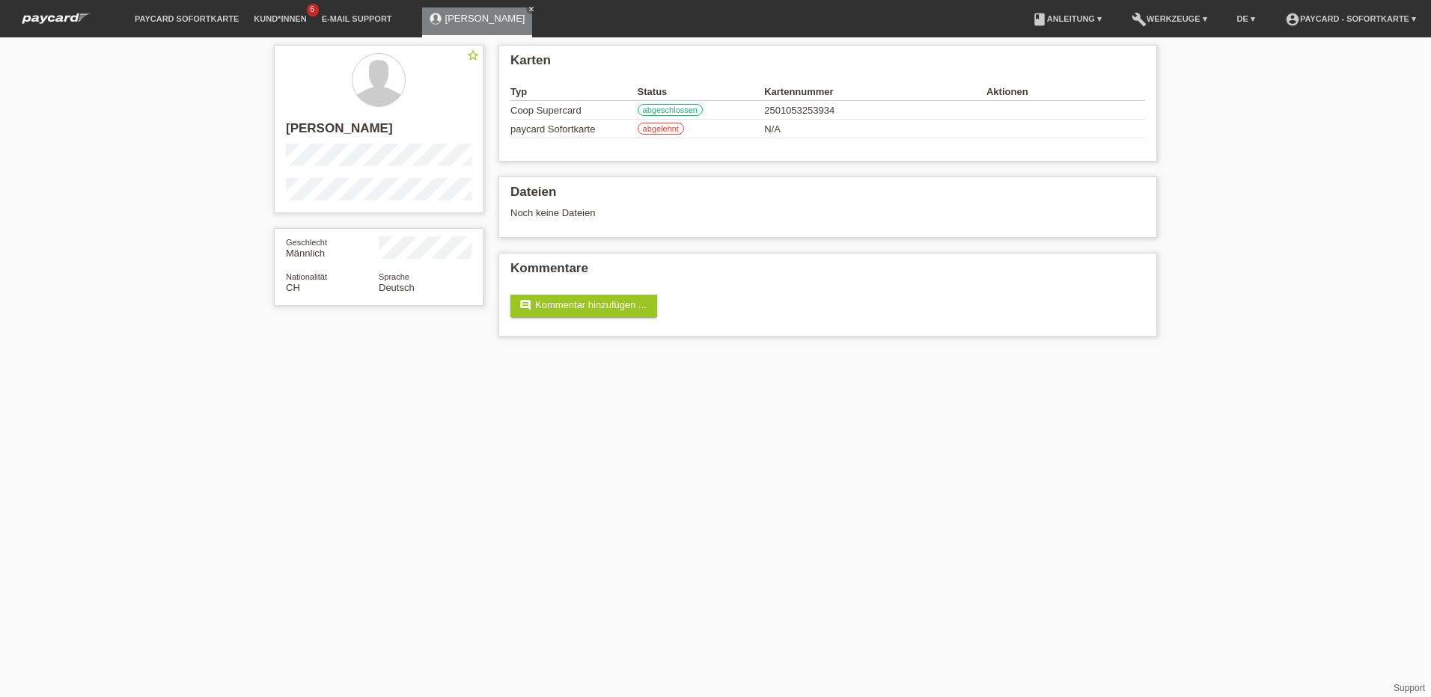
click at [70, 20] on img at bounding box center [56, 18] width 82 height 16
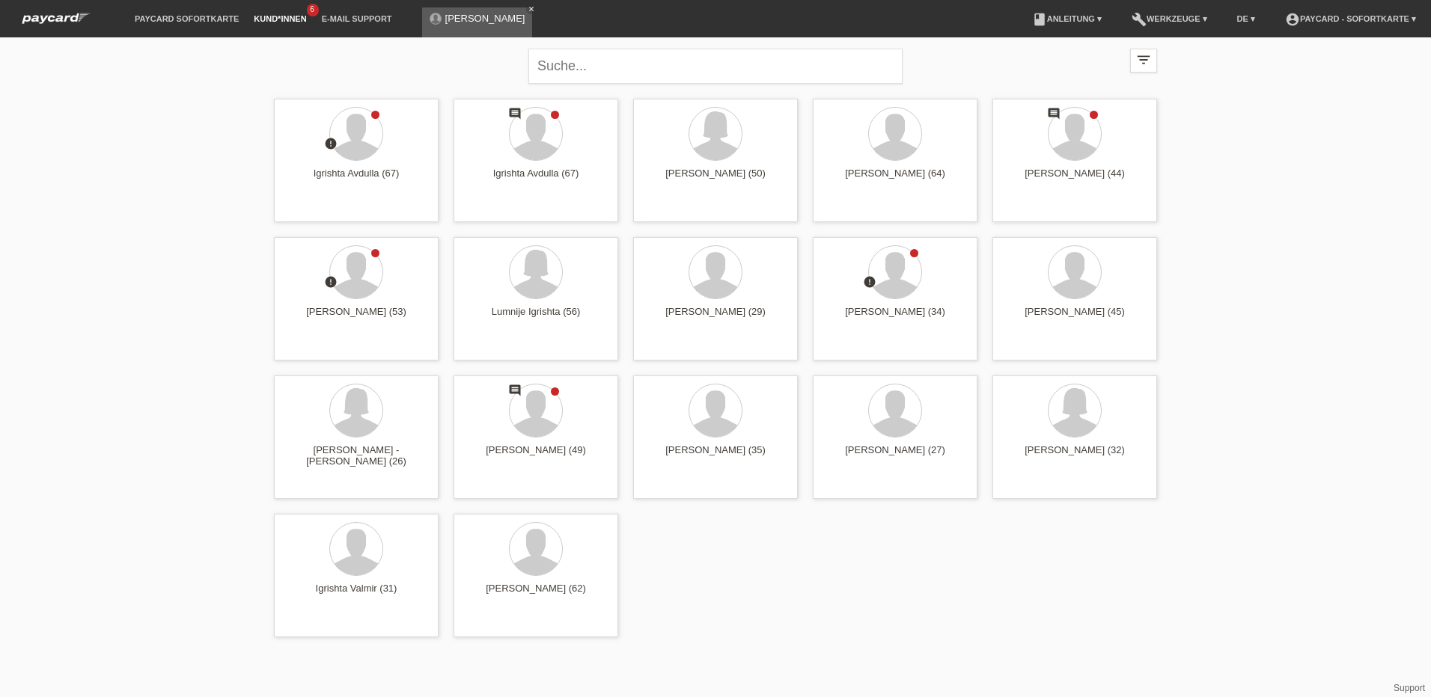
click at [193, 19] on link "paycard Sofortkarte" at bounding box center [186, 18] width 119 height 9
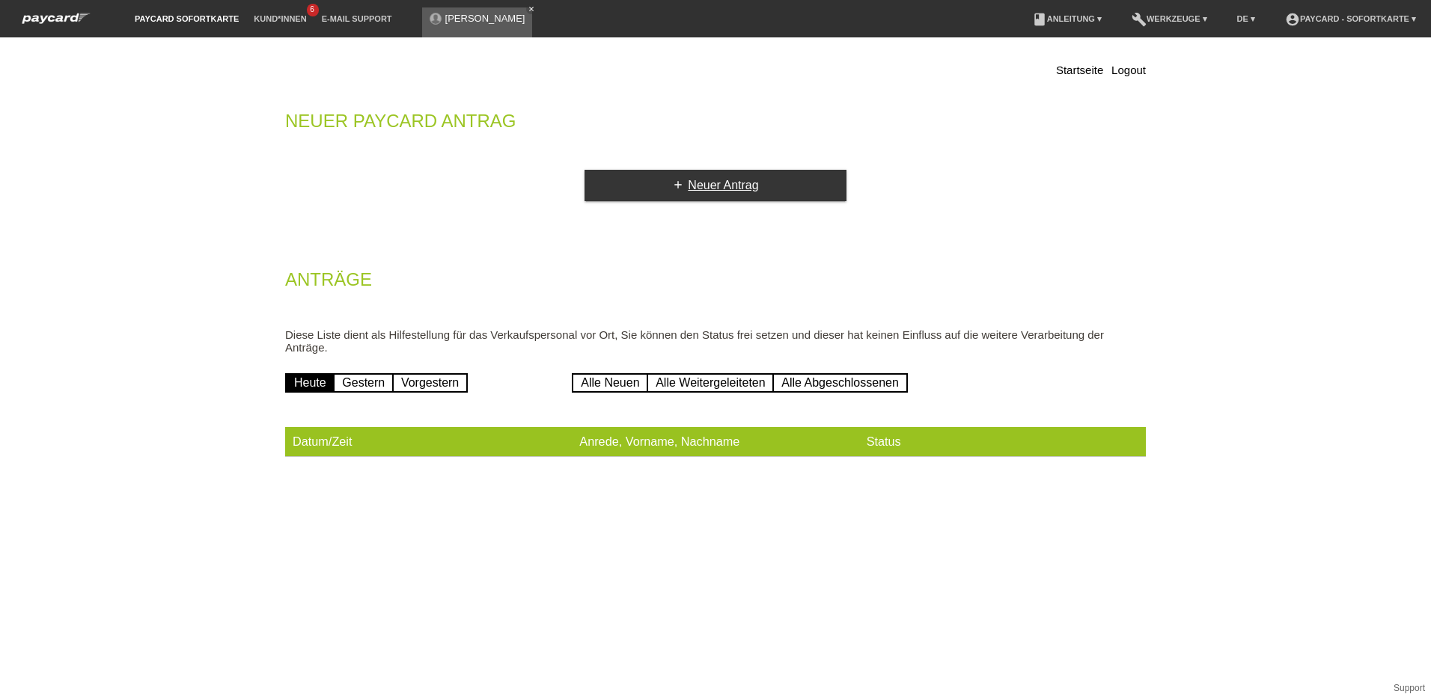
click at [726, 186] on link "add Neuer Antrag" at bounding box center [715, 185] width 262 height 31
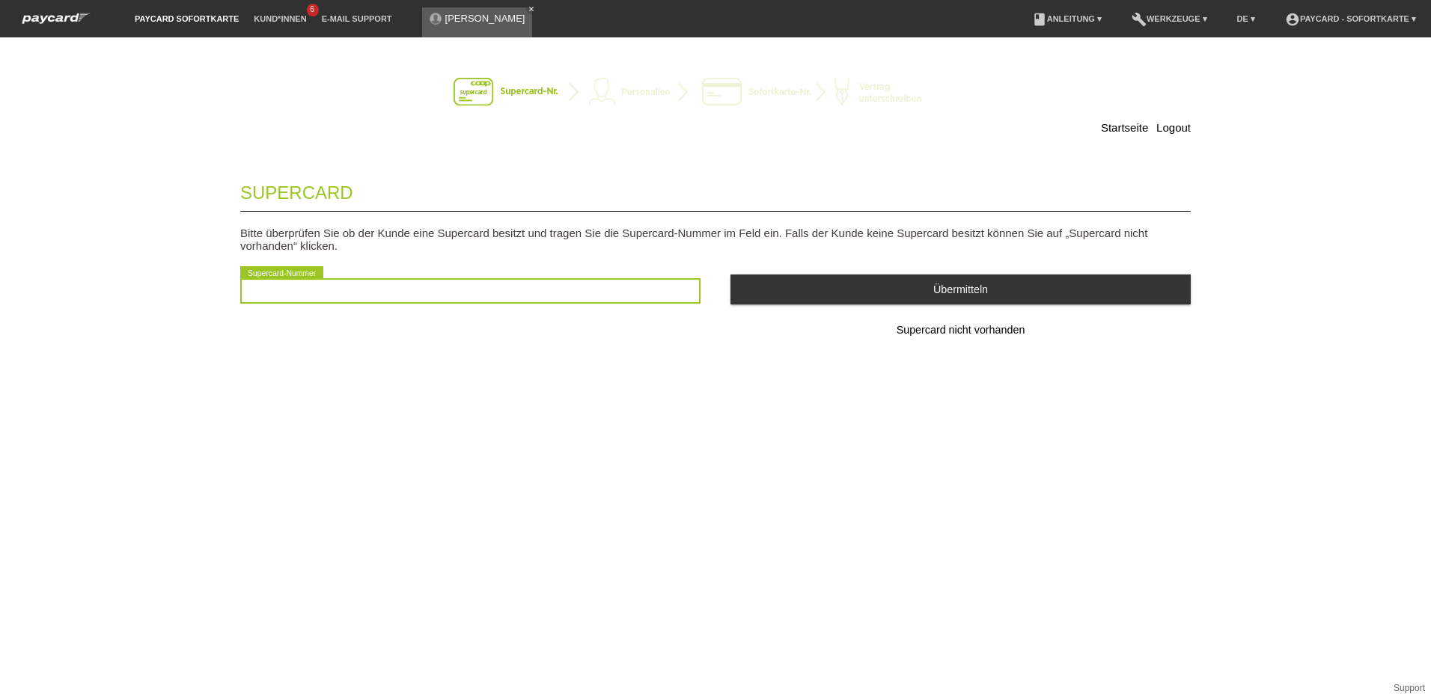
click at [600, 290] on input "text" at bounding box center [470, 290] width 460 height 25
type input "2501053253934"
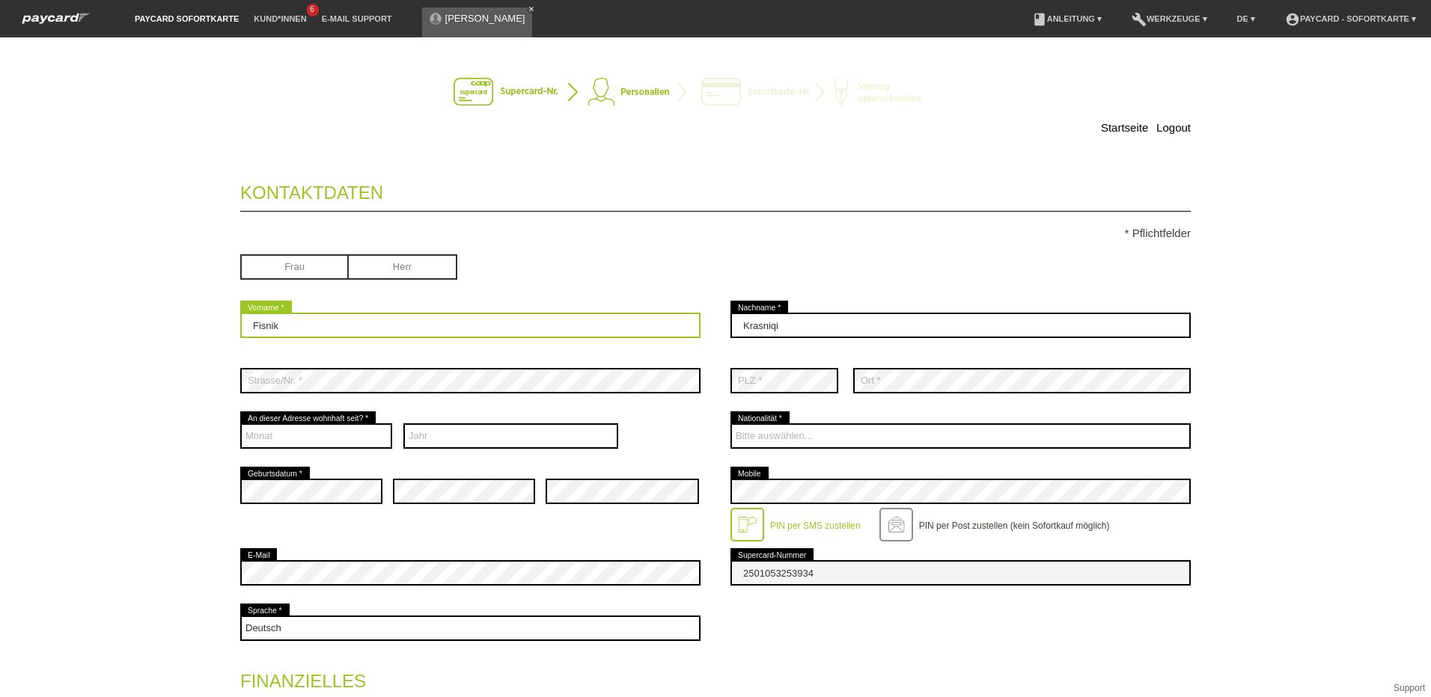
drag, startPoint x: 291, startPoint y: 322, endPoint x: 198, endPoint y: 328, distance: 93.7
click at [196, 327] on div "Startseite Logout Kontaktdaten * Pflichtfelder Frau [PERSON_NAME] error 01" at bounding box center [716, 555] width 1048 height 1006
type input "[PERSON_NAME]"
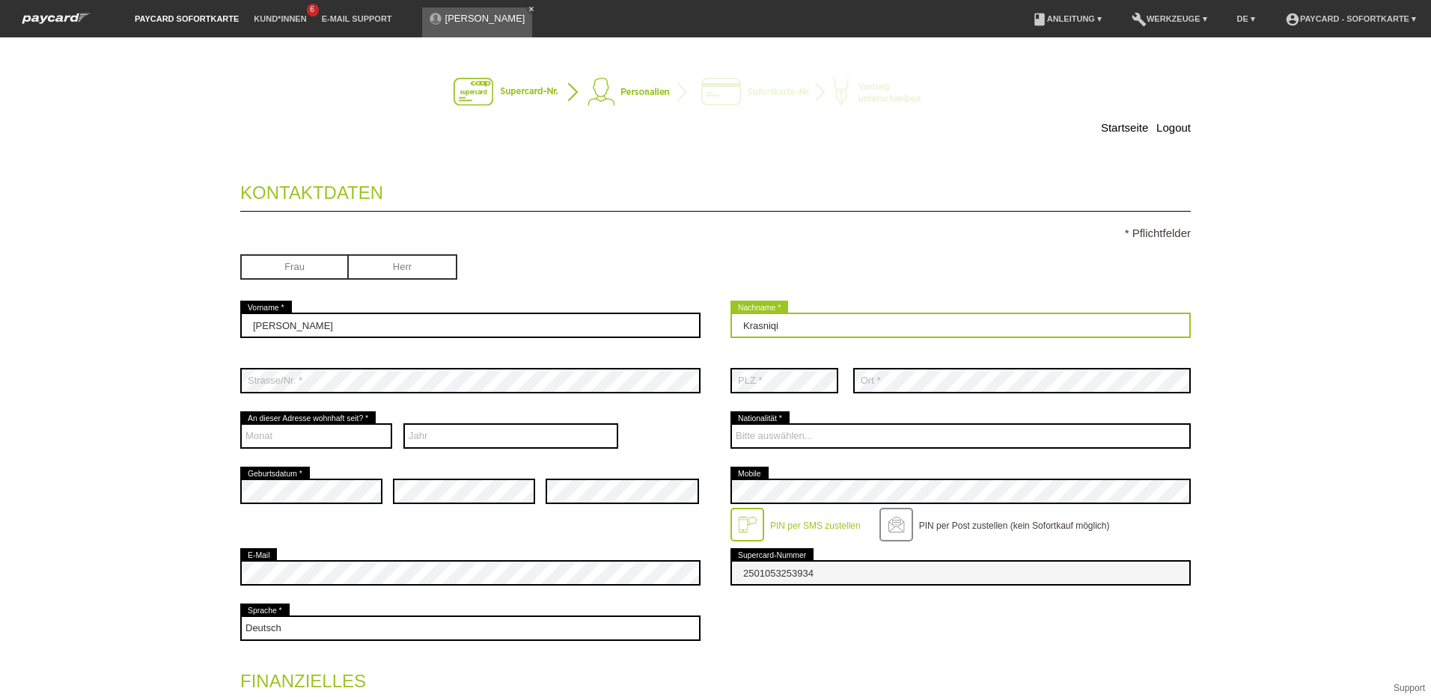
click at [737, 325] on input "Krasniqi" at bounding box center [960, 325] width 460 height 25
type input "[PERSON_NAME] [PERSON_NAME]"
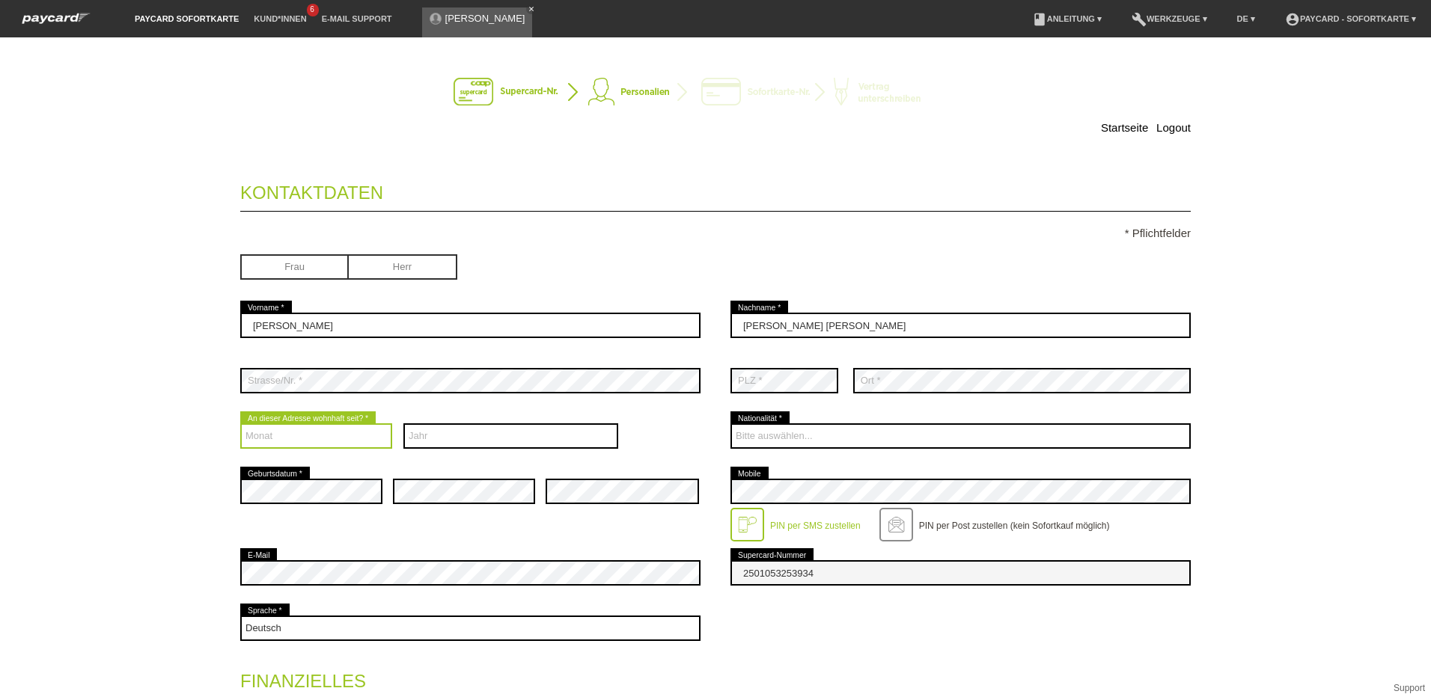
click at [293, 435] on select "Monat 01 02 03 04 05 06 07 08 09 10 11 12" at bounding box center [316, 436] width 152 height 25
click at [240, 424] on select "Monat 01 02 03 04 05 06 07 08 09 10 11 12" at bounding box center [316, 436] width 152 height 25
click at [316, 442] on select "Monat 01 02 03 04 05 06 07 08 09 10 11 12" at bounding box center [316, 436] width 152 height 25
select select "10"
click at [240, 424] on select "Monat 01 02 03 04 05 06 07 08 09 10 11 12" at bounding box center [316, 436] width 152 height 25
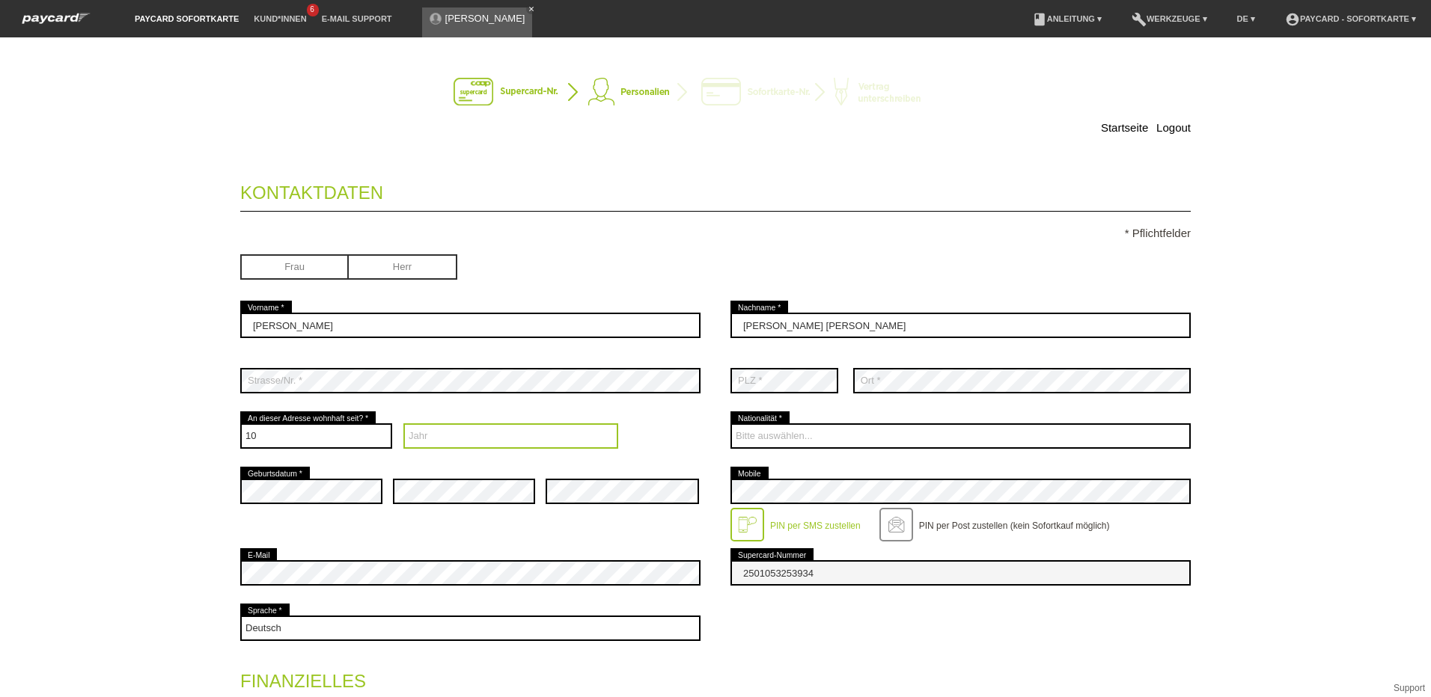
click at [466, 441] on select "Jahr 2025 2024 2023 2022 2021 2020 2019 2018 2017 2016" at bounding box center [510, 436] width 215 height 25
select select "2015"
click at [403, 424] on select "Jahr 2025 2024 2023 2022 2021 2020 2019 2018 2017 2016" at bounding box center [510, 436] width 215 height 25
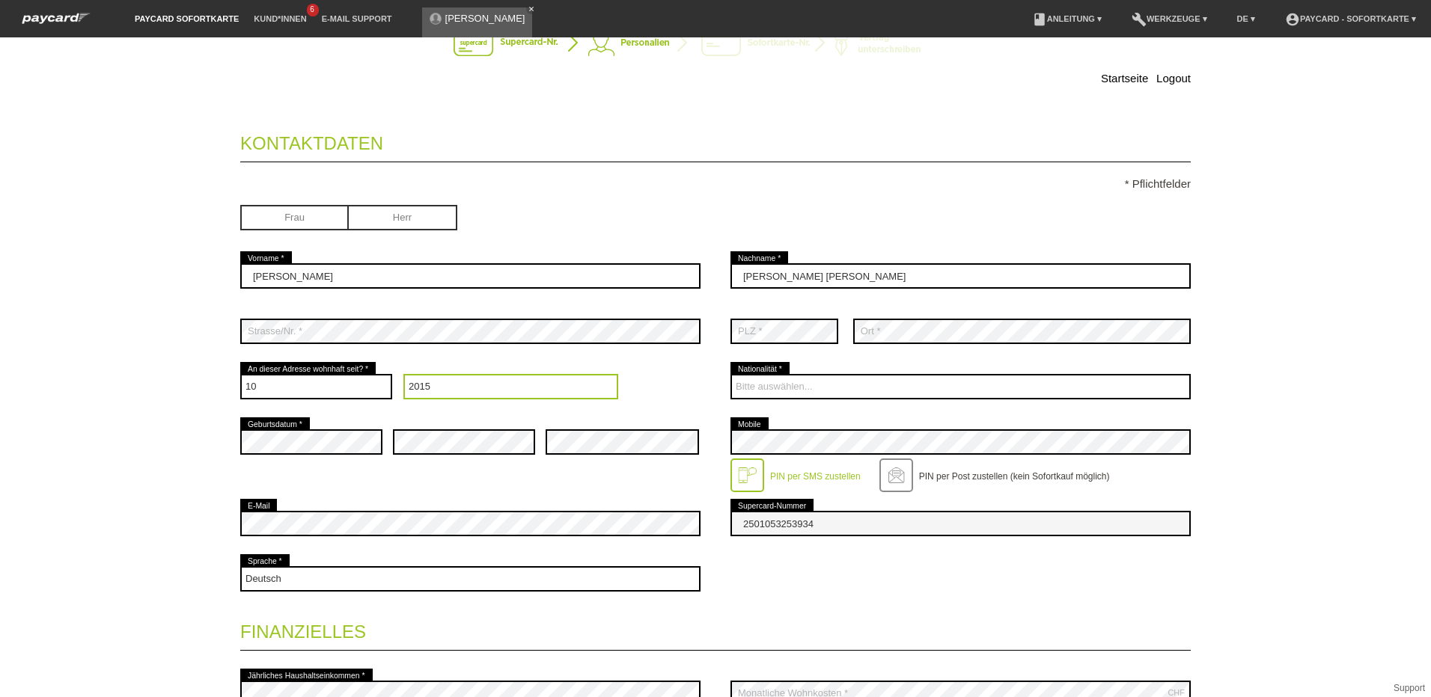
scroll to position [75, 0]
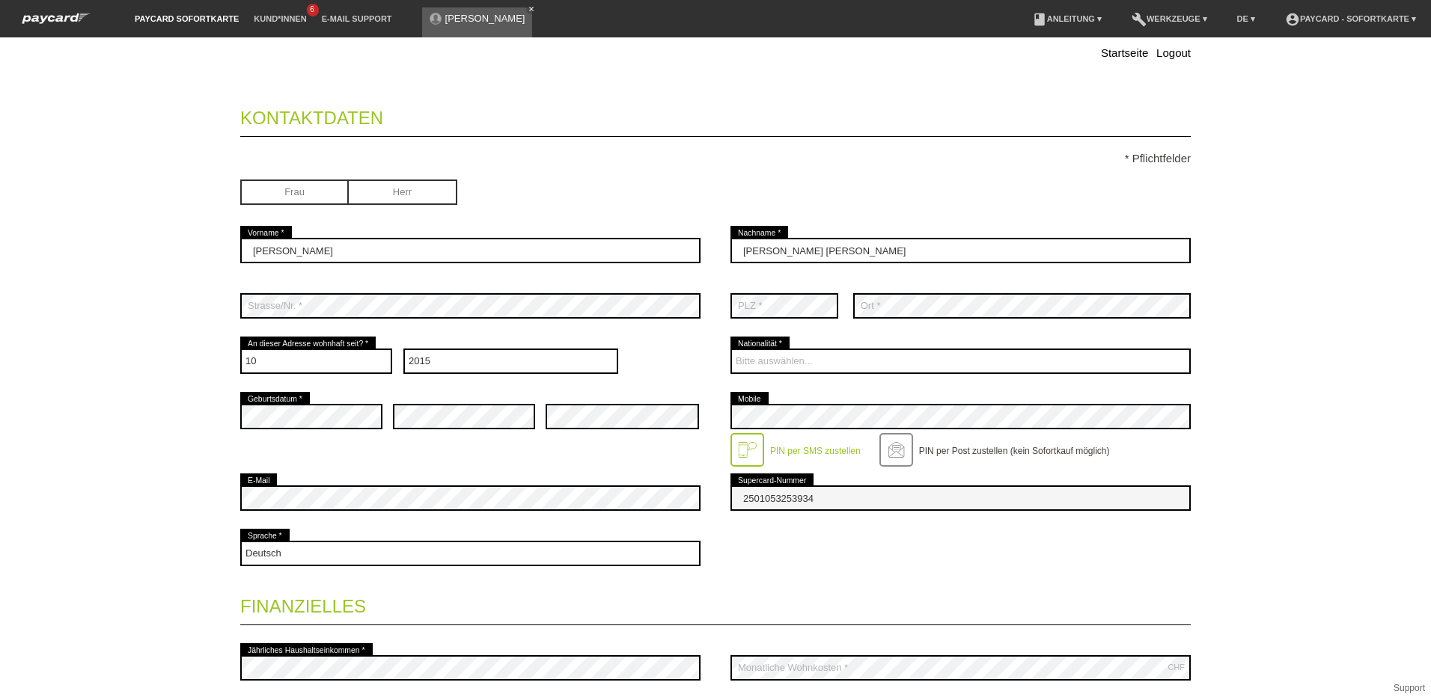
click at [397, 462] on div "error Geburtsdatum * error error error Mobile" at bounding box center [715, 430] width 950 height 82
drag, startPoint x: 834, startPoint y: 558, endPoint x: 823, endPoint y: 555, distance: 10.9
click at [834, 558] on div "Deutsch Français Italiano English error Sprache *" at bounding box center [715, 553] width 950 height 55
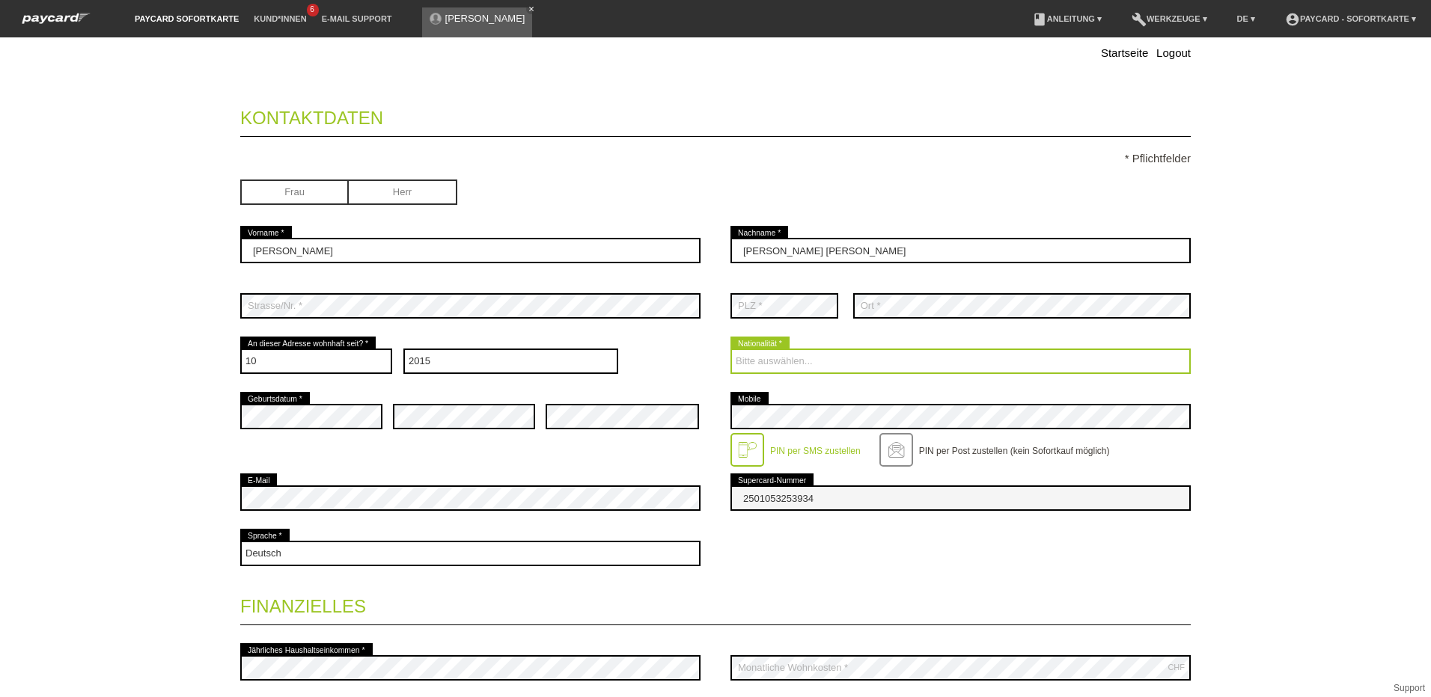
click at [788, 363] on select "Bitte auswählen... Schweiz Deutschland Liechtenstein Österreich ------------ Af…" at bounding box center [960, 361] width 460 height 25
select select "CH"
click at [730, 349] on select "Bitte auswählen... Schweiz Deutschland Liechtenstein Österreich ------------ Af…" at bounding box center [960, 361] width 460 height 25
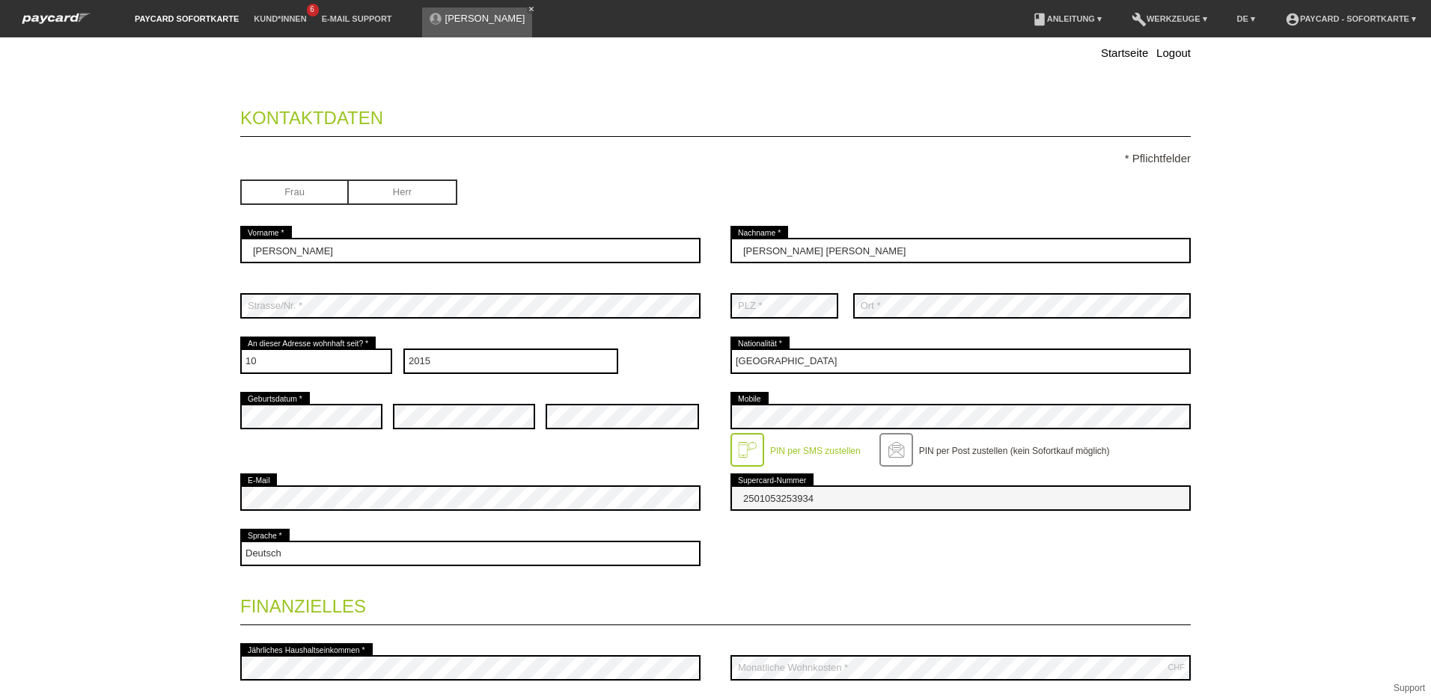
click at [629, 173] on div "Frau Herr" at bounding box center [470, 194] width 460 height 58
click at [279, 192] on input "radio" at bounding box center [294, 191] width 108 height 22
radio input "true"
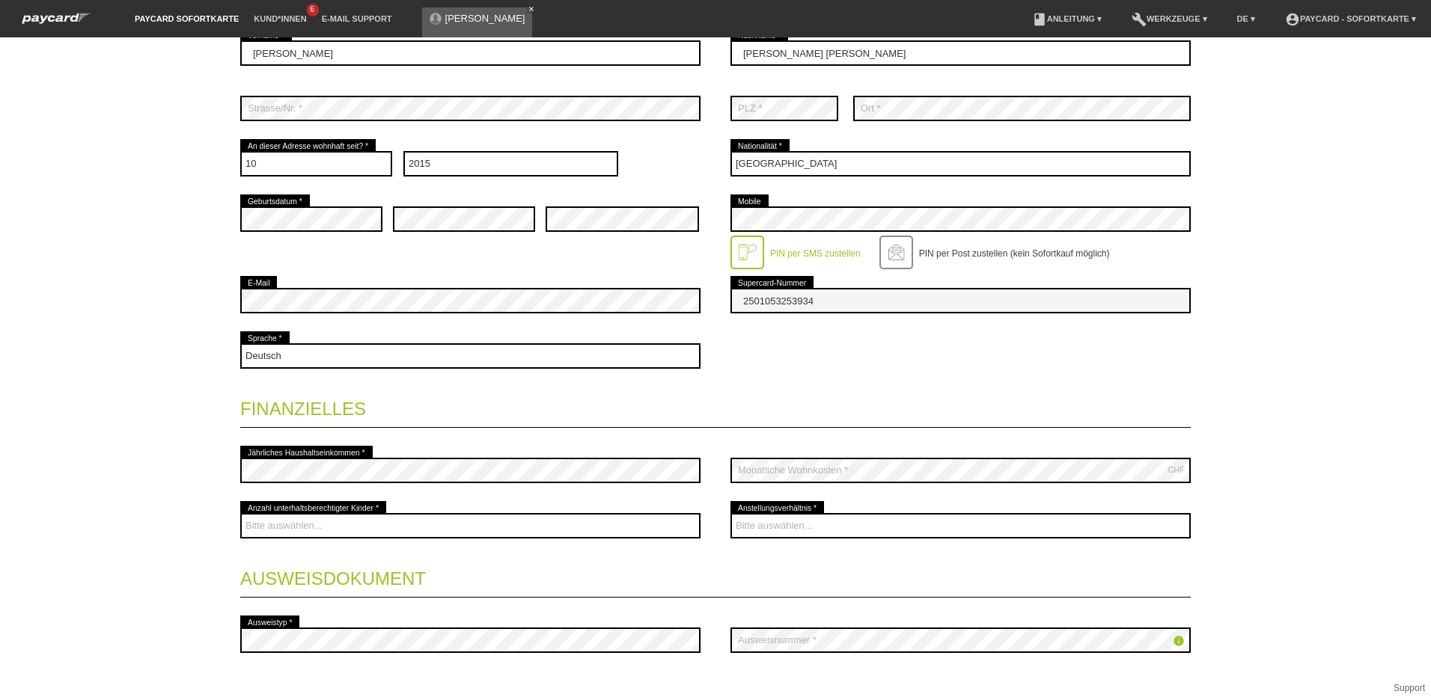
scroll to position [299, 0]
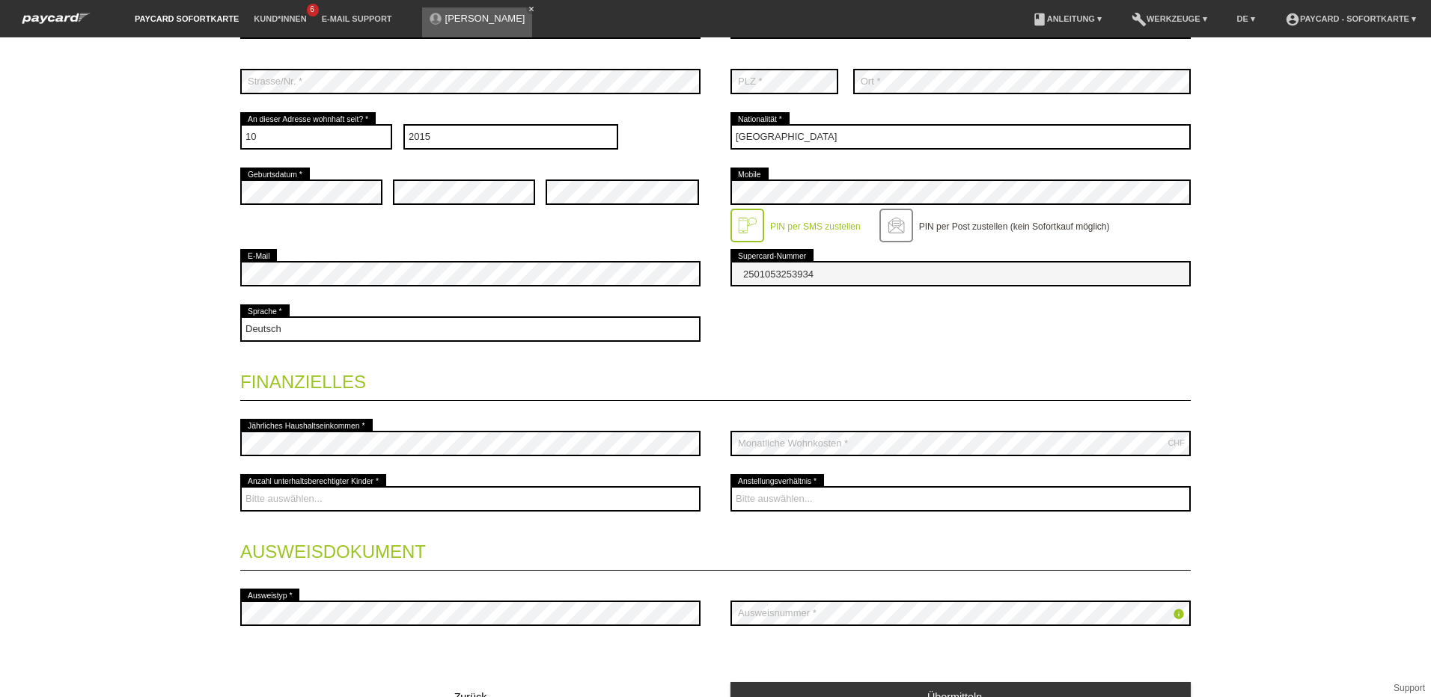
click at [856, 358] on legend "Finanzielles" at bounding box center [715, 379] width 950 height 44
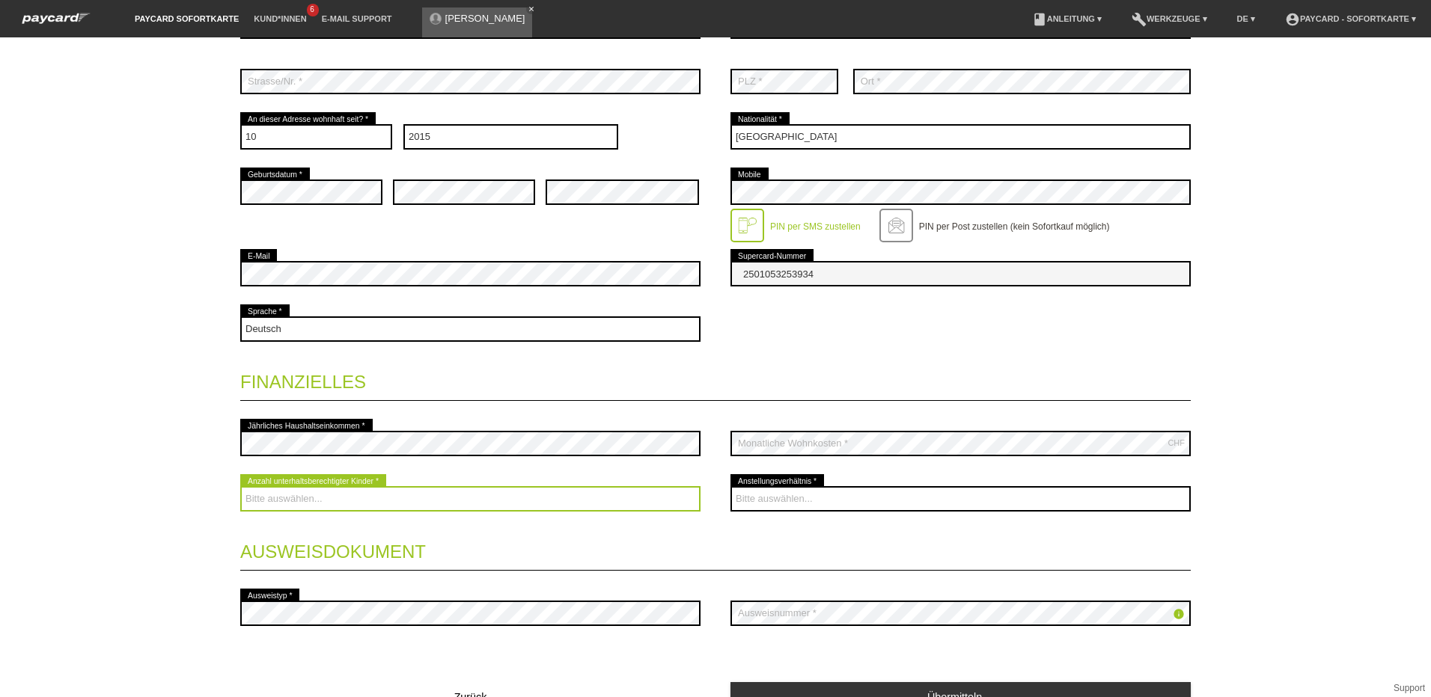
click at [379, 504] on select "Bitte auswählen... 0 1 2 3 4 5 6 7 8 9" at bounding box center [470, 498] width 460 height 25
select select "2"
click at [240, 486] on select "Bitte auswählen... 0 1 2 3 4 5 6 7 8 9" at bounding box center [470, 498] width 460 height 25
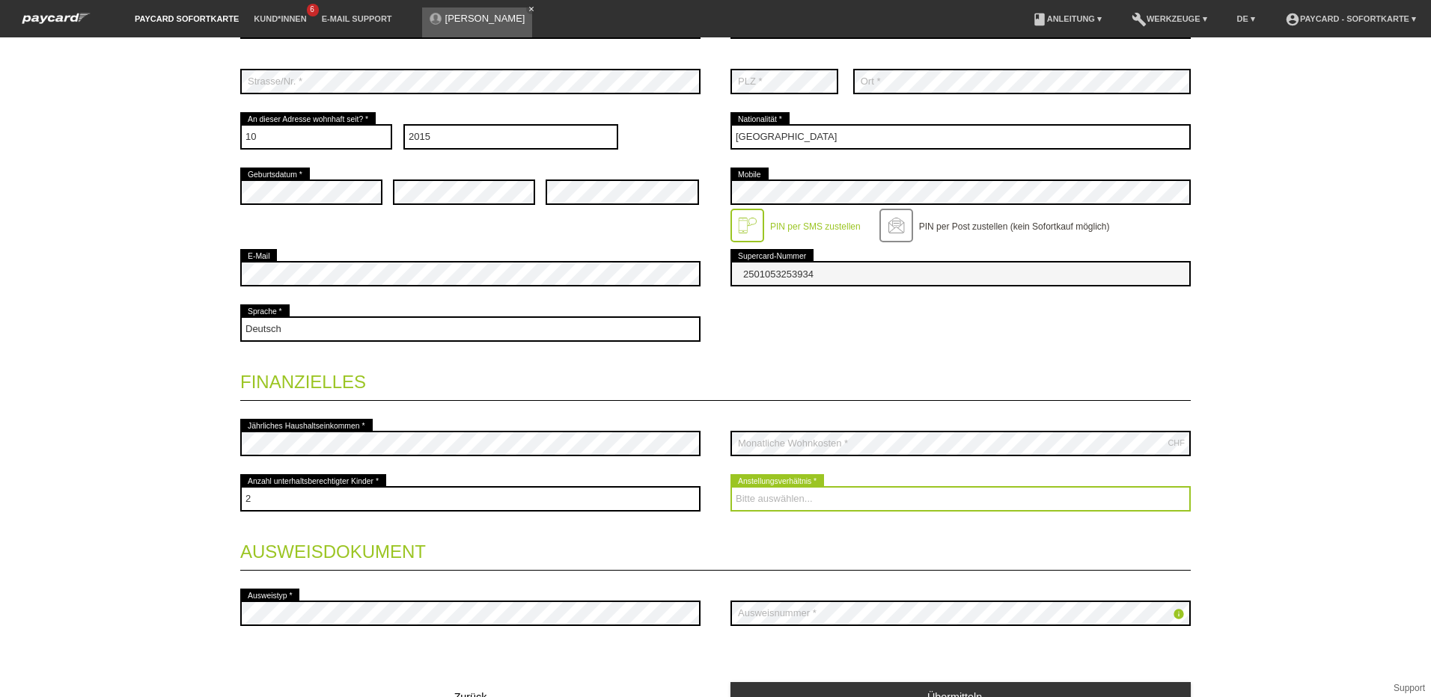
click at [819, 492] on select "Bitte auswählen... Unbefristet Befristet Lehrling/Student Pensioniert Nicht arb…" at bounding box center [960, 498] width 460 height 25
select select "UNLIMITED"
click at [730, 486] on select "Bitte auswählen... Unbefristet Befristet Lehrling/Student Pensioniert Nicht arb…" at bounding box center [960, 498] width 460 height 25
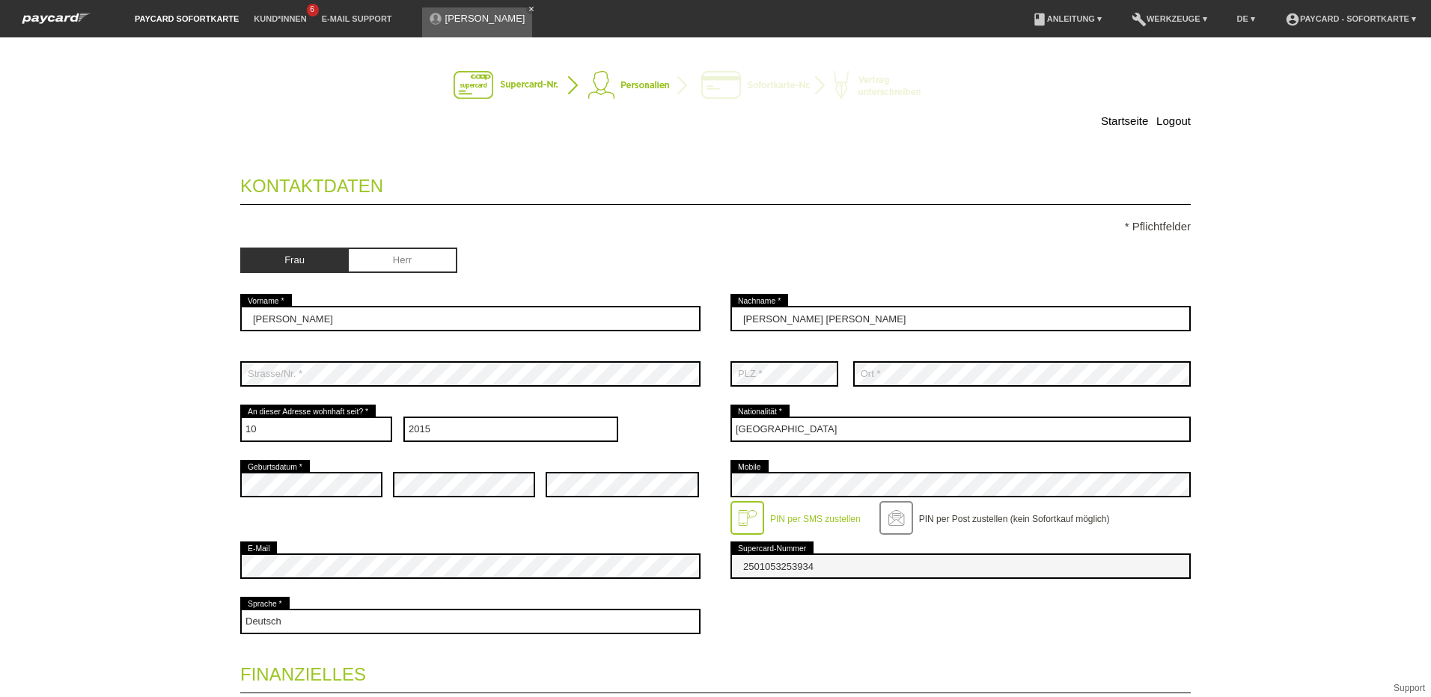
scroll to position [0, 0]
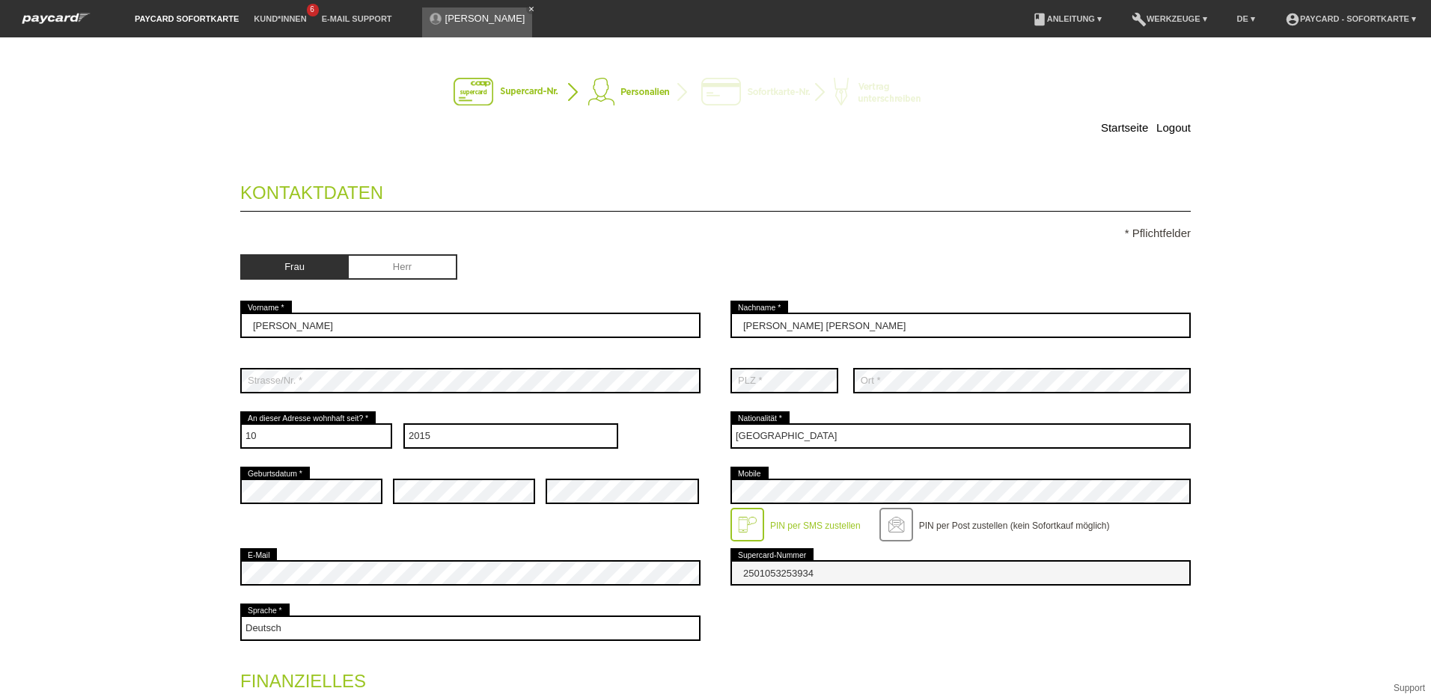
click at [275, 263] on input "radio" at bounding box center [294, 265] width 108 height 22
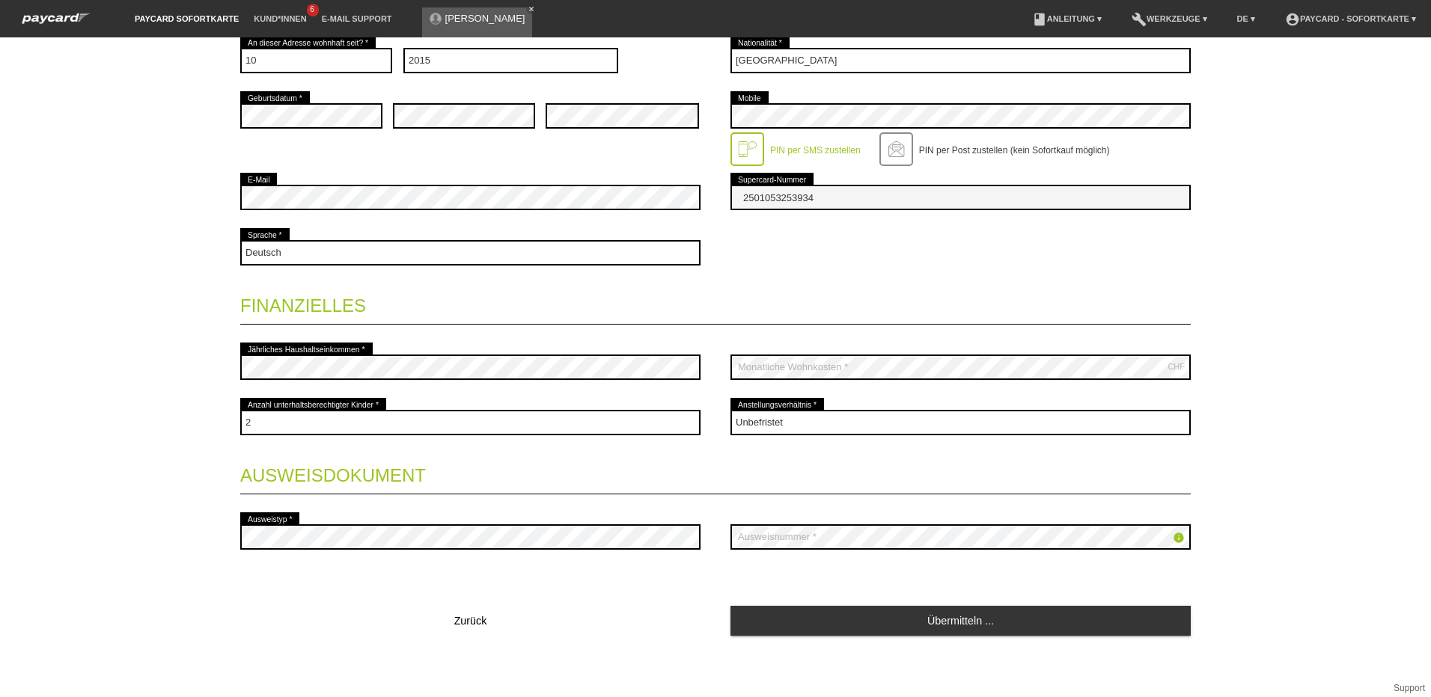
scroll to position [226, 0]
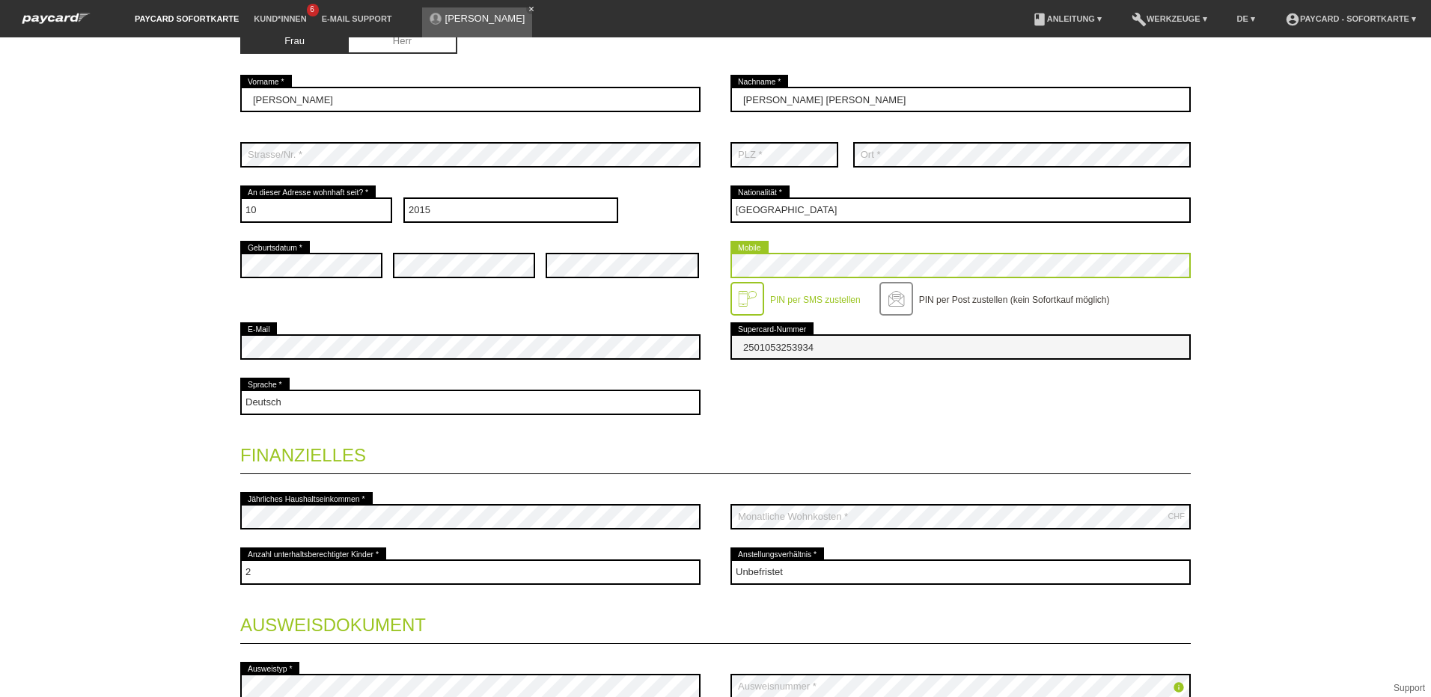
click at [651, 266] on div "error Geburtsdatum * error error error Mobile" at bounding box center [715, 279] width 950 height 82
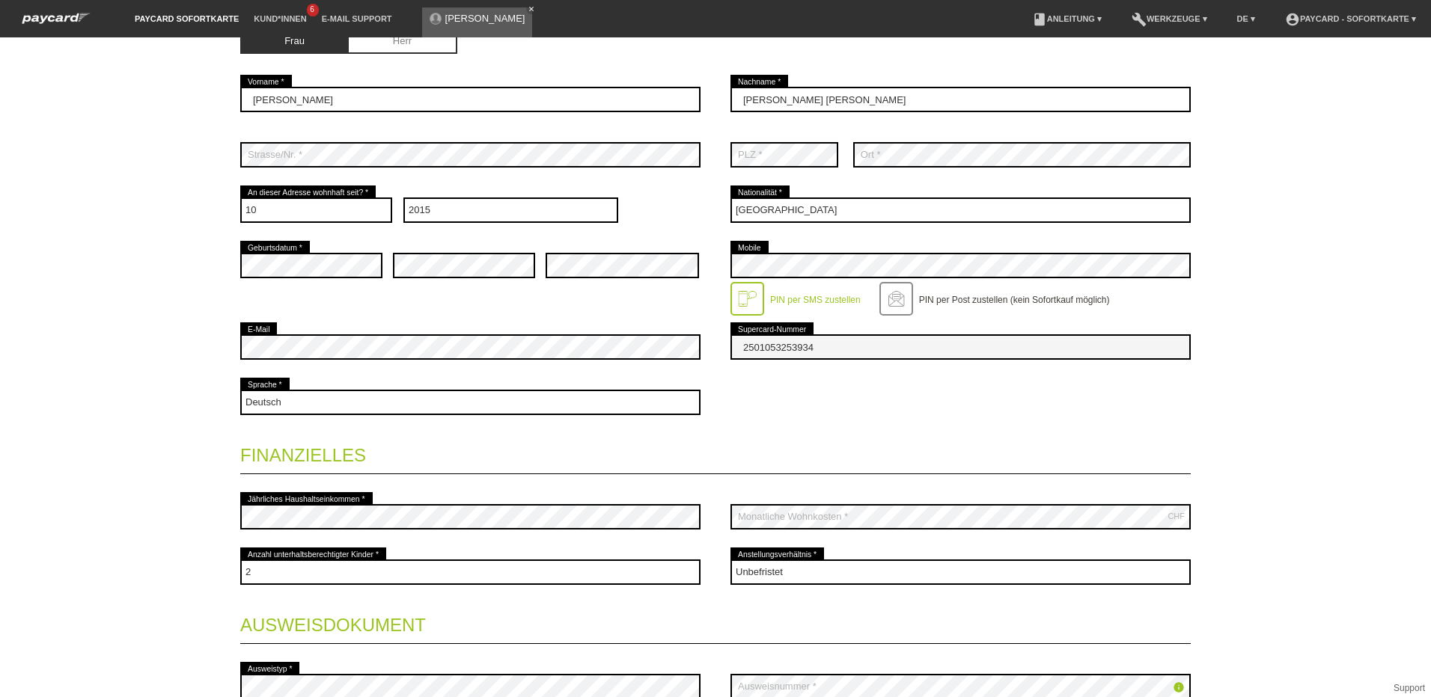
click at [790, 408] on div "Deutsch Français Italiano English error Sprache *" at bounding box center [715, 402] width 950 height 55
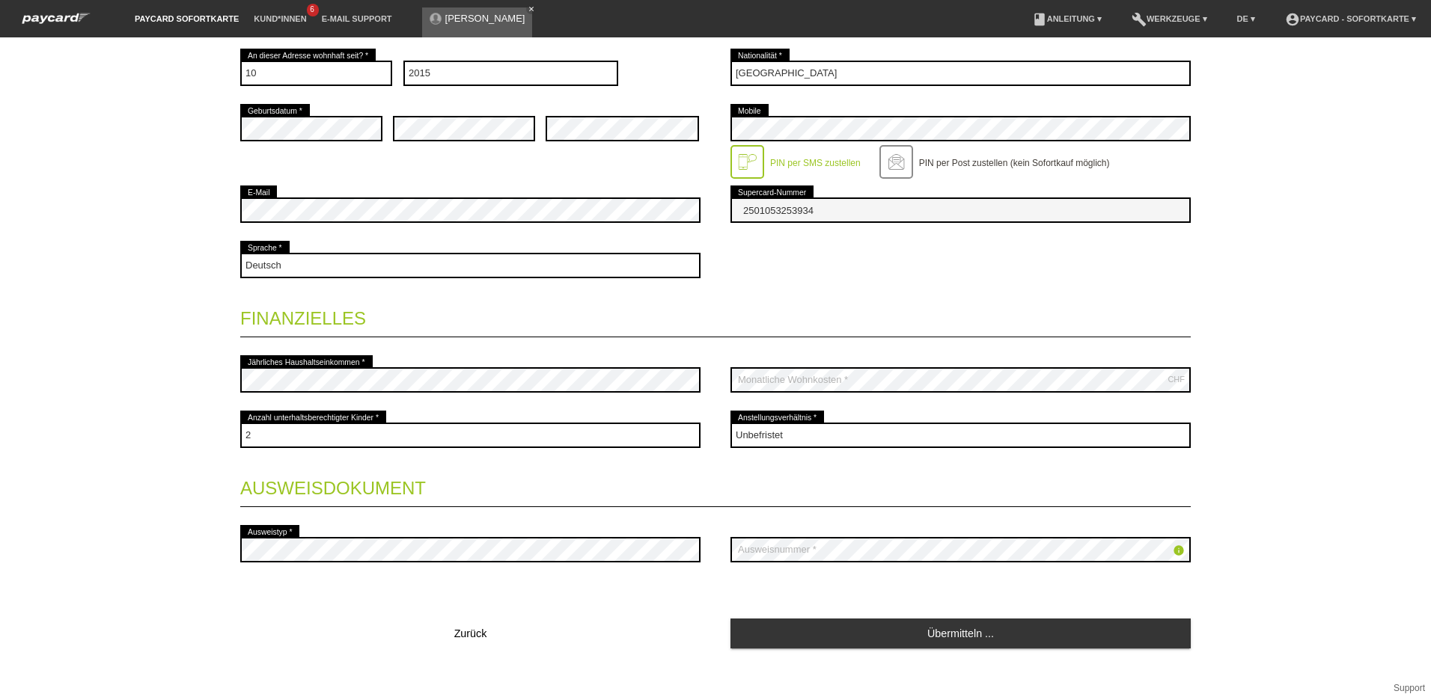
scroll to position [376, 0]
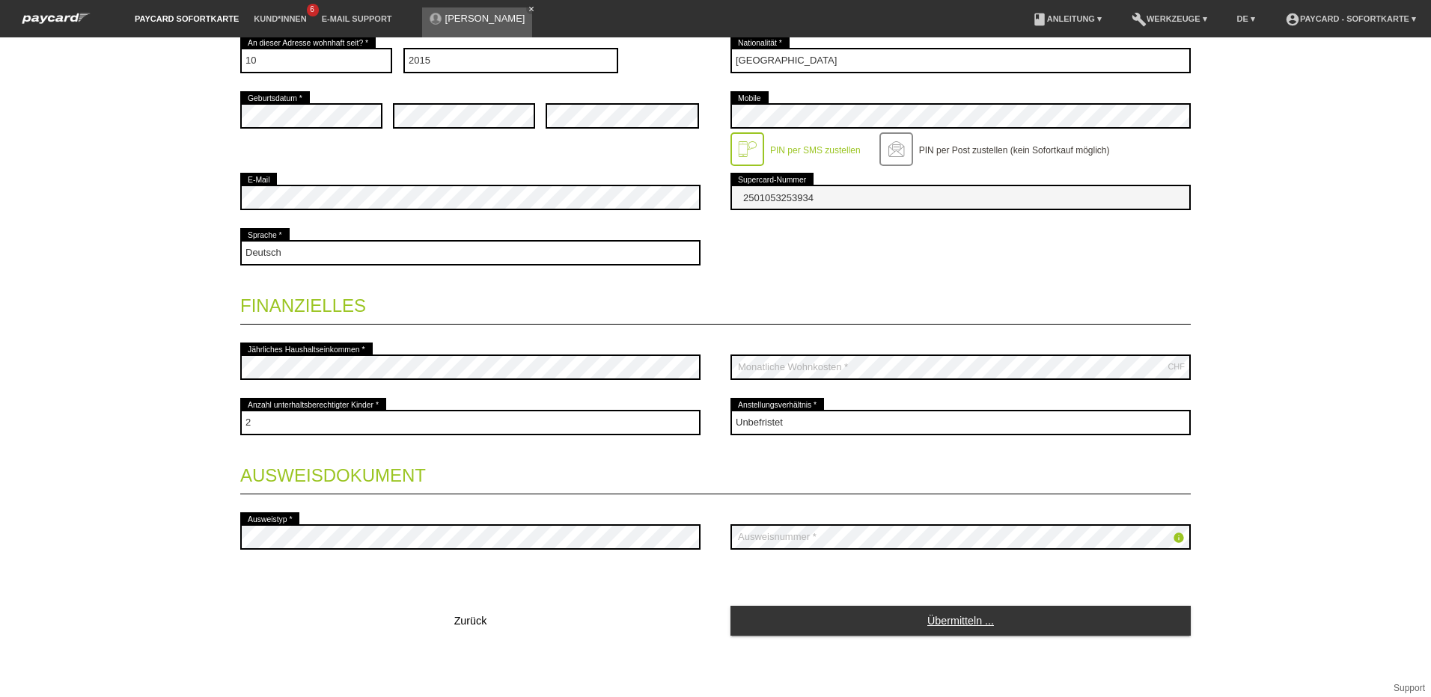
click at [933, 632] on link "Übermitteln ..." at bounding box center [960, 620] width 460 height 29
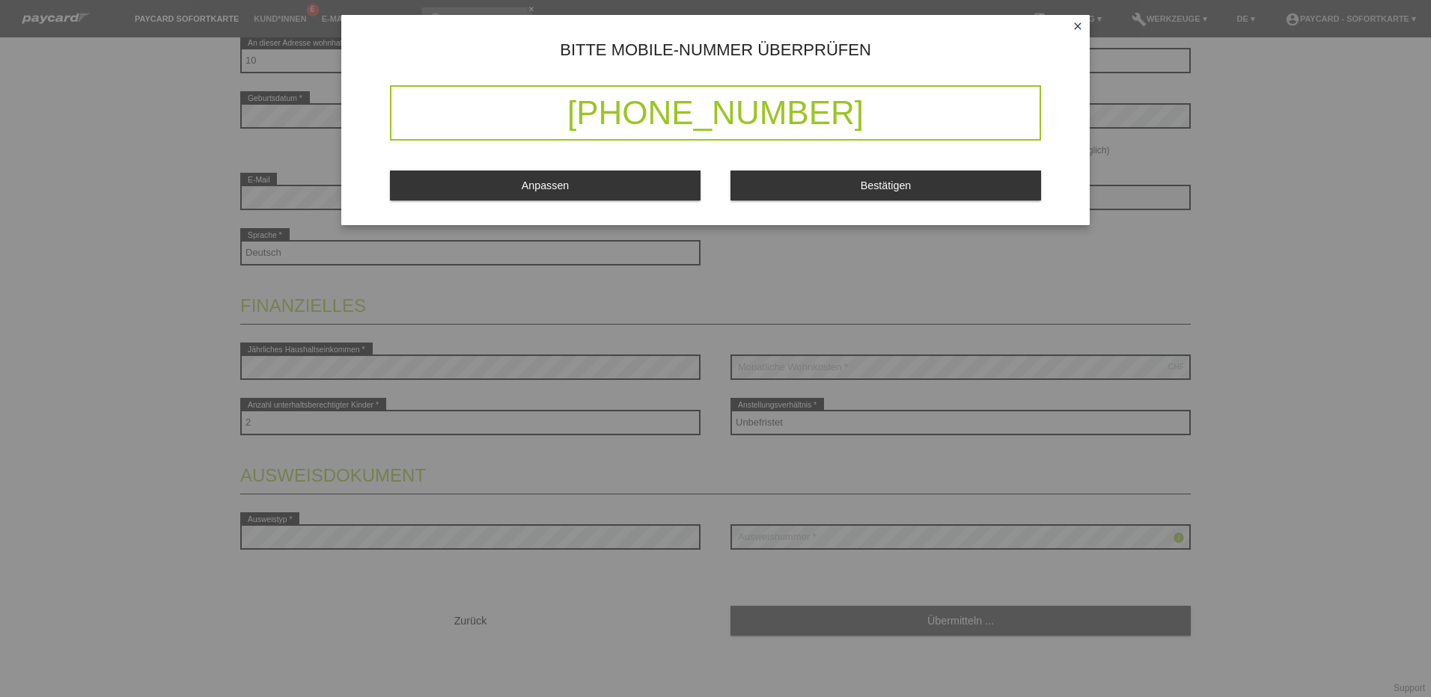
click at [852, 183] on button "Bestätigen" at bounding box center [885, 185] width 311 height 29
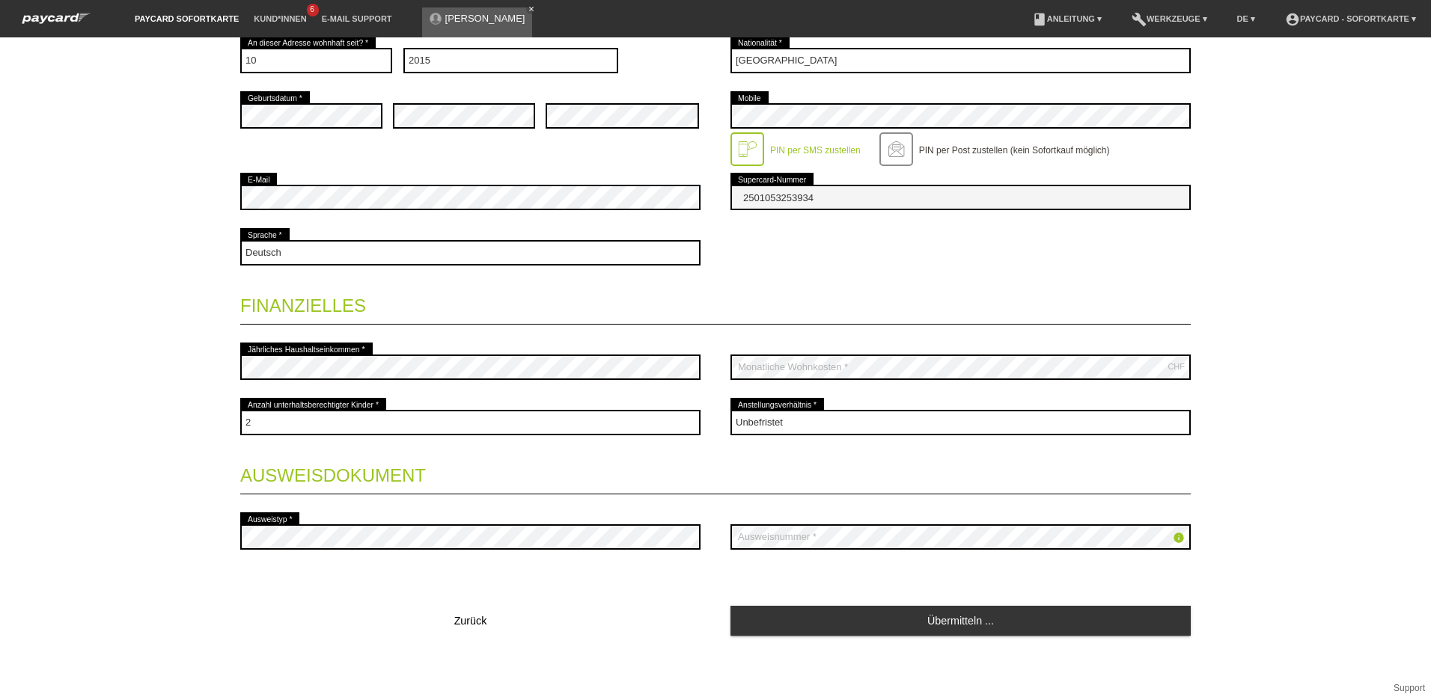
scroll to position [23, 0]
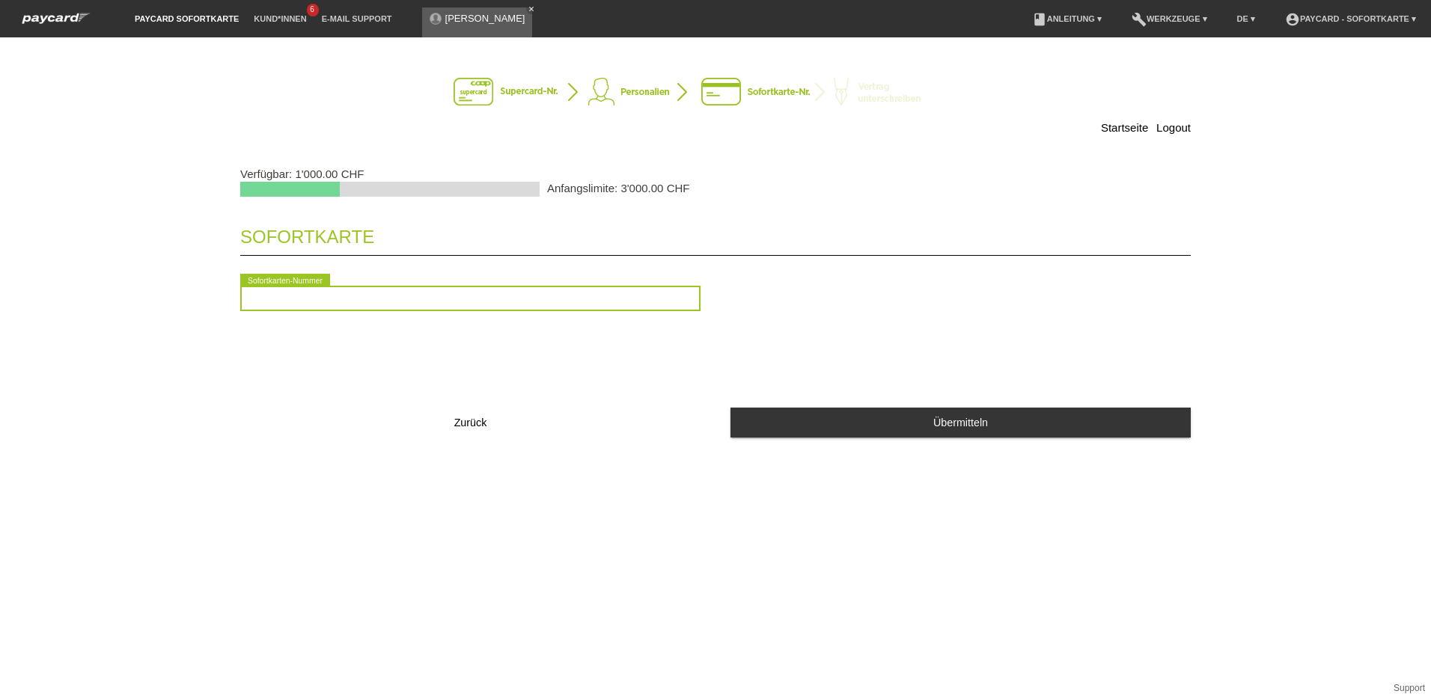
click at [352, 300] on input "text" at bounding box center [470, 298] width 460 height 25
type input "2090121258556"
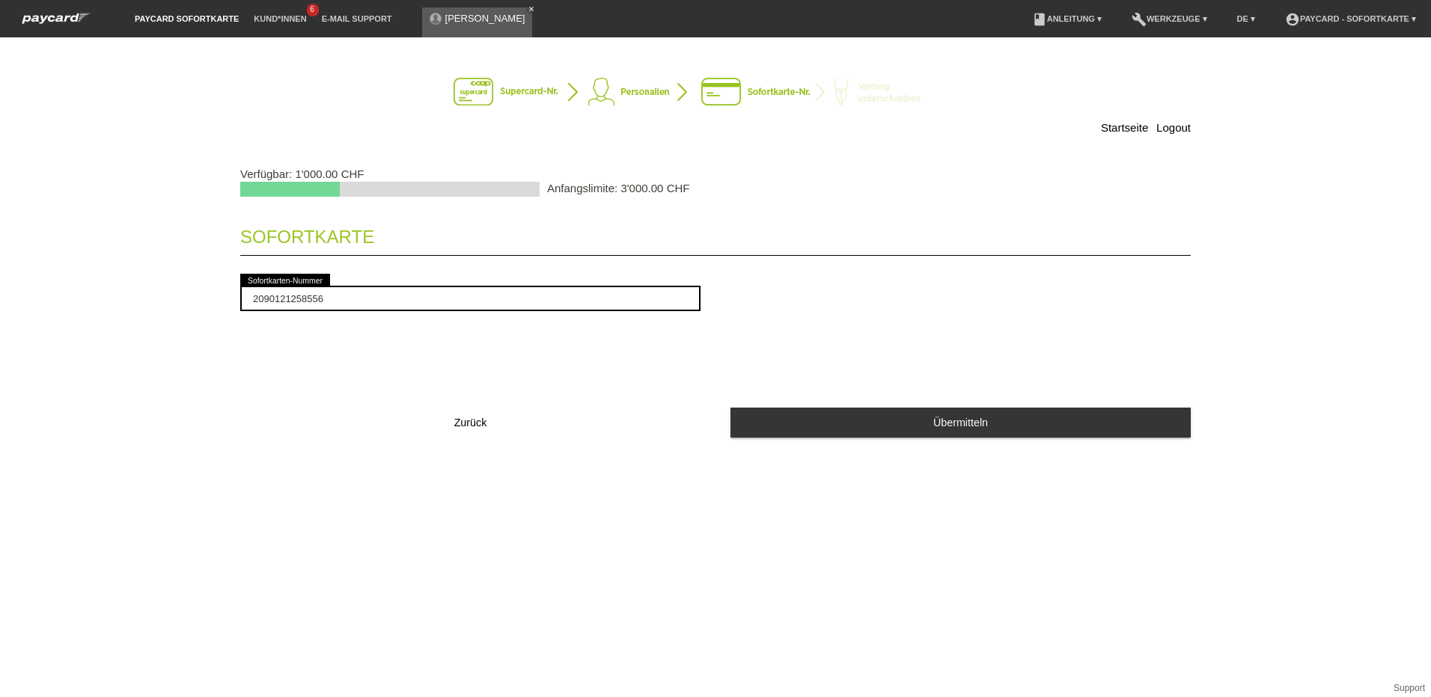
click at [941, 417] on span "Übermitteln" at bounding box center [960, 423] width 55 height 12
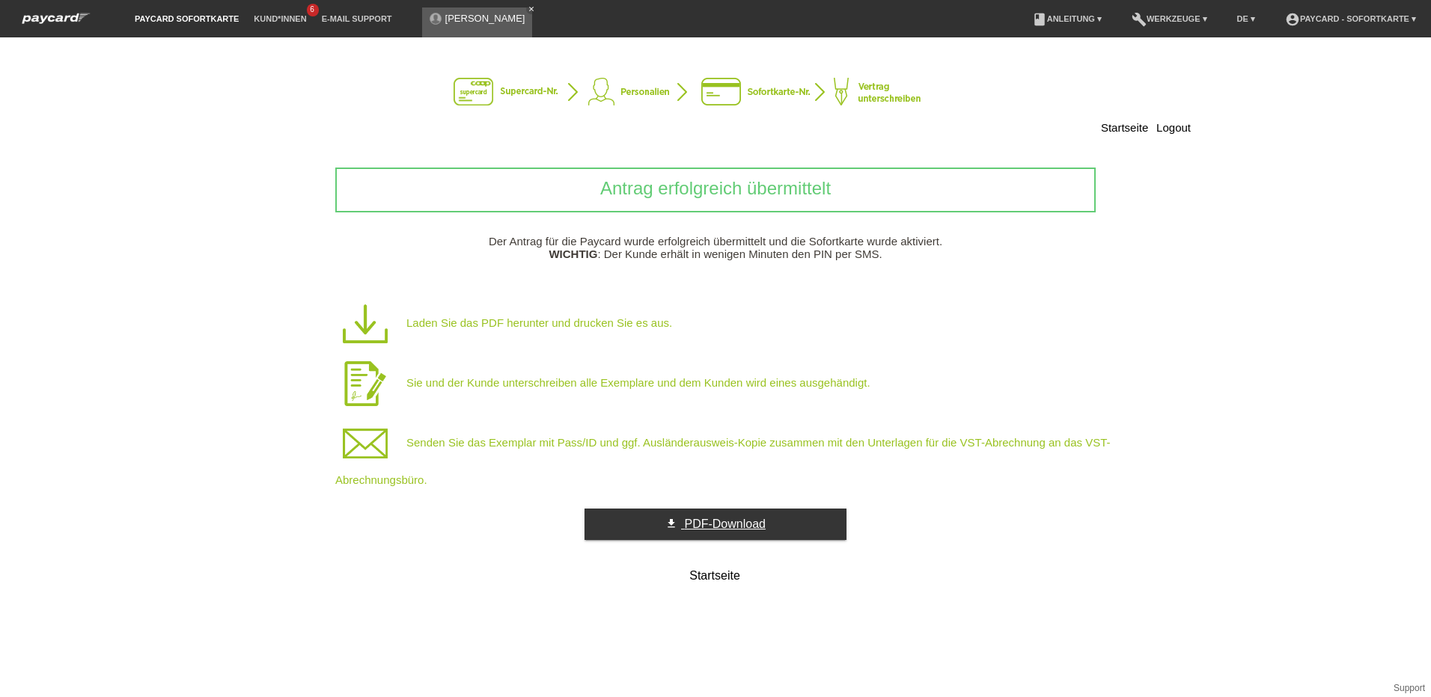
click at [692, 530] on span "PDF-Download" at bounding box center [724, 524] width 81 height 13
